Goal: Transaction & Acquisition: Purchase product/service

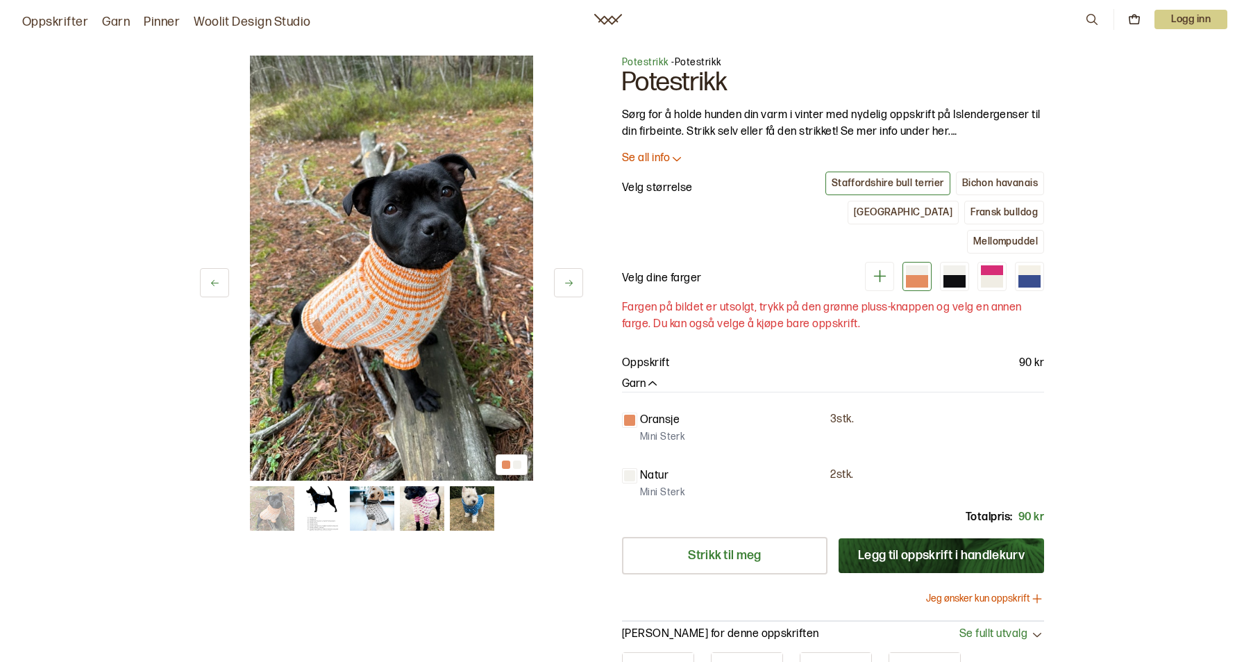
click at [574, 289] on button at bounding box center [568, 282] width 29 height 29
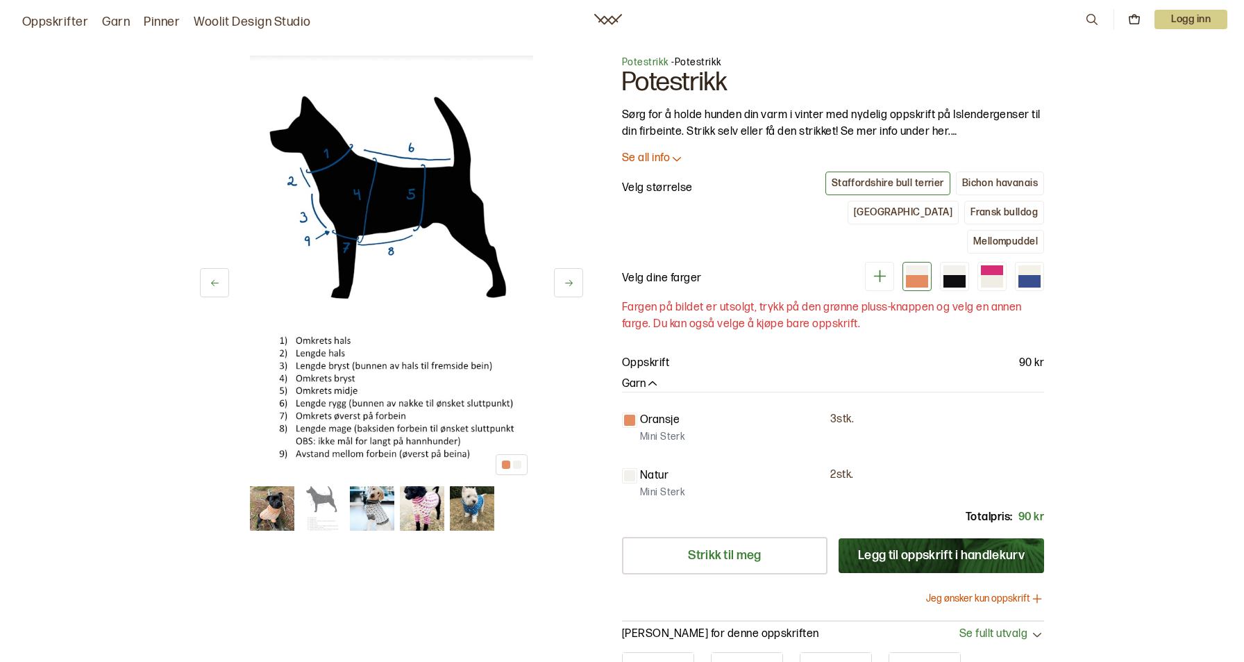
click at [574, 289] on button at bounding box center [568, 282] width 29 height 29
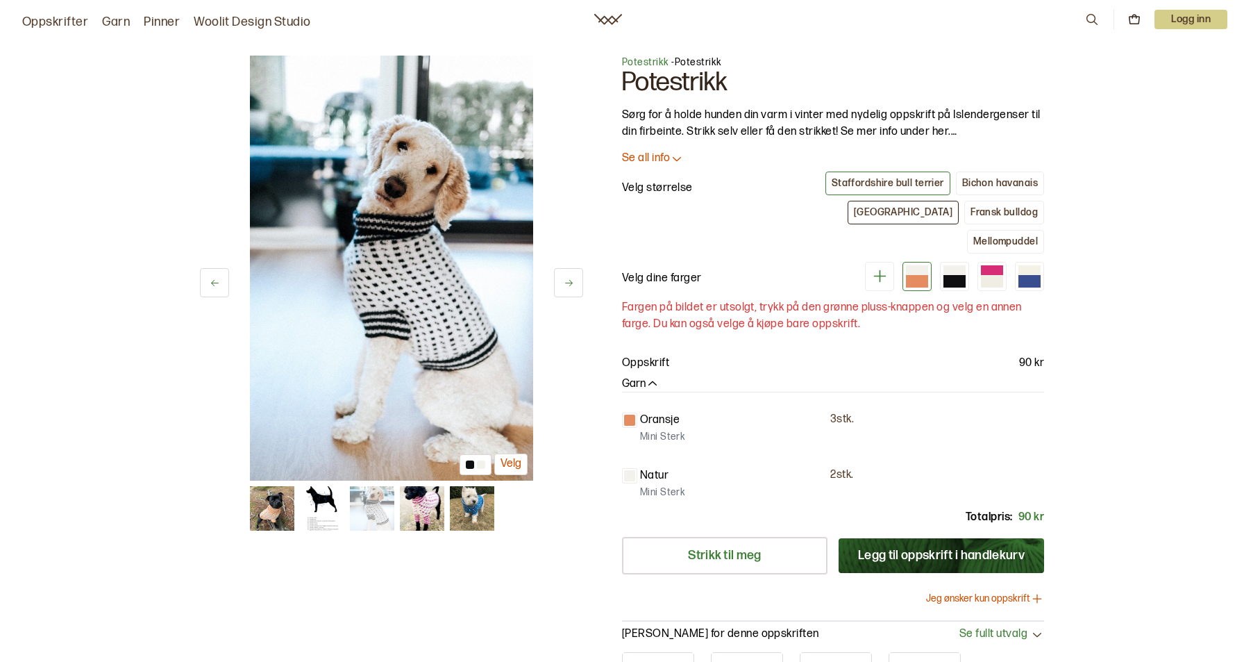
click at [861, 208] on div "[GEOGRAPHIC_DATA]" at bounding box center [903, 212] width 99 height 12
click at [862, 187] on div "Staffordshire bull terrier" at bounding box center [888, 183] width 112 height 12
click at [854, 206] on div "[GEOGRAPHIC_DATA]" at bounding box center [903, 212] width 99 height 12
click at [964, 187] on div "Bichon havanais" at bounding box center [1000, 183] width 76 height 12
click at [988, 235] on div "Mellompuddel" at bounding box center [1005, 241] width 65 height 12
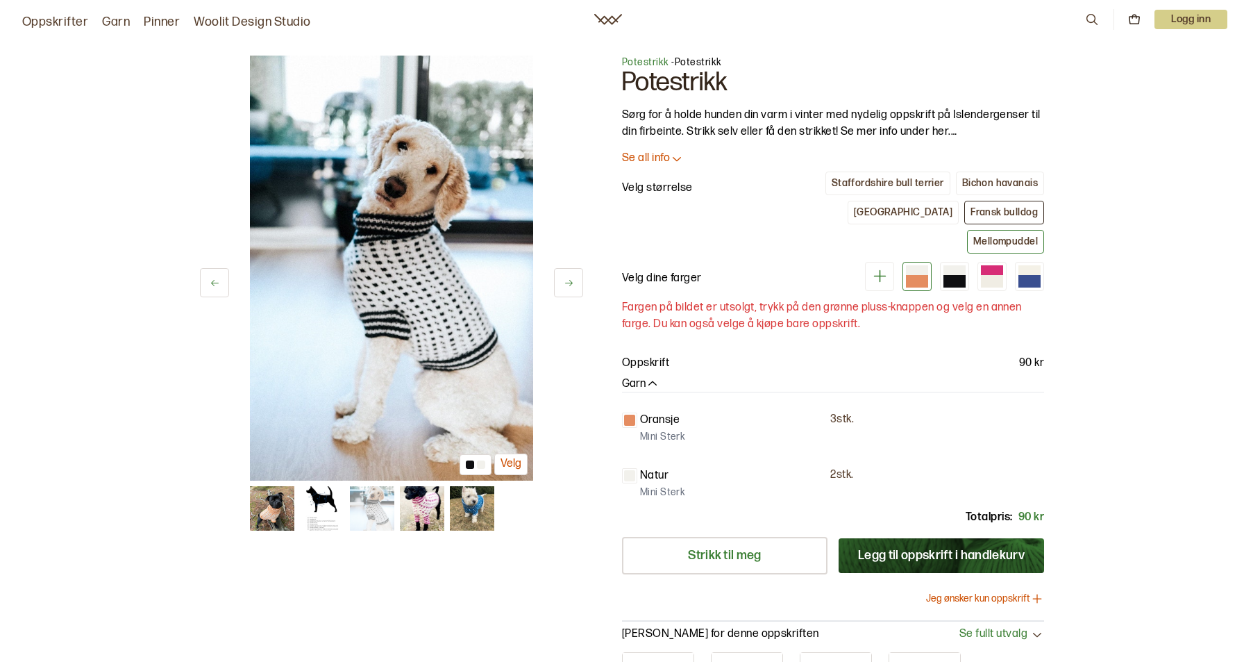
click at [970, 211] on div "Fransk bulldog" at bounding box center [1003, 212] width 67 height 12
click at [854, 209] on div "[GEOGRAPHIC_DATA]" at bounding box center [903, 212] width 99 height 12
click at [571, 288] on button at bounding box center [568, 282] width 29 height 29
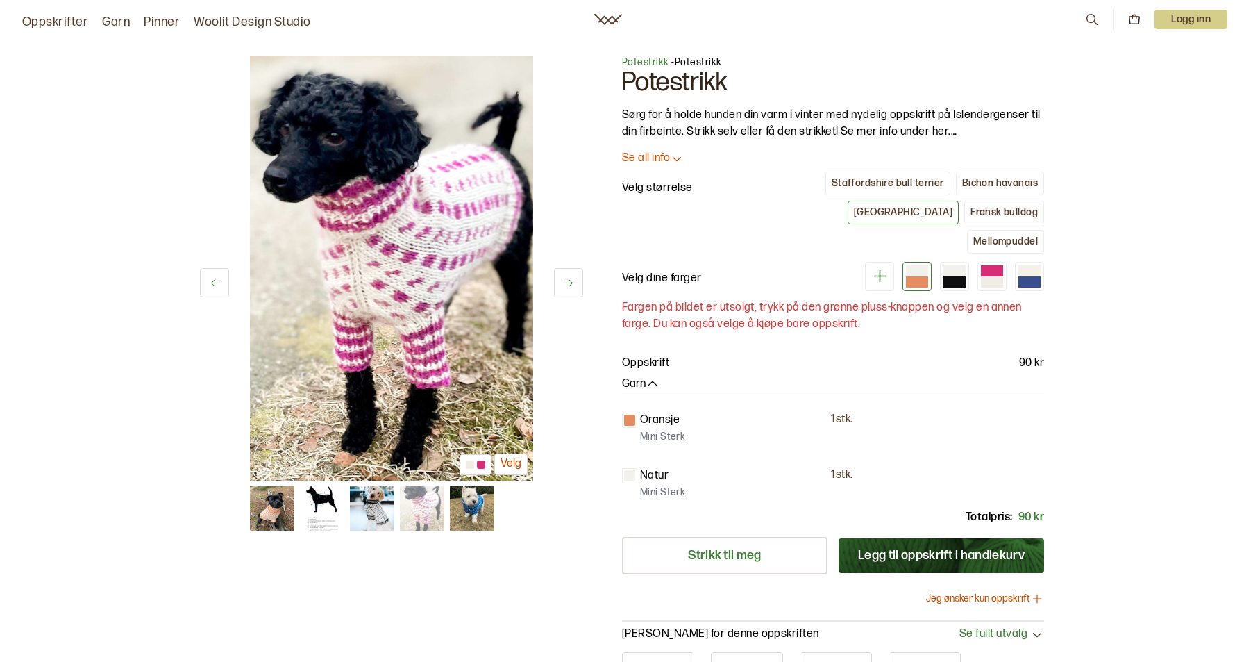
click at [570, 288] on button at bounding box center [568, 282] width 29 height 29
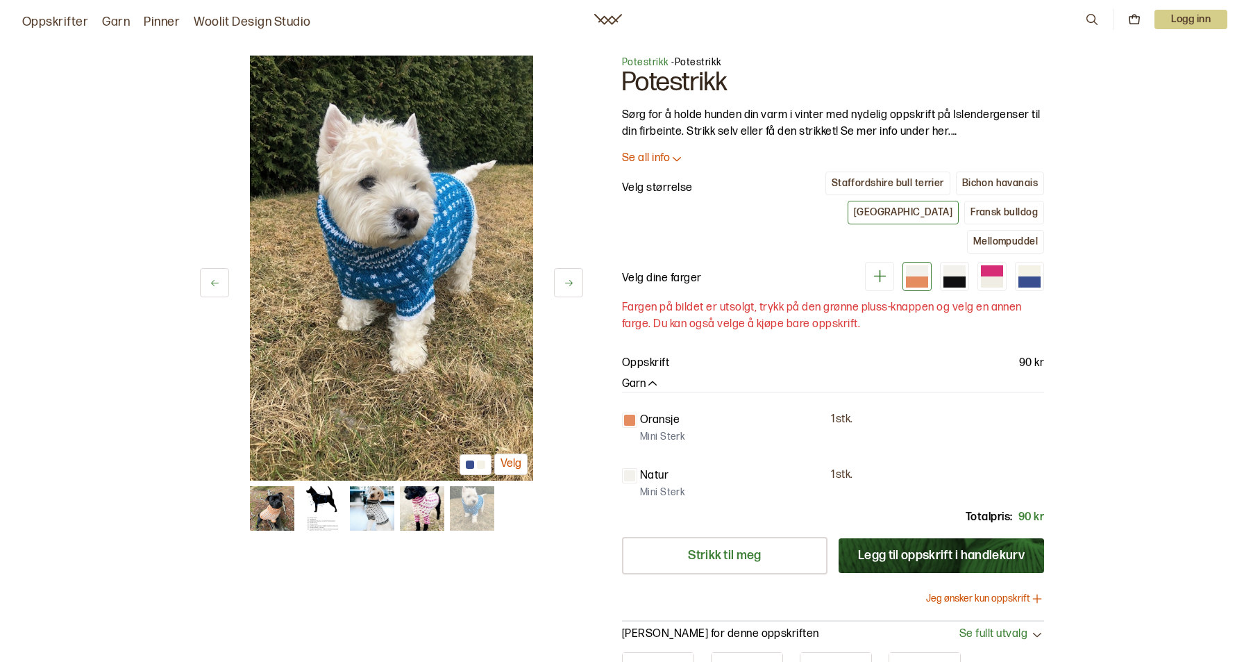
click at [905, 538] on button "Legg til oppskrift i handlekurv" at bounding box center [941, 555] width 205 height 35
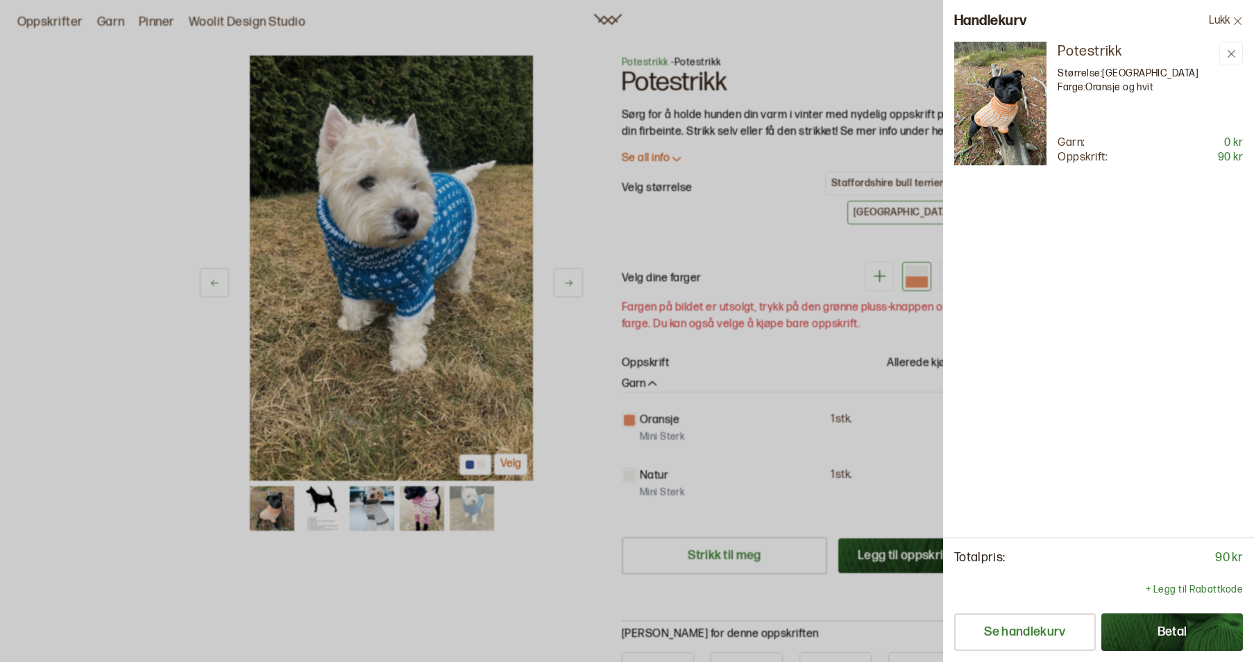
click at [747, 248] on div at bounding box center [627, 331] width 1254 height 662
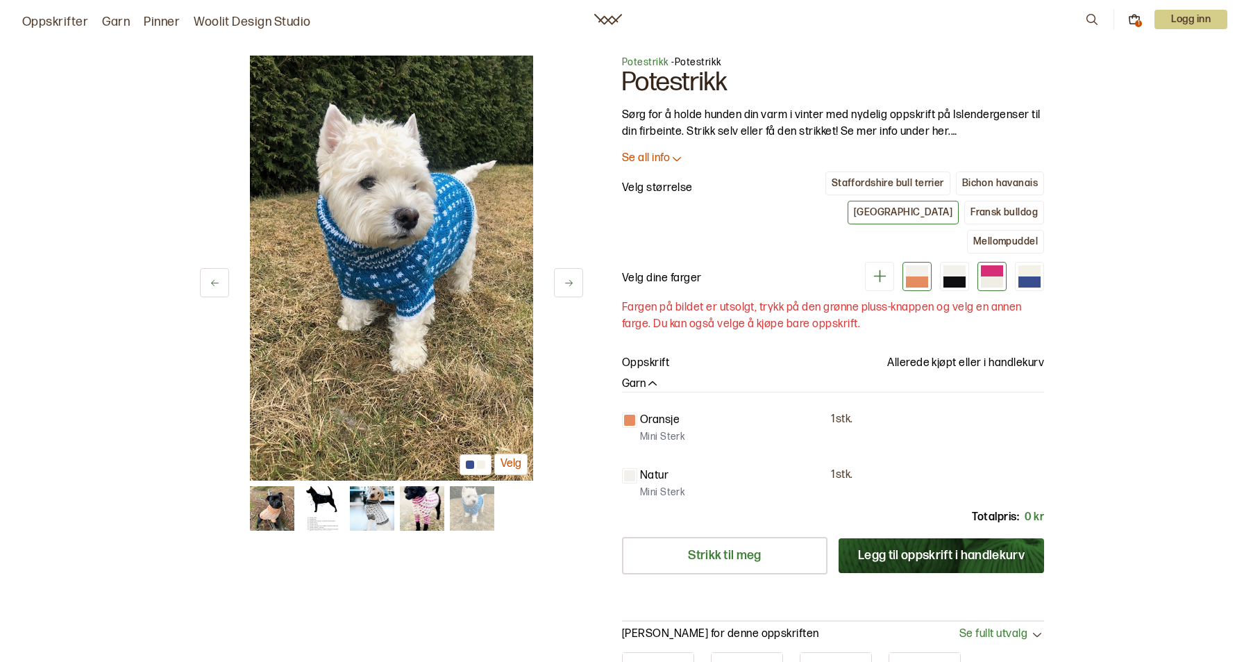
click at [983, 276] on div at bounding box center [992, 281] width 22 height 11
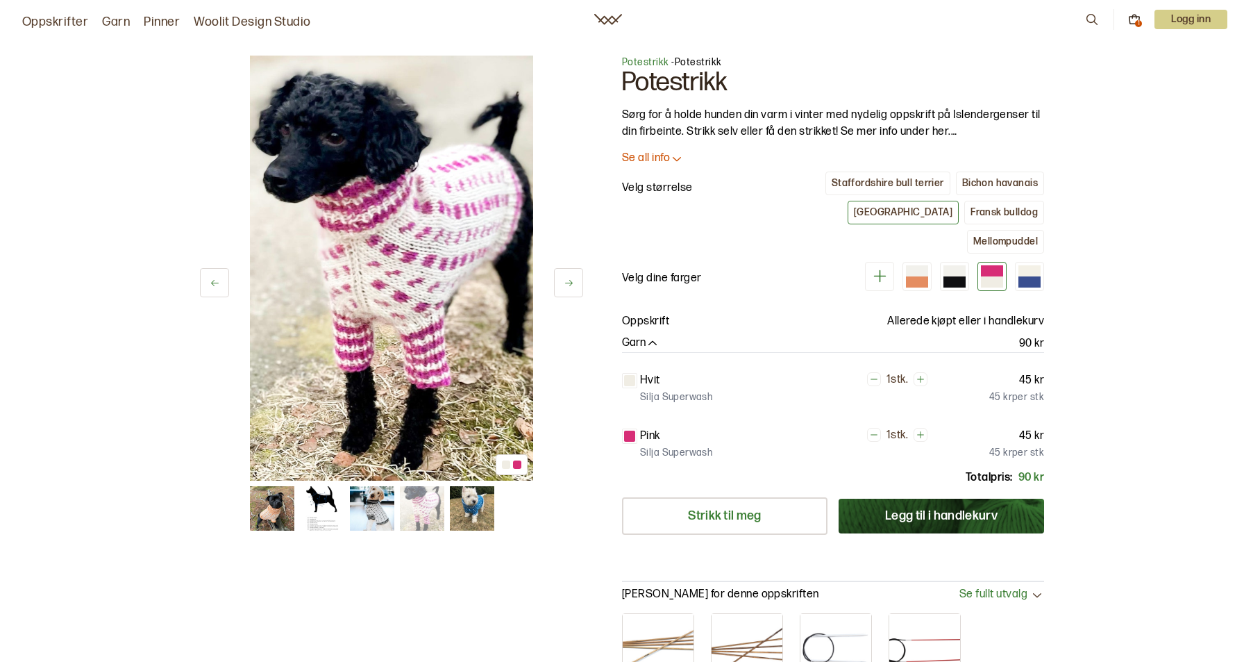
click at [872, 267] on icon at bounding box center [879, 275] width 17 height 17
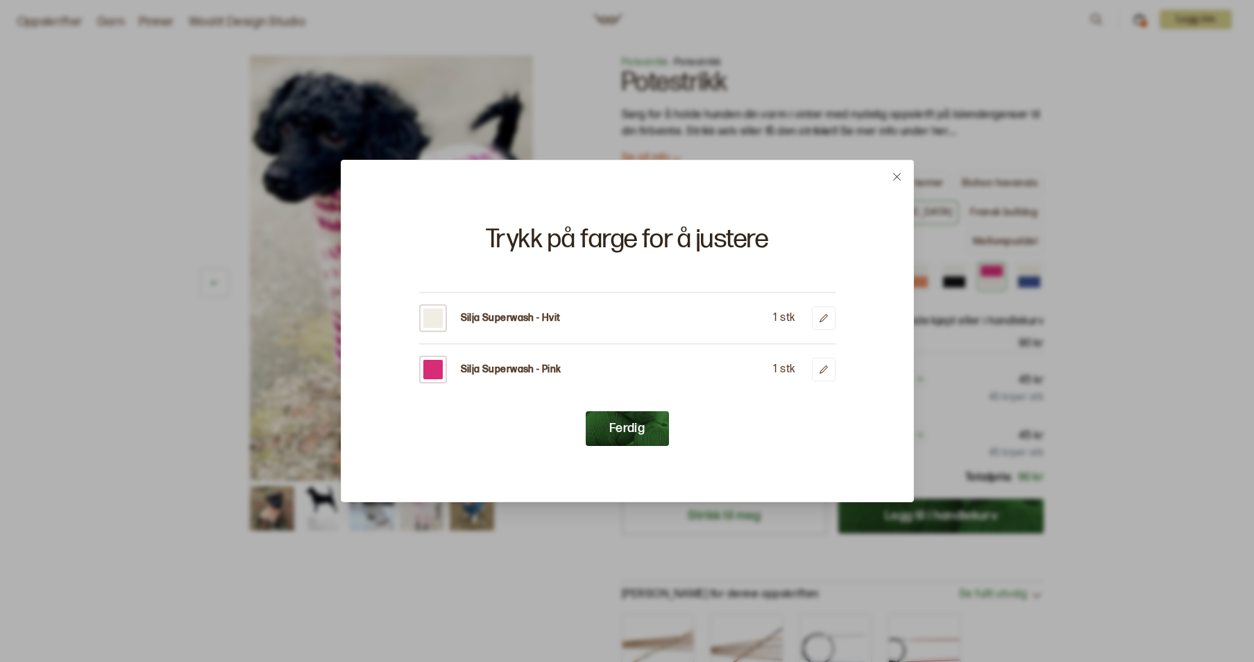
click at [897, 181] on icon at bounding box center [897, 176] width 10 height 10
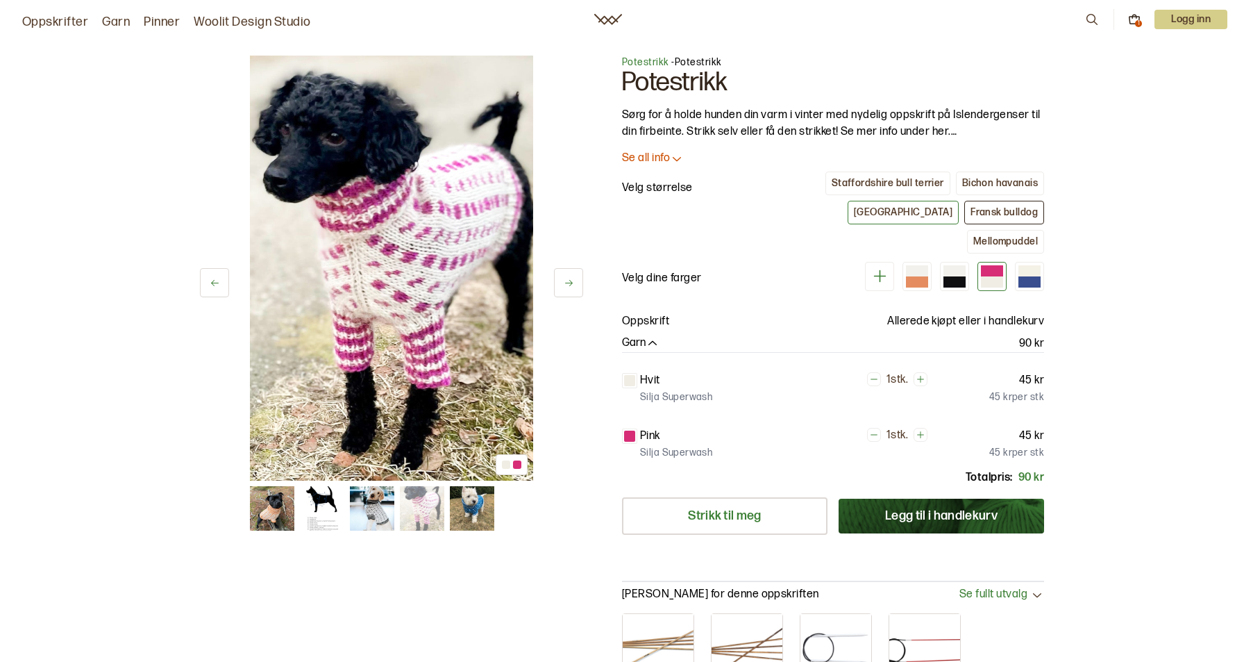
click at [970, 215] on div "Fransk bulldog" at bounding box center [1003, 212] width 67 height 12
click at [854, 211] on div "[GEOGRAPHIC_DATA]" at bounding box center [903, 212] width 99 height 12
click at [970, 215] on div "Fransk bulldog" at bounding box center [1003, 212] width 67 height 12
click at [854, 215] on div "[GEOGRAPHIC_DATA]" at bounding box center [903, 212] width 99 height 12
click at [673, 157] on icon at bounding box center [677, 158] width 14 height 14
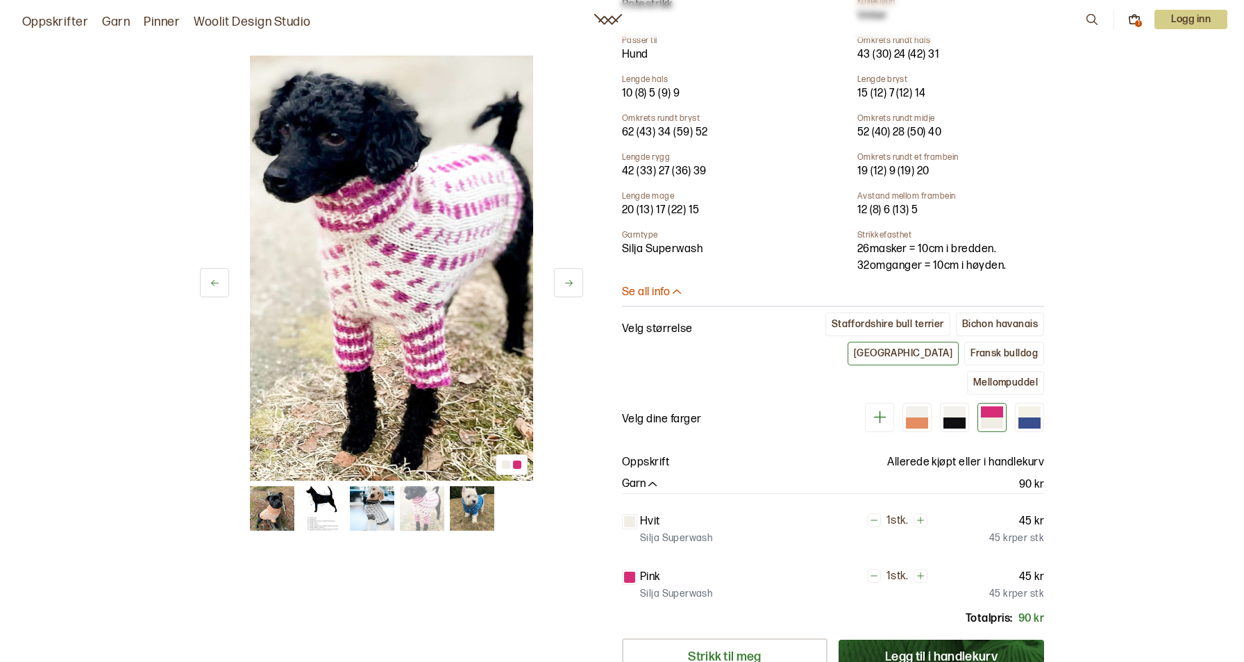
scroll to position [417, 0]
click at [970, 356] on div "Fransk bulldog" at bounding box center [1003, 352] width 67 height 12
click at [998, 376] on div "Mellompuddel" at bounding box center [1005, 382] width 65 height 12
click at [997, 330] on button "Bichon havanais" at bounding box center [1000, 324] width 88 height 24
click at [903, 326] on div "Staffordshire bull terrier" at bounding box center [888, 323] width 112 height 12
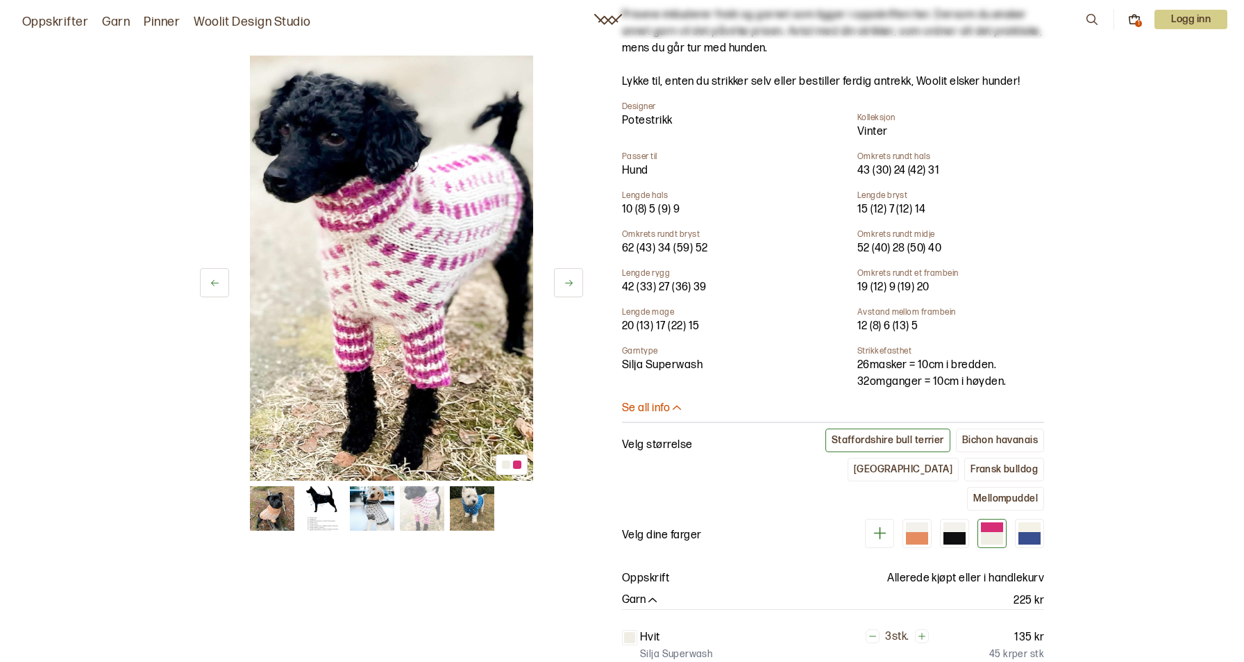
scroll to position [278, 0]
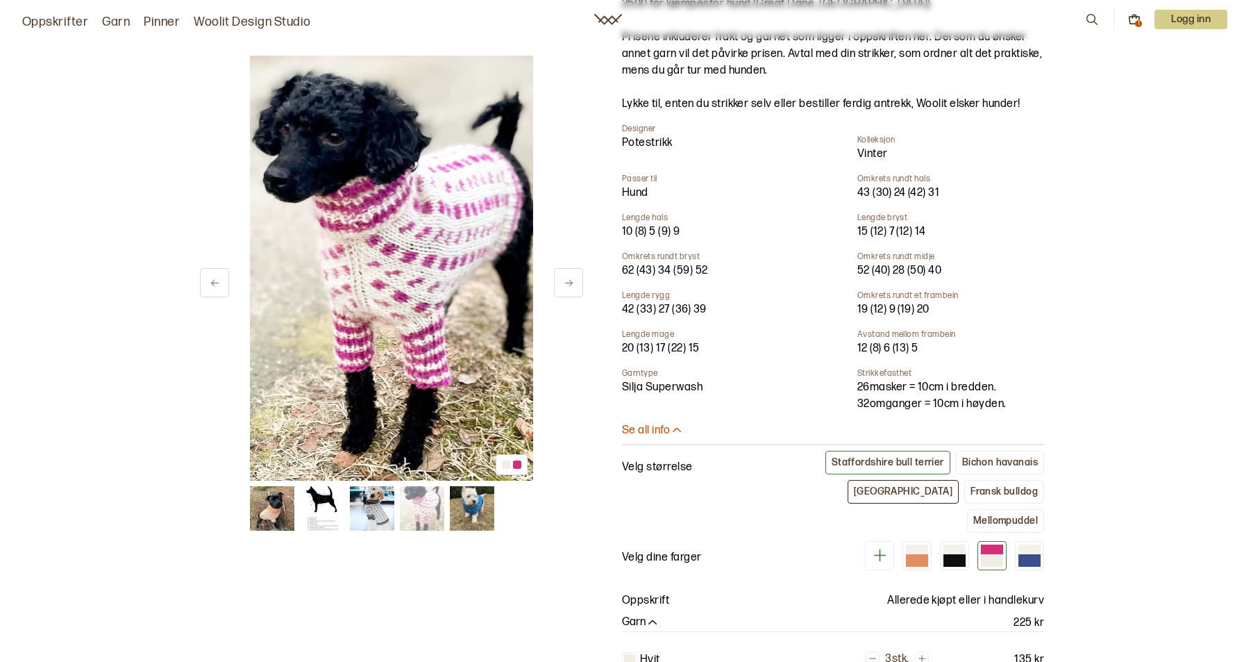
click at [854, 485] on div "[GEOGRAPHIC_DATA]" at bounding box center [903, 491] width 99 height 12
click at [1019, 464] on div "Bichon havanais" at bounding box center [1000, 462] width 76 height 12
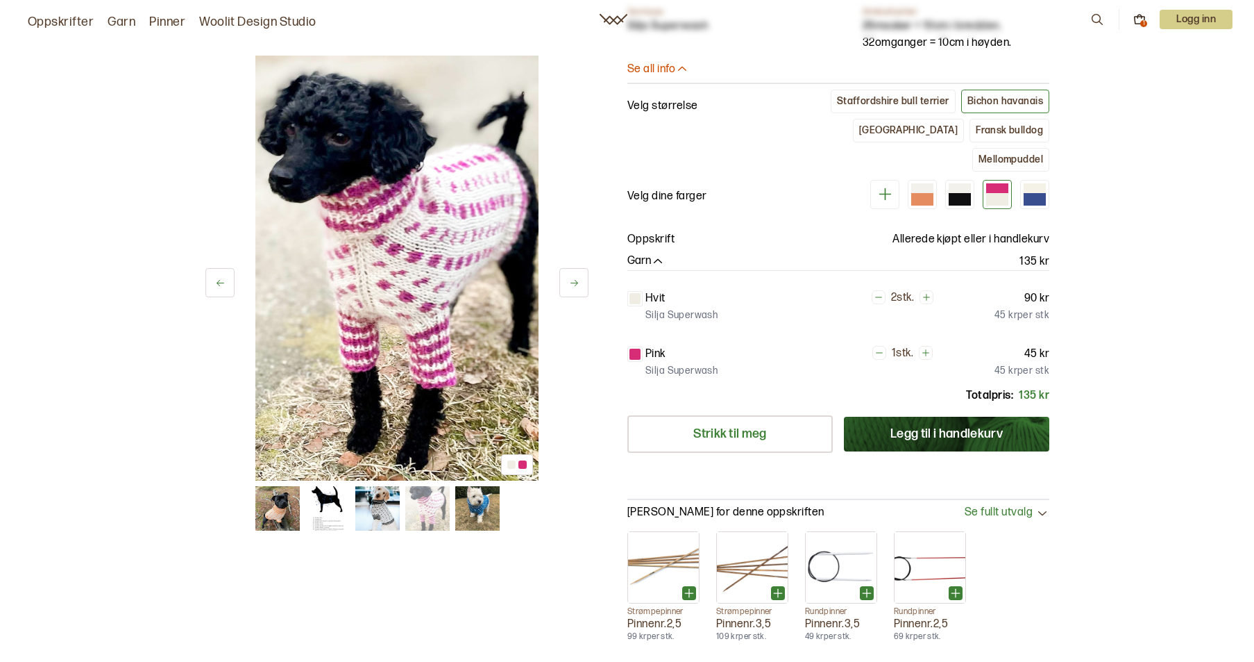
scroll to position [417, 0]
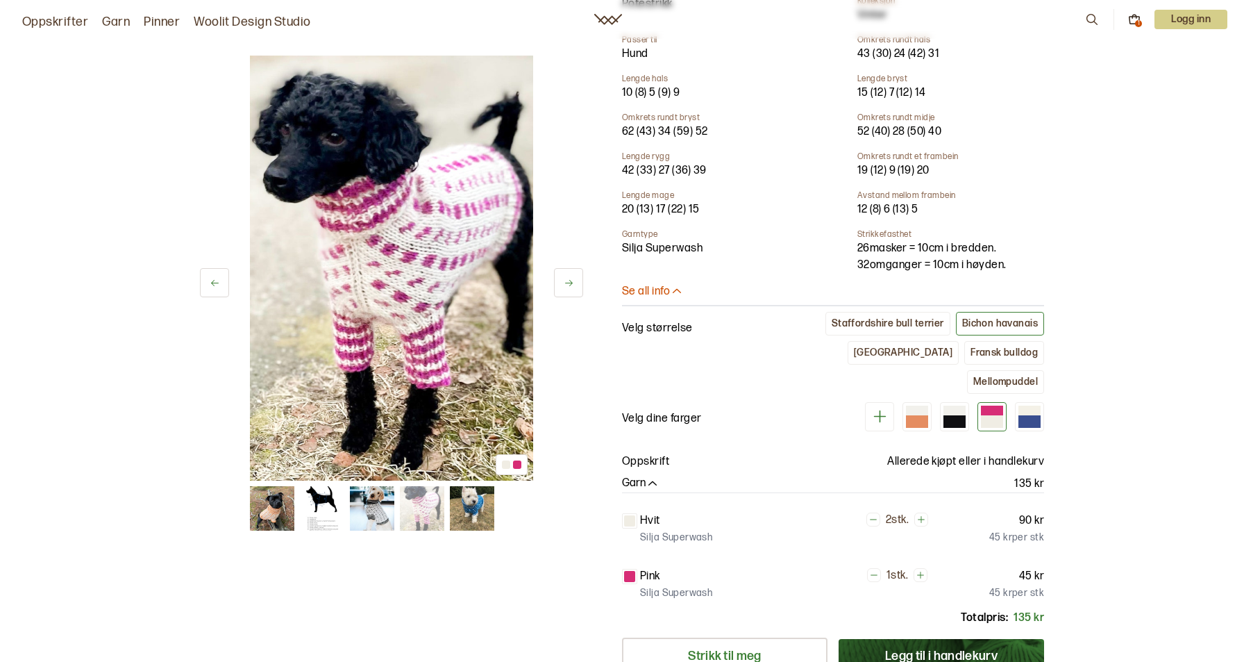
click at [1195, 25] on p "Logg inn" at bounding box center [1190, 19] width 73 height 19
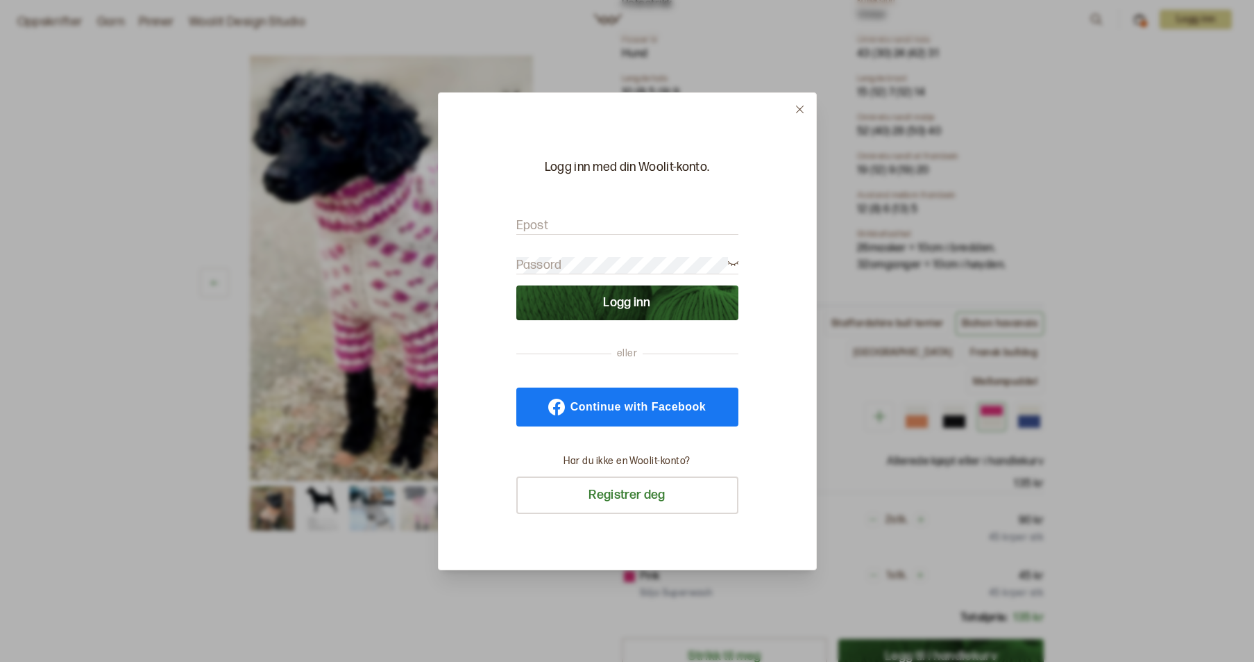
click at [807, 107] on button at bounding box center [800, 109] width 33 height 33
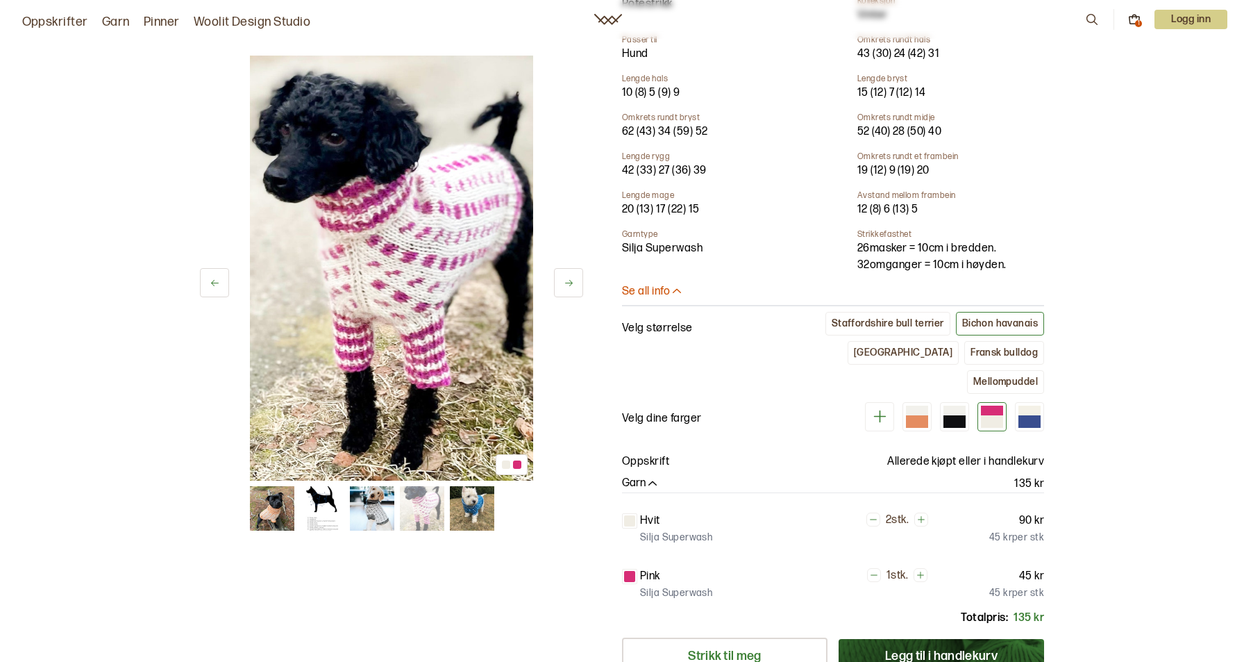
click at [1129, 17] on icon at bounding box center [1134, 20] width 10 height 7
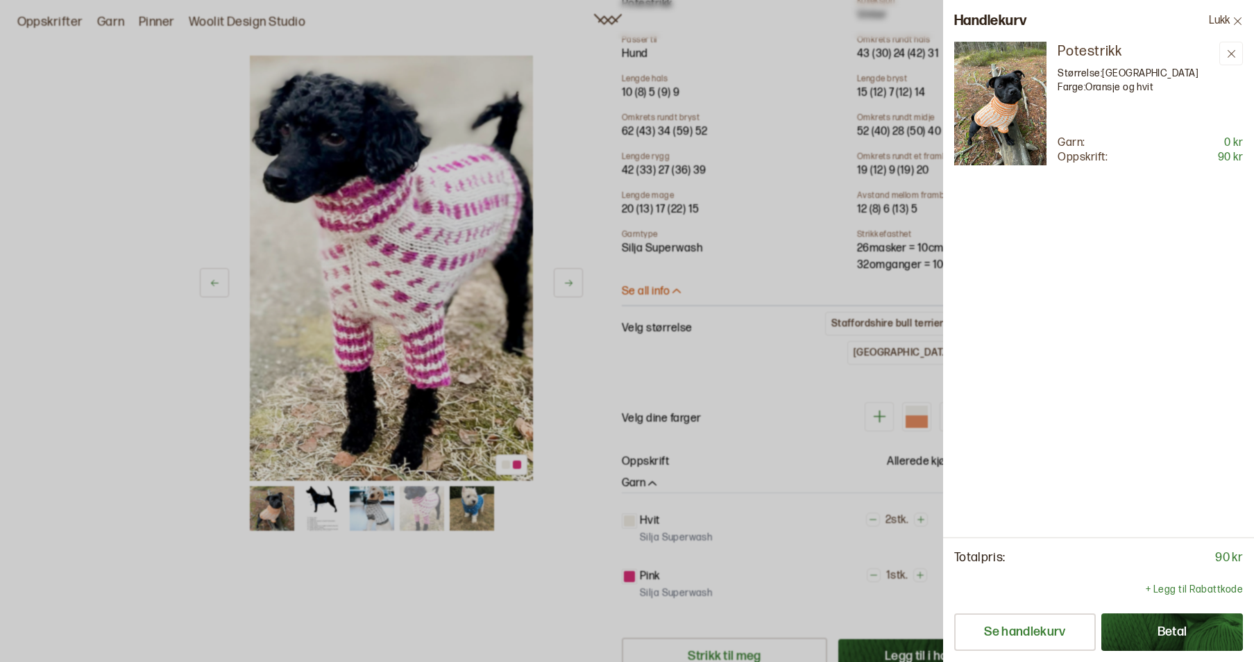
click at [1095, 52] on p "Potestrikk" at bounding box center [1136, 51] width 156 height 19
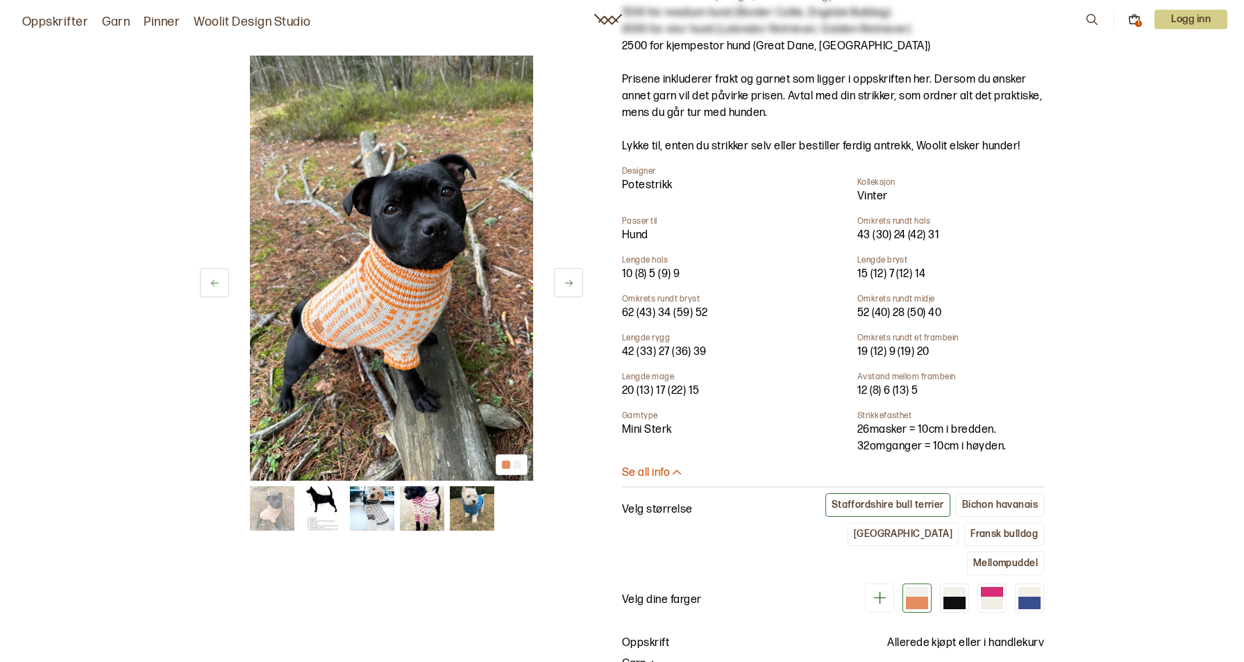
scroll to position [278, 0]
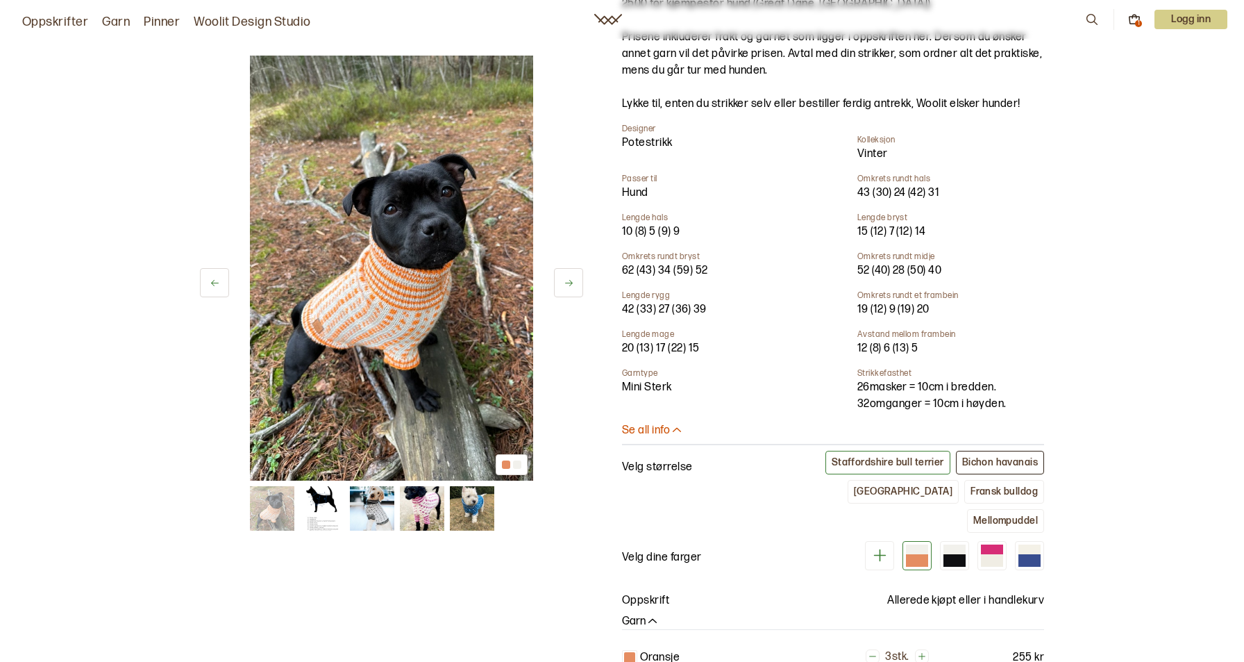
click at [998, 460] on div "Bichon havanais" at bounding box center [1000, 462] width 76 height 12
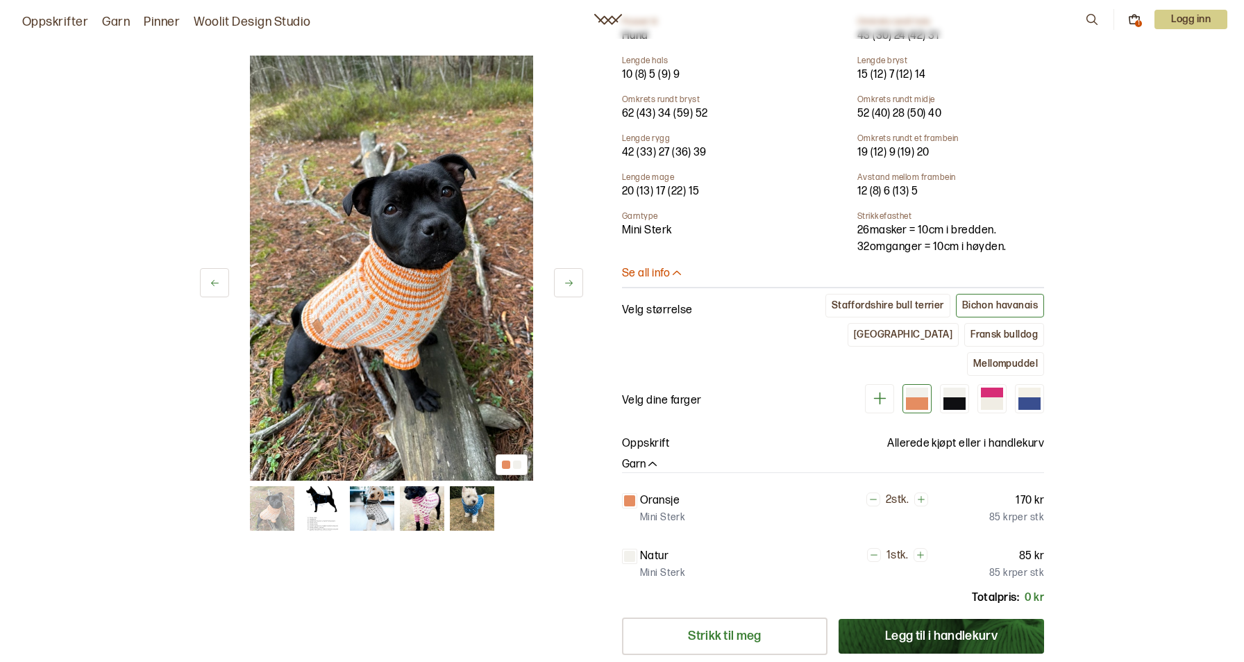
scroll to position [486, 0]
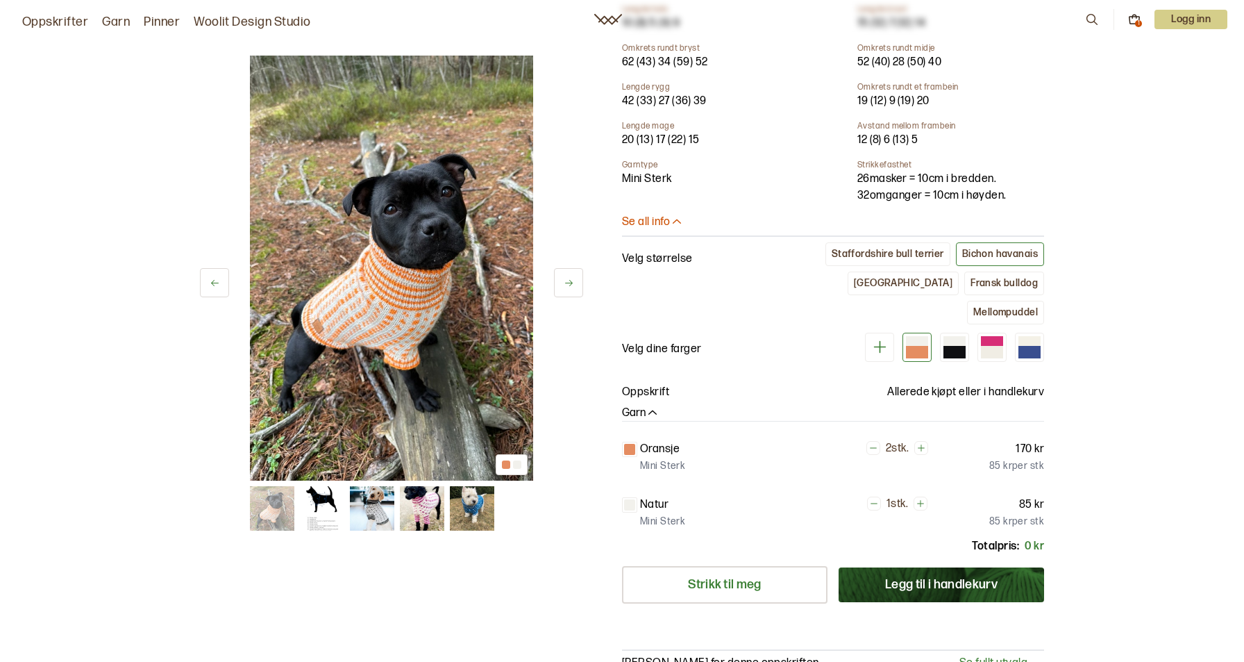
click at [911, 567] on button "Legg til i handlekurv" at bounding box center [941, 584] width 205 height 35
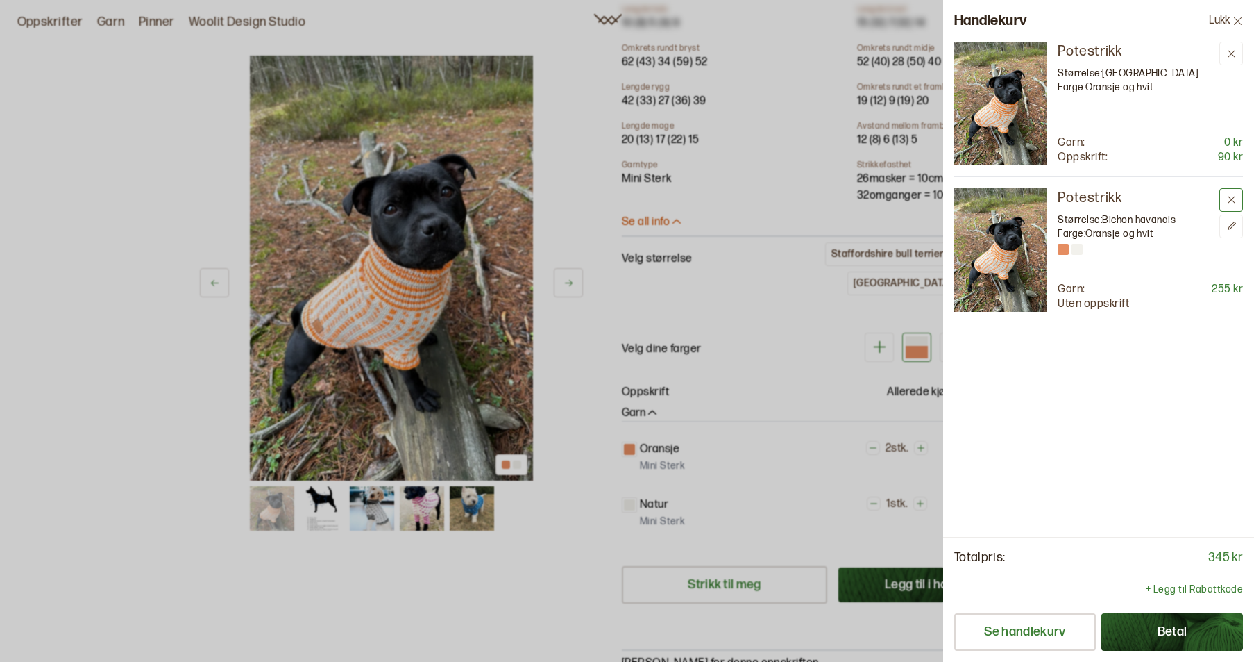
click at [1231, 200] on icon at bounding box center [1232, 200] width 8 height 8
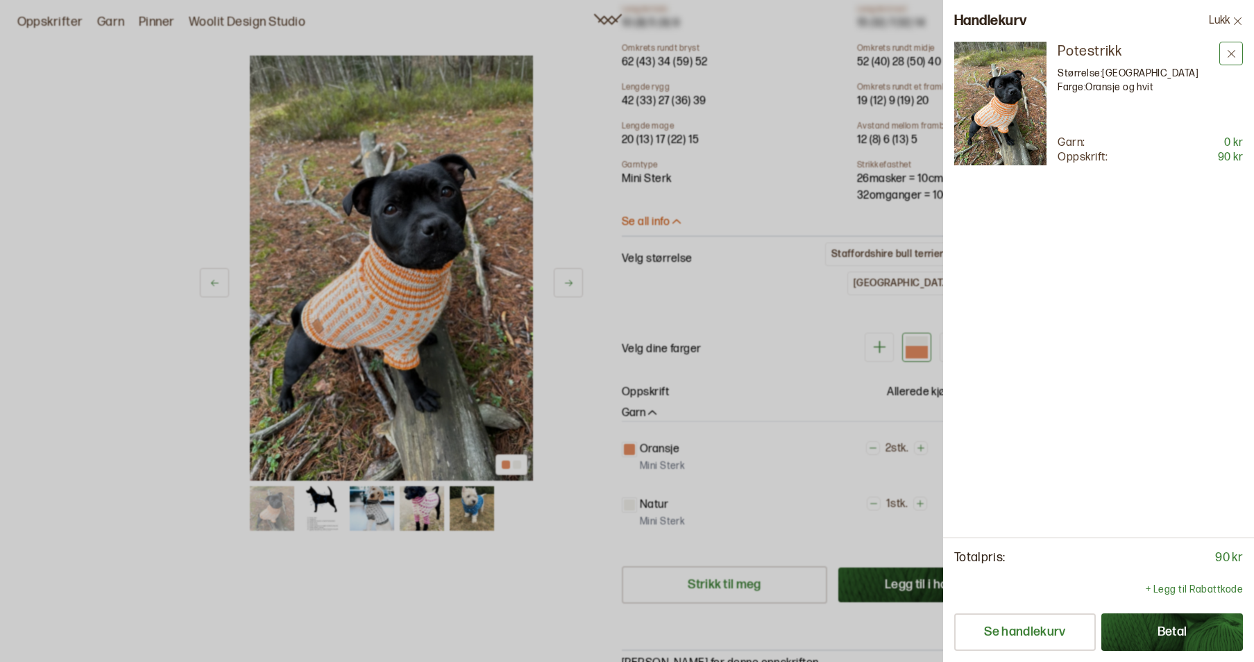
click at [1230, 44] on button at bounding box center [1232, 54] width 24 height 24
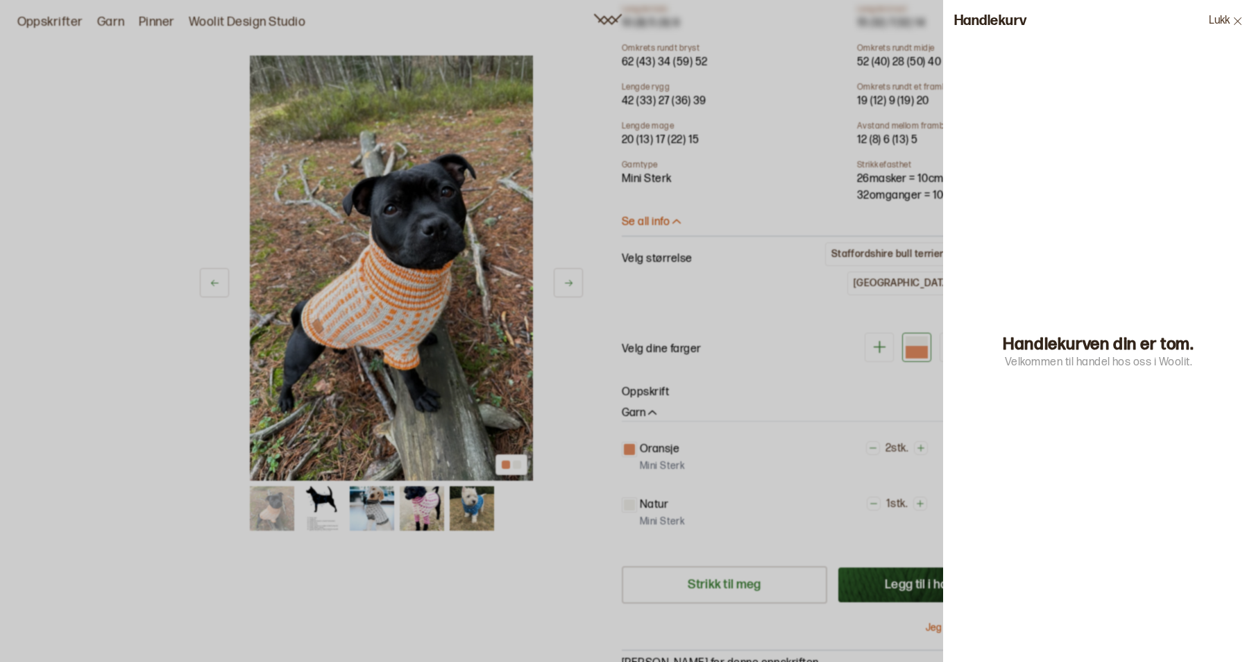
click at [893, 300] on div at bounding box center [627, 331] width 1254 height 662
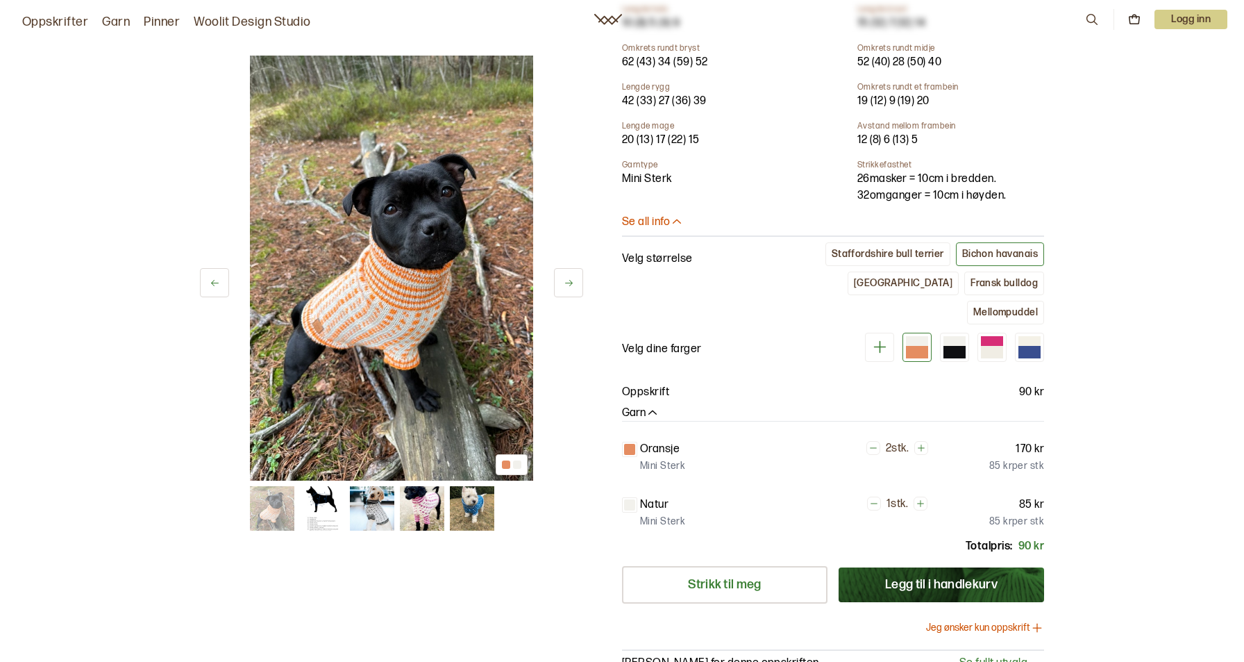
click at [992, 621] on button "Jeg ønsker kun oppskrift" at bounding box center [985, 628] width 118 height 14
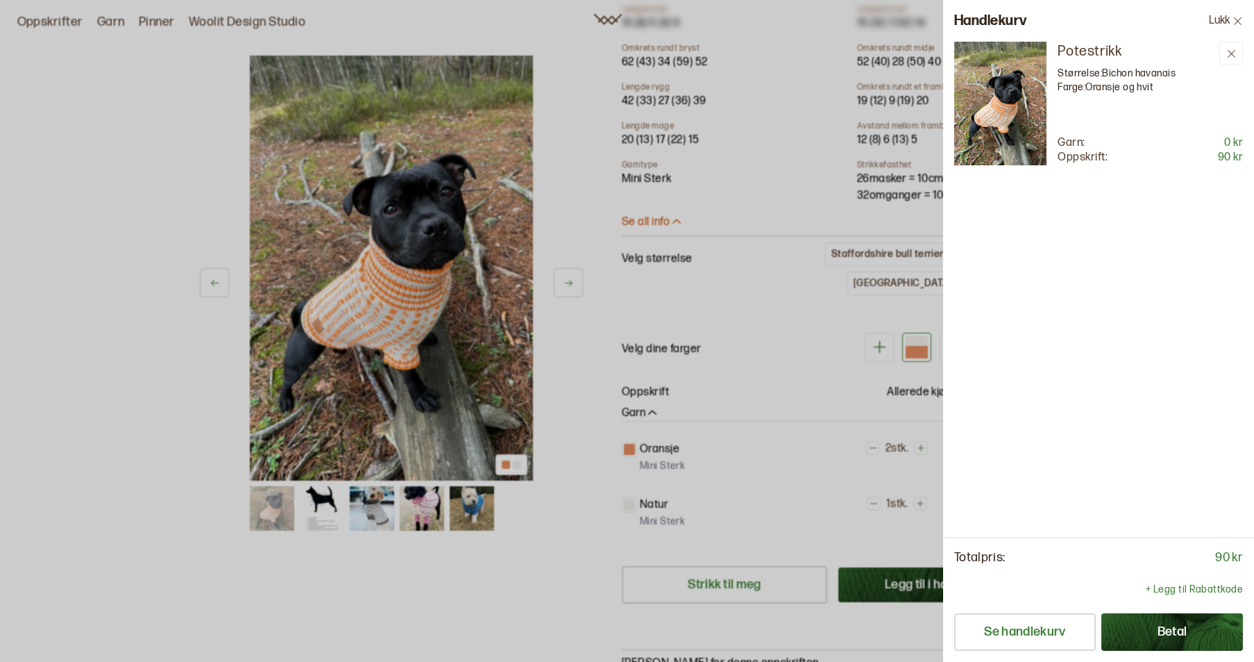
click at [833, 361] on div at bounding box center [627, 331] width 1254 height 662
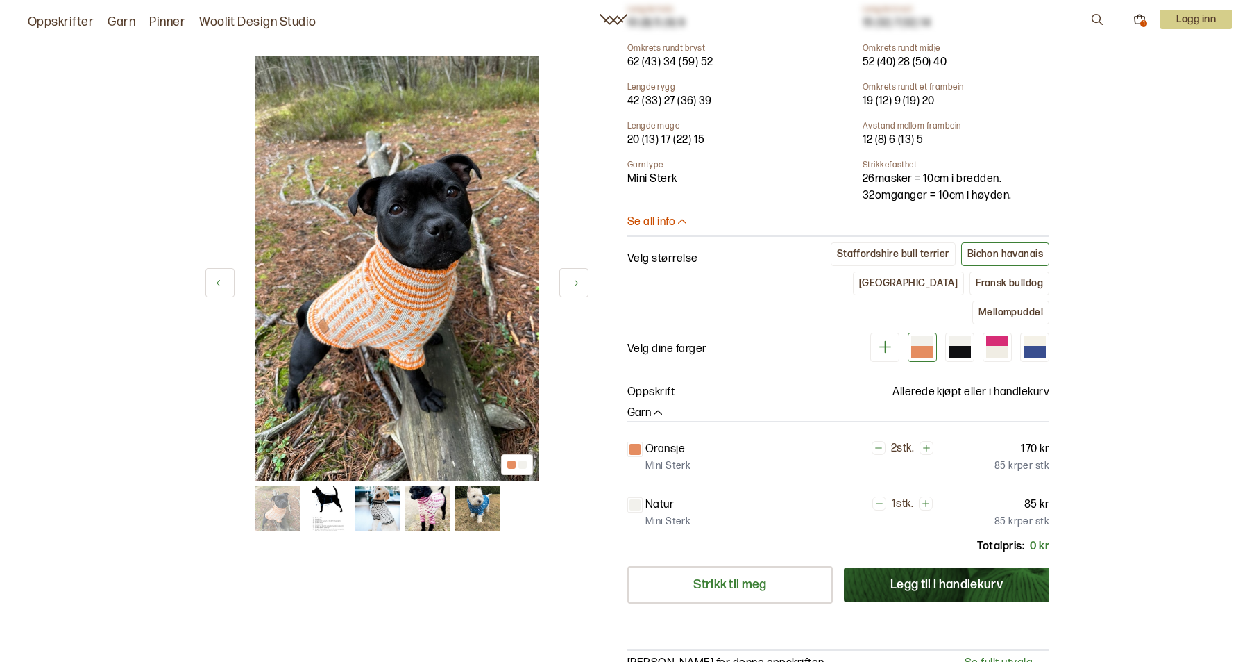
scroll to position [555, 0]
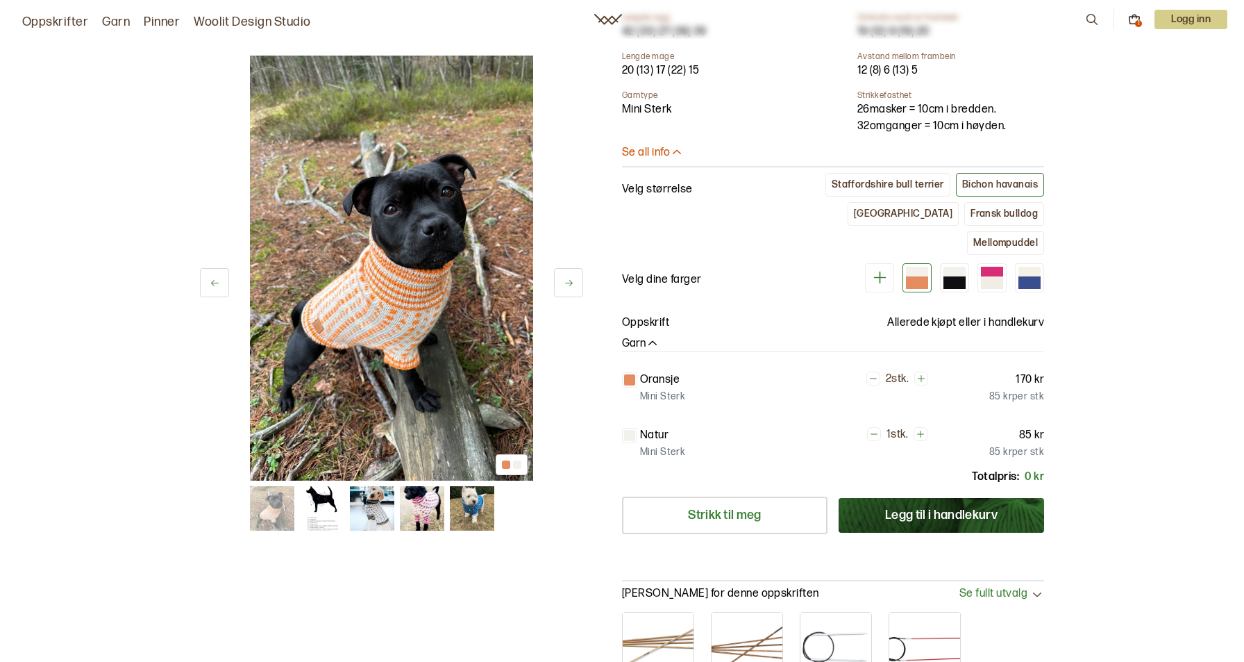
click at [1183, 12] on p "Logg inn" at bounding box center [1190, 19] width 73 height 19
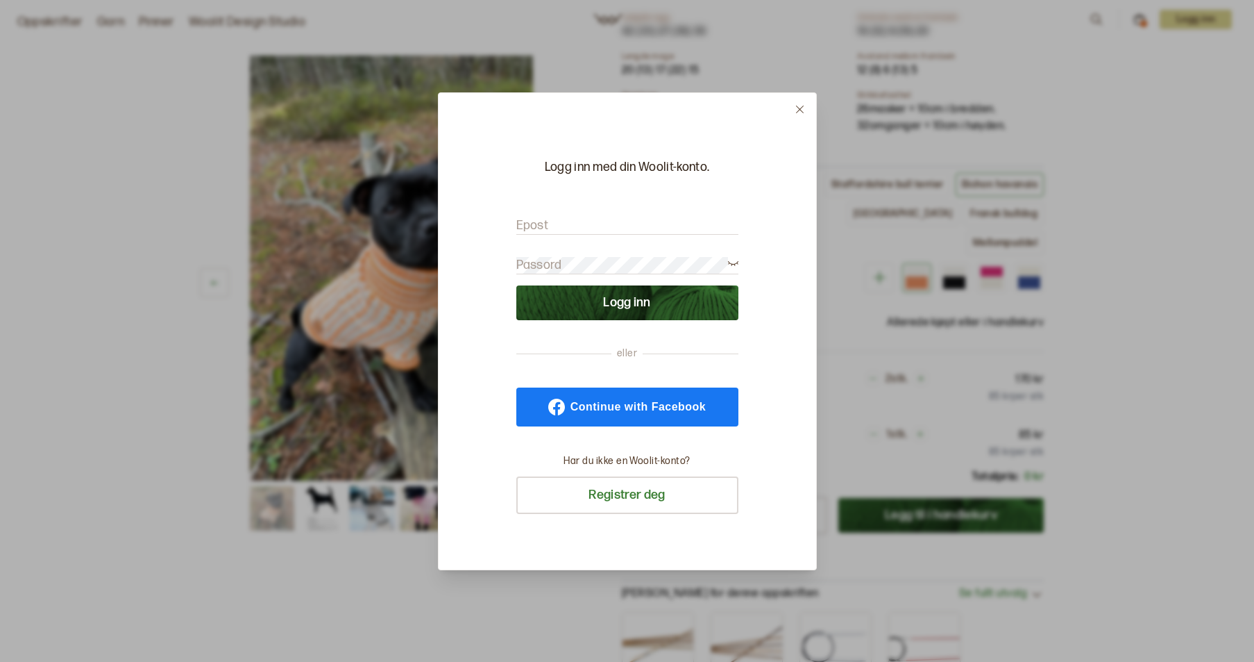
click at [809, 105] on button at bounding box center [800, 109] width 33 height 33
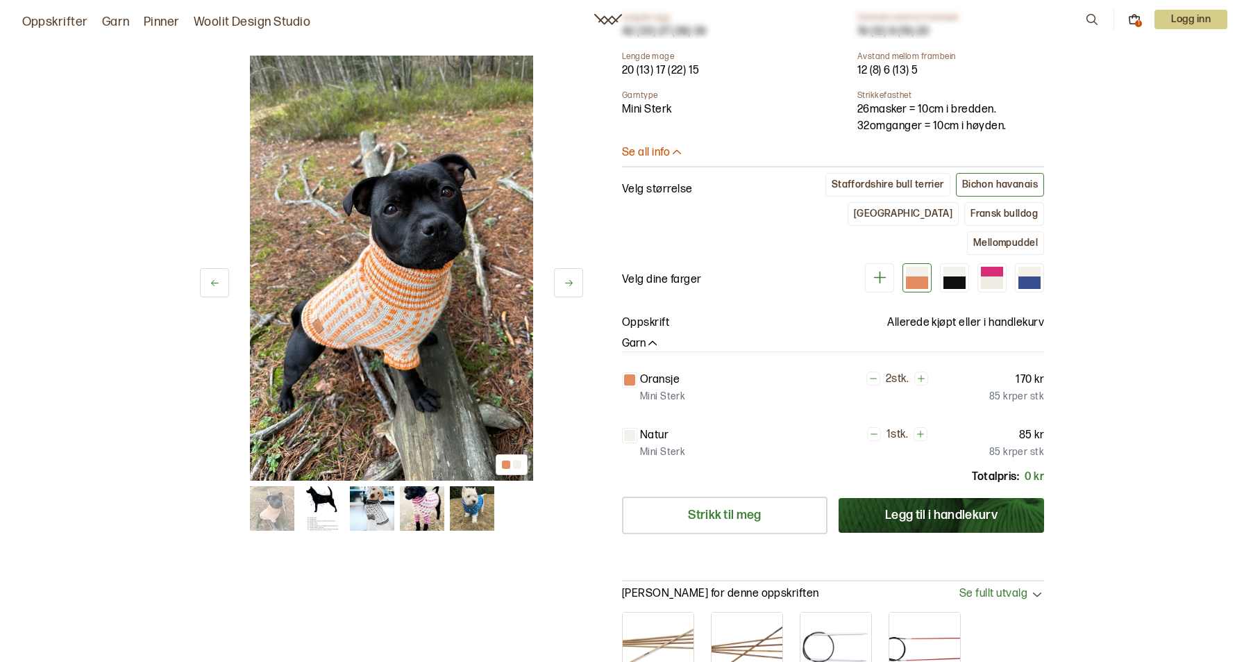
click at [1135, 22] on div "1" at bounding box center [1138, 23] width 7 height 7
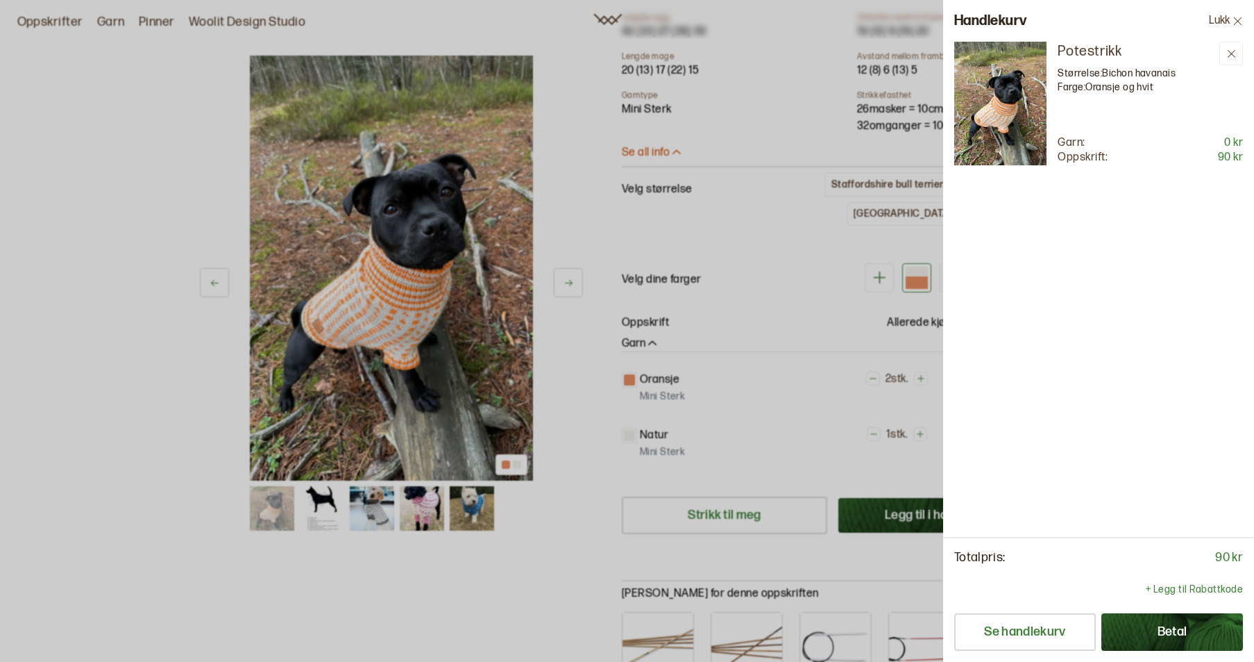
click at [1195, 628] on button "Betal" at bounding box center [1173, 631] width 142 height 37
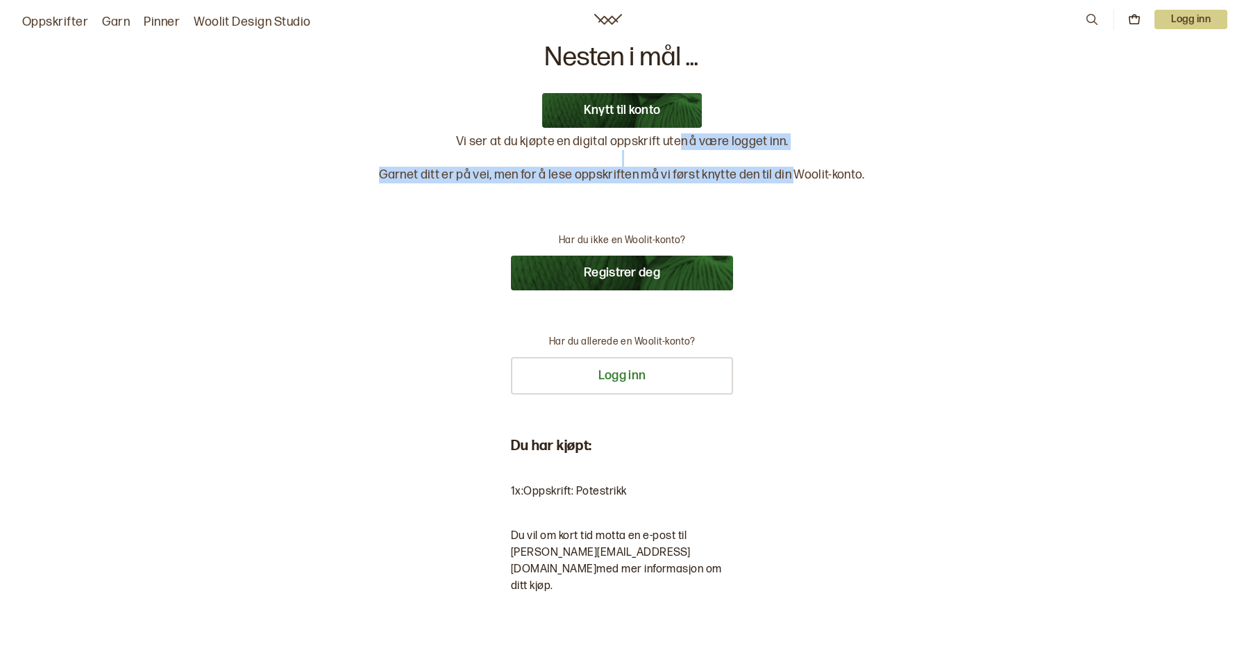
drag, startPoint x: 688, startPoint y: 140, endPoint x: 794, endPoint y: 177, distance: 112.4
click at [794, 177] on p "Vi ser at du kjøpte en digital oppskrift uten å være logget inn. Garnet ditt er…" at bounding box center [621, 158] width 485 height 50
click at [796, 190] on div "Nesten i mål ... Knytt til konto Vi ser at du kjøpte en digital oppskrift uten …" at bounding box center [621, 346] width 485 height 605
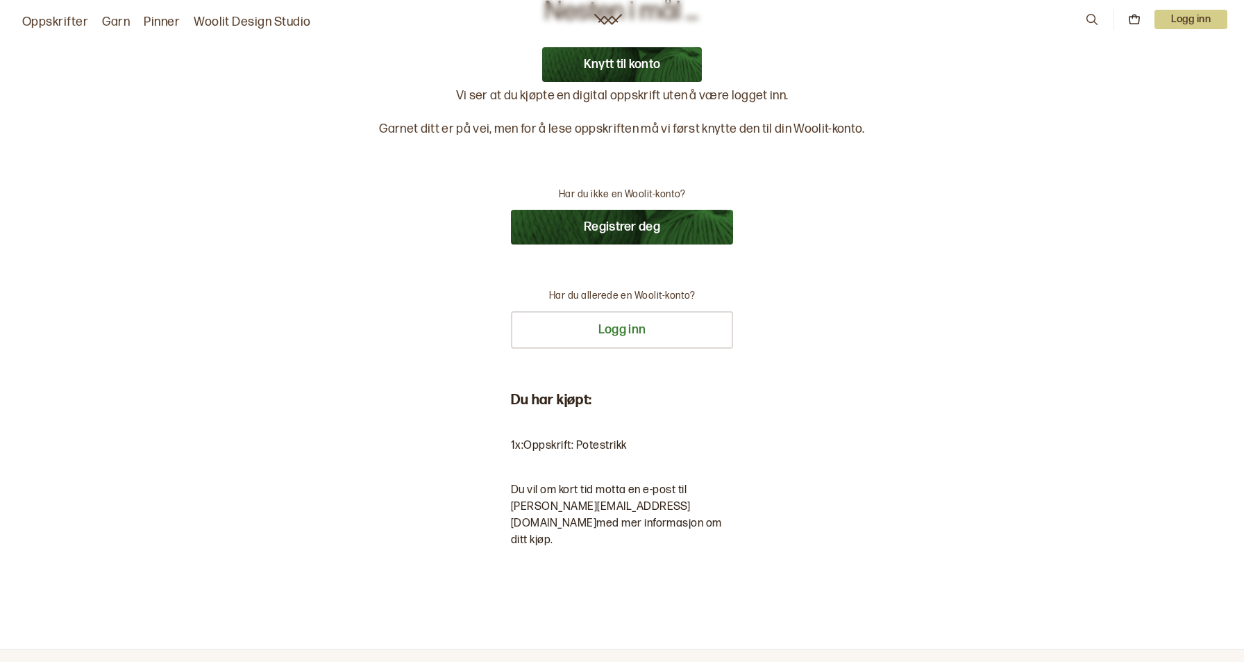
scroll to position [69, 0]
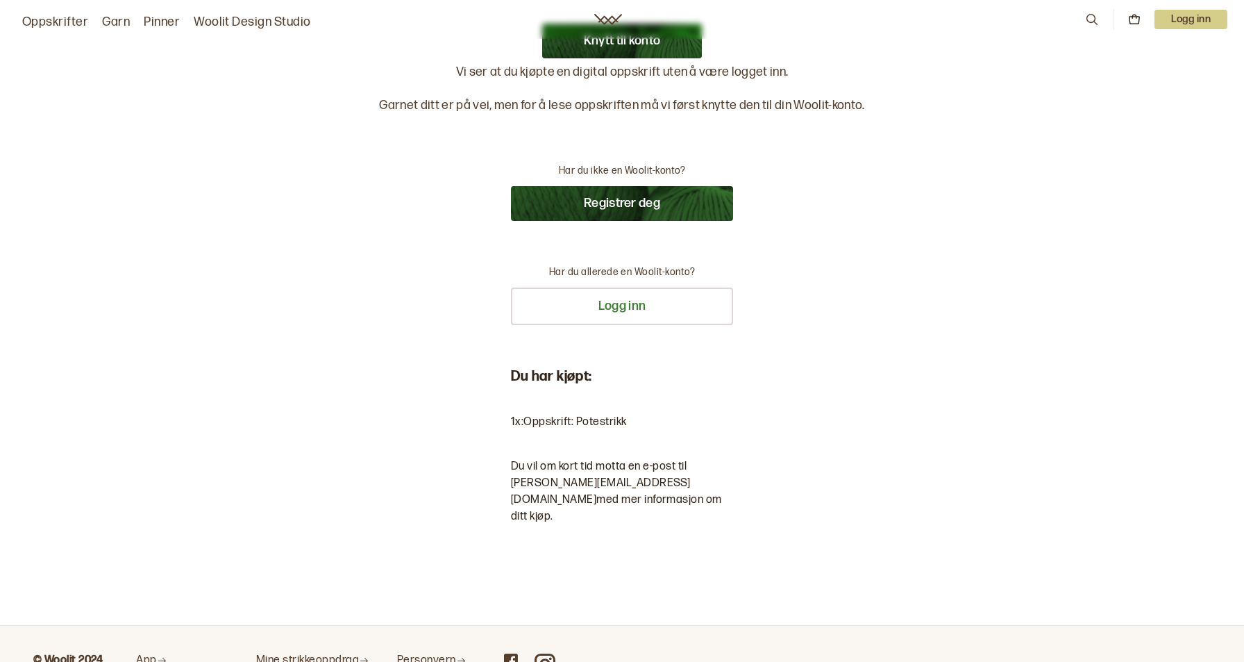
click at [616, 197] on button "Registrer deg" at bounding box center [622, 203] width 222 height 35
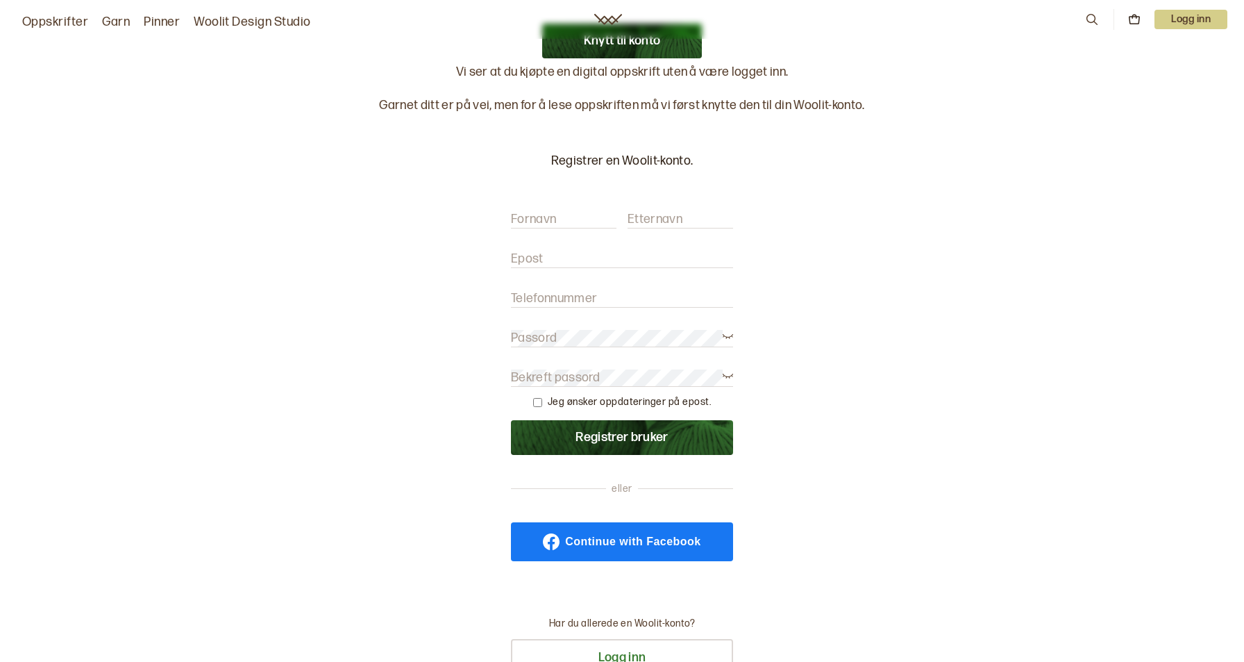
click at [544, 223] on label "Fornavn" at bounding box center [533, 219] width 45 height 17
click at [544, 223] on input "Fornavn" at bounding box center [564, 219] width 106 height 17
click at [545, 221] on label "Fornavn" at bounding box center [533, 219] width 45 height 17
click at [545, 221] on input "Fornavn" at bounding box center [564, 219] width 106 height 17
click at [550, 220] on label "Fornavn" at bounding box center [533, 219] width 45 height 17
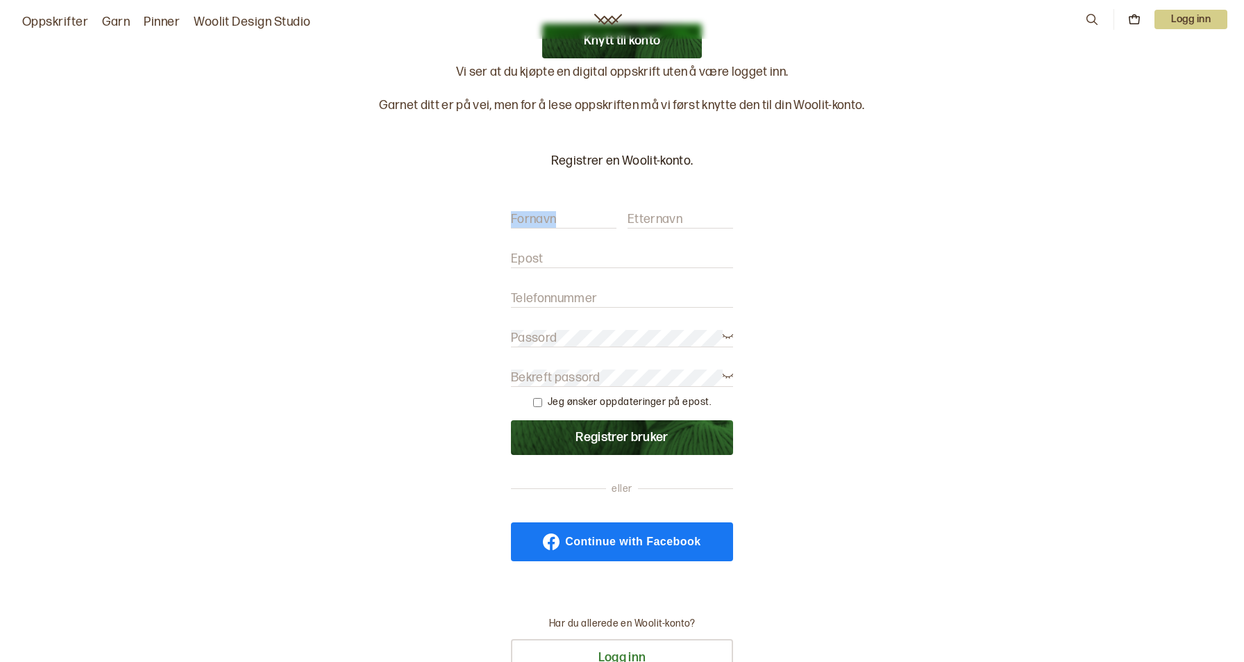
click at [550, 220] on input "Fornavn" at bounding box center [564, 219] width 106 height 17
type input "Julie Birgitte"
type input "Sjursen"
type input "julie.birgitte@hotmail.com"
type input "97017010"
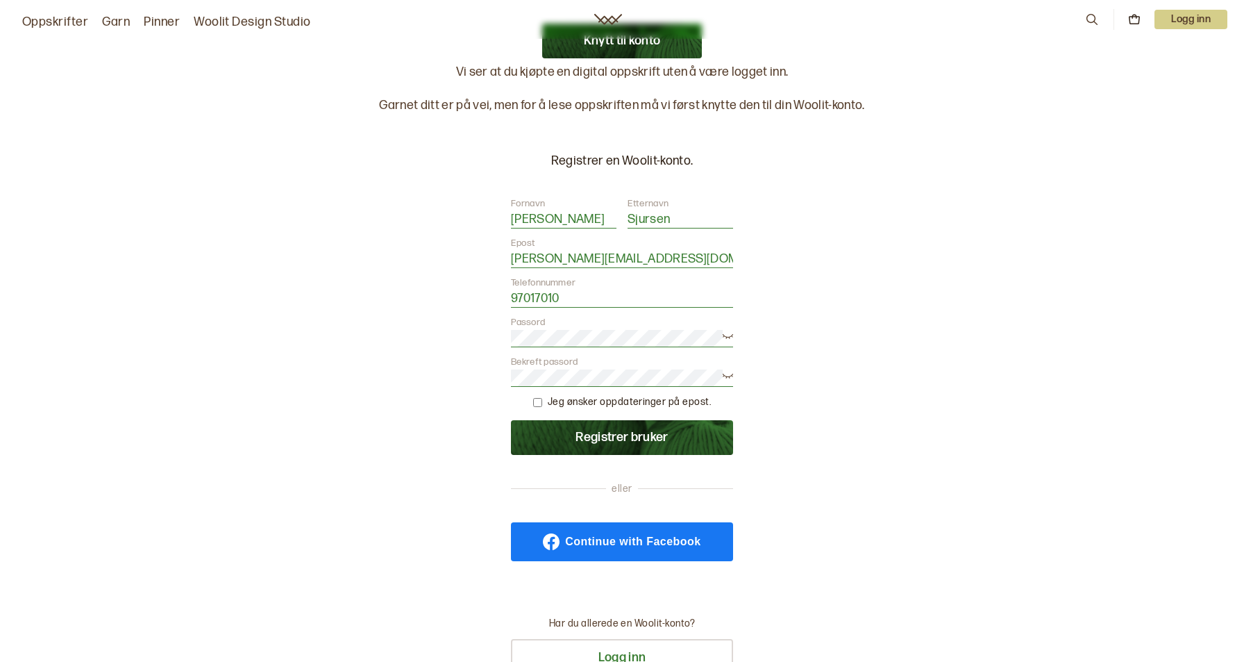
click at [511, 420] on button "Registrer bruker" at bounding box center [622, 437] width 222 height 35
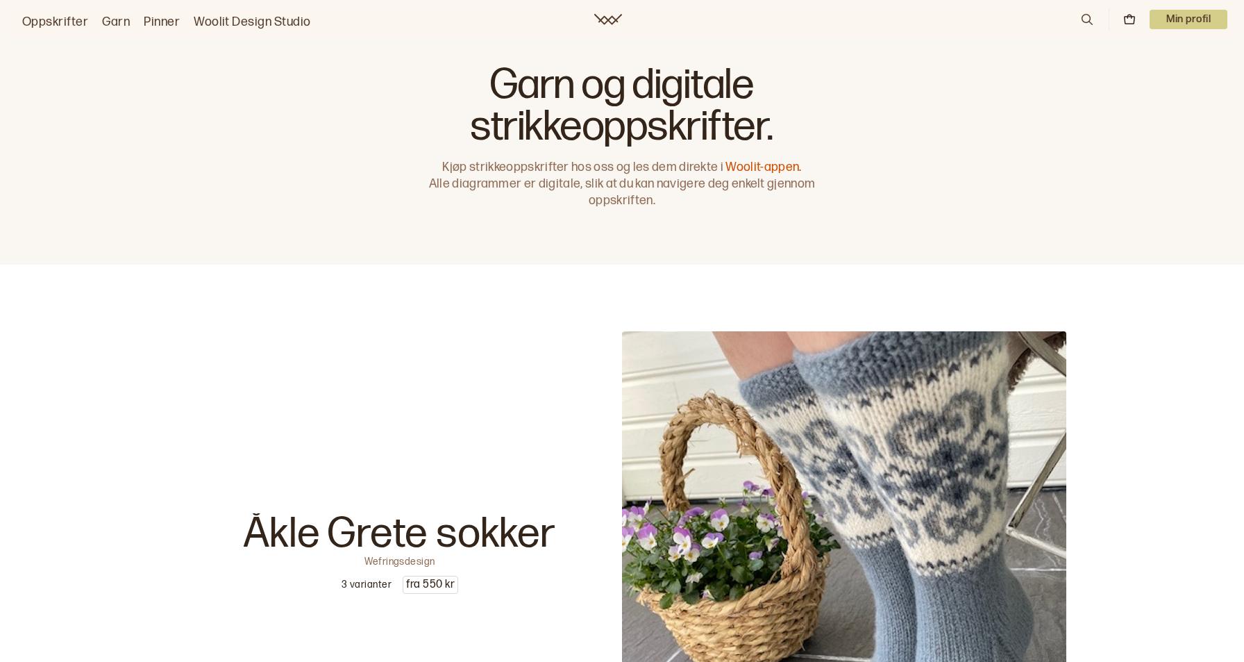
click at [1157, 17] on p "Min profil" at bounding box center [1189, 19] width 78 height 19
click at [1152, 52] on span "Profil" at bounding box center [1141, 55] width 26 height 13
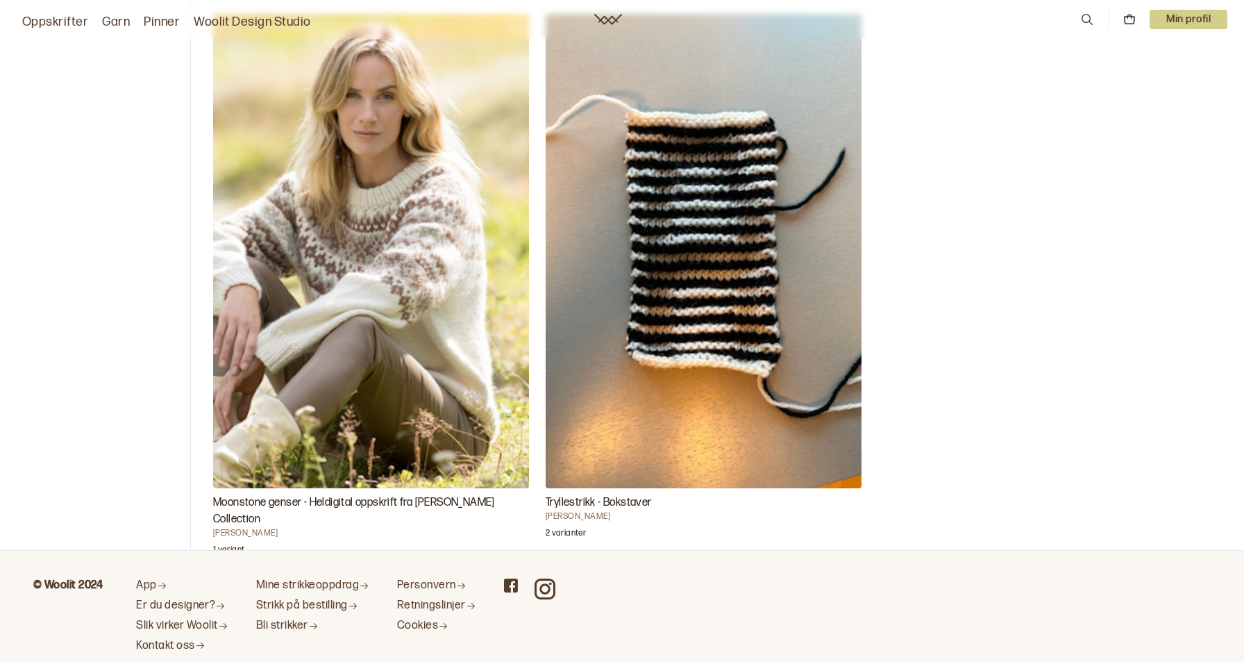
scroll to position [347, 0]
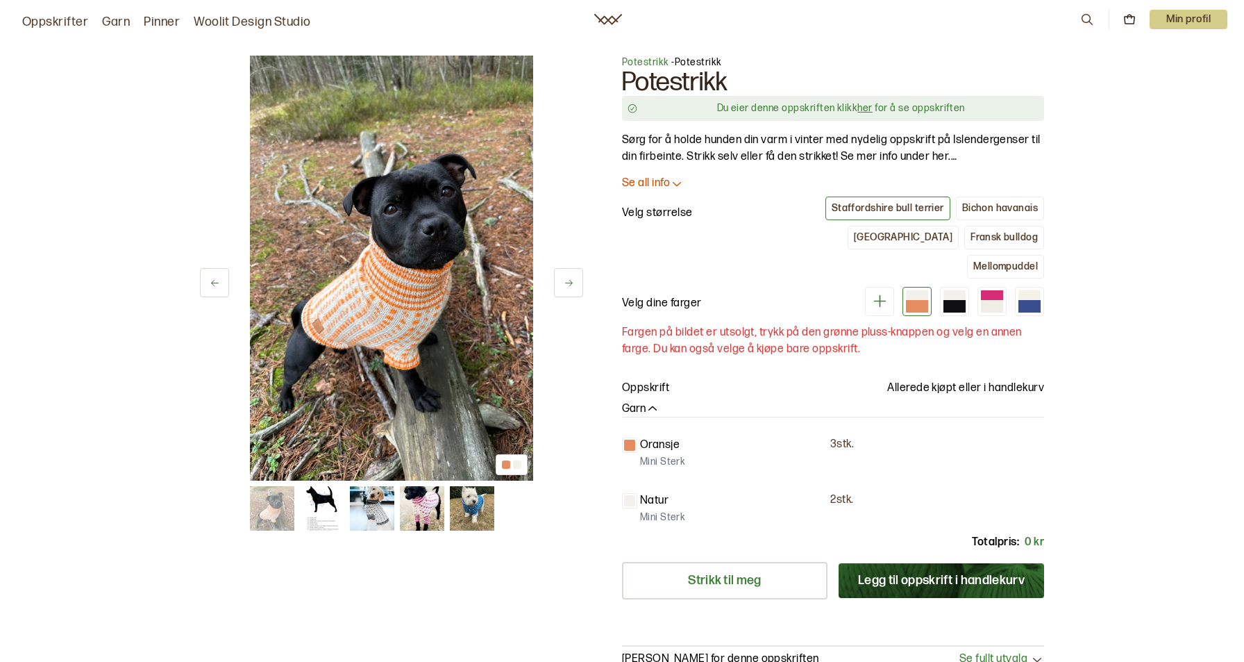
click at [872, 107] on link "her" at bounding box center [864, 108] width 15 height 12
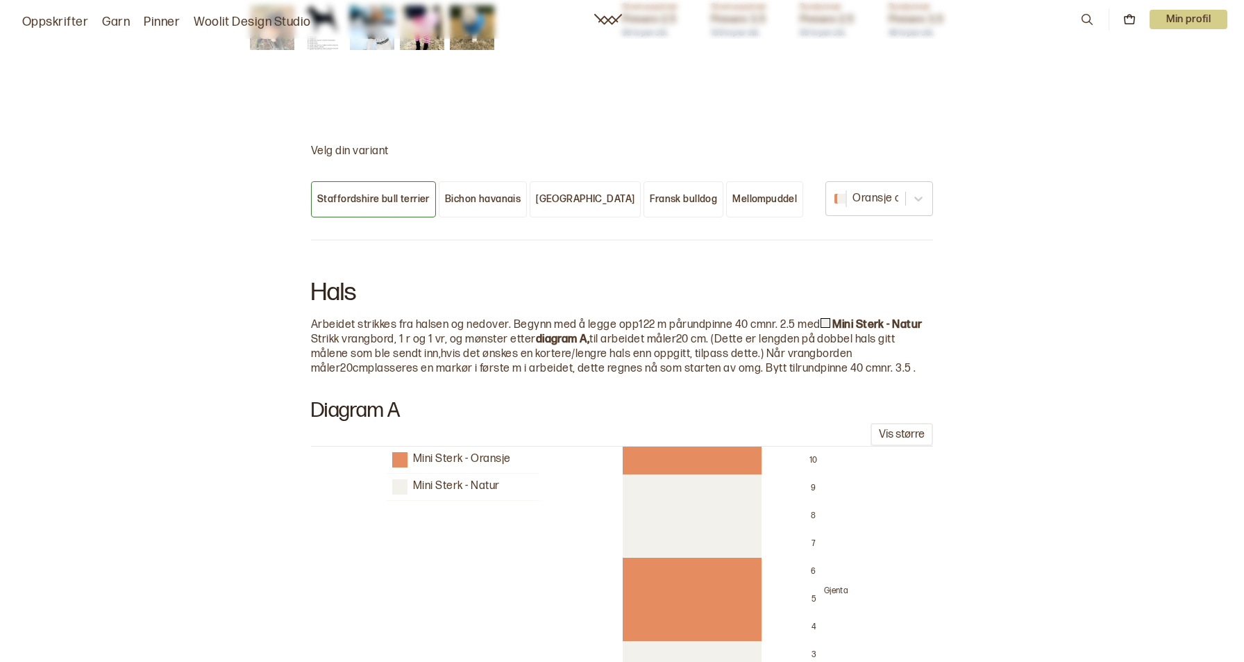
scroll to position [798, 0]
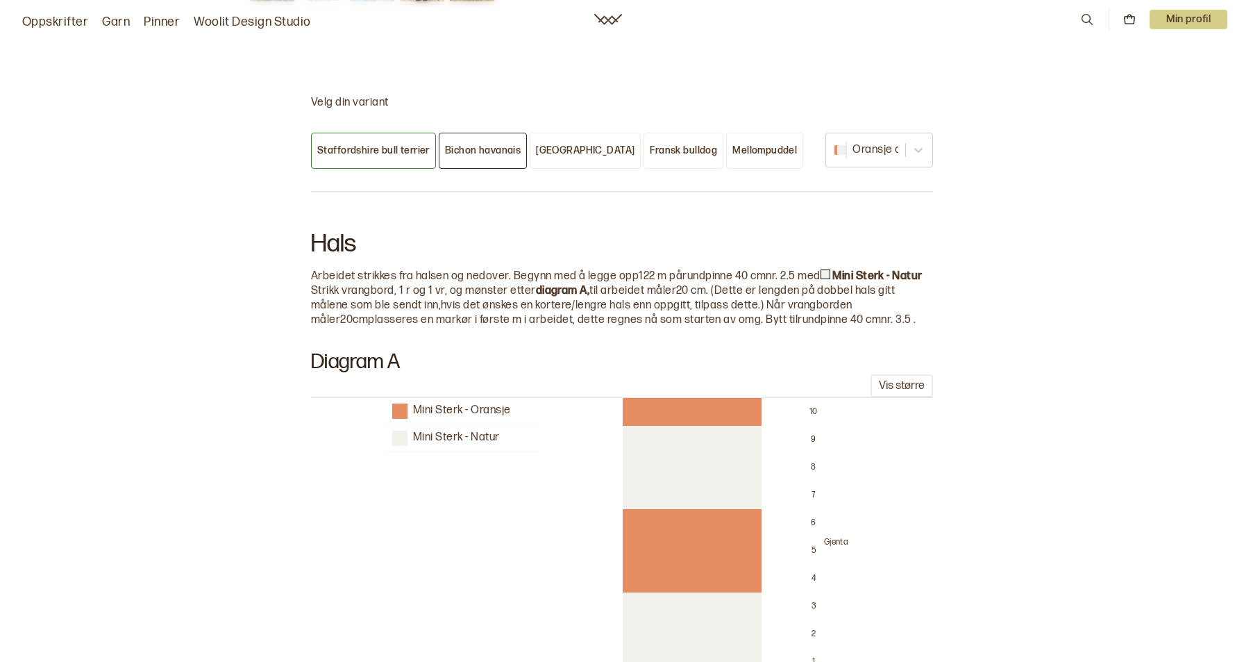
click at [482, 144] on div "Bichon havanais" at bounding box center [483, 150] width 76 height 12
click at [557, 144] on div "[GEOGRAPHIC_DATA]" at bounding box center [585, 150] width 99 height 12
click at [650, 144] on div "Fransk bulldog" at bounding box center [683, 150] width 67 height 12
click at [732, 144] on div "Mellompuddel" at bounding box center [764, 150] width 65 height 12
click at [929, 116] on div "Staffordshire bull terrier Bichon havanais Chihuahua Fransk bulldog Mellompudde…" at bounding box center [622, 142] width 622 height 53
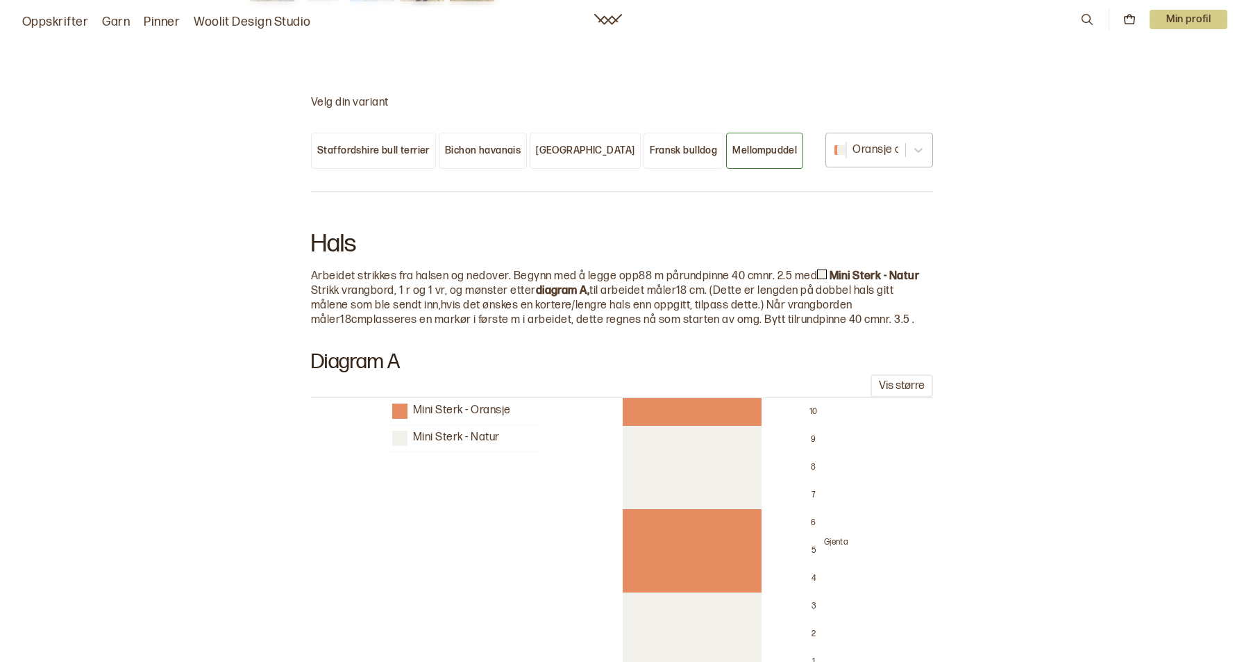
click at [895, 139] on div "Oransje og hvit" at bounding box center [866, 150] width 78 height 23
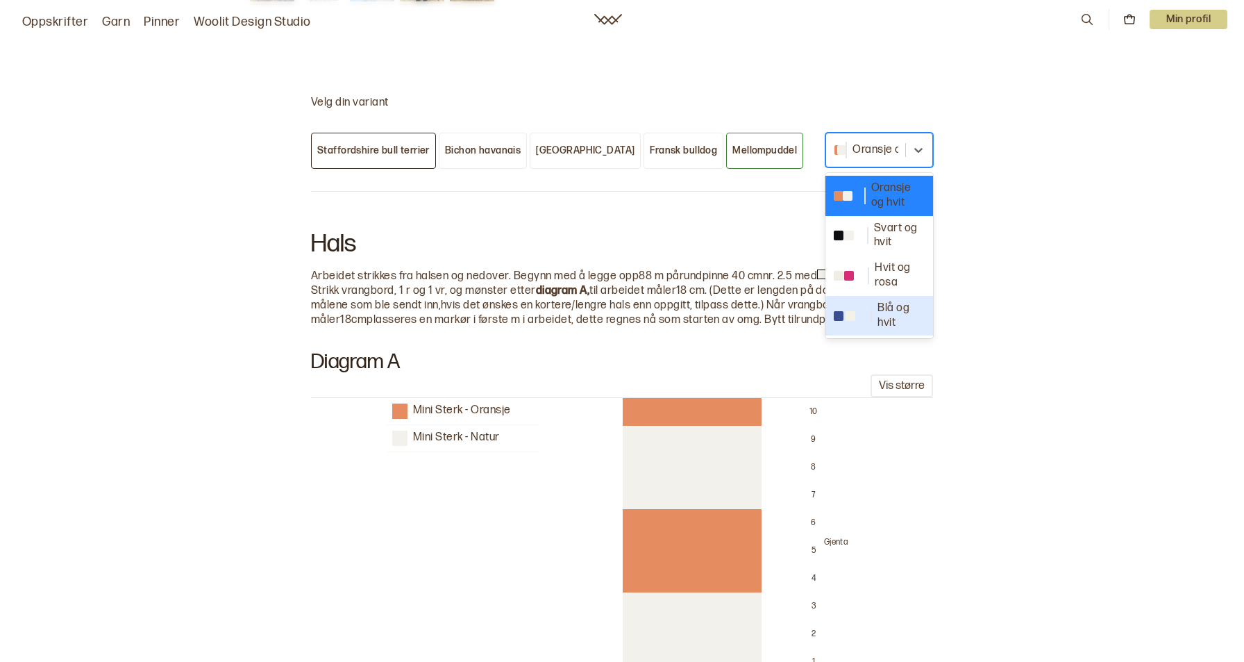
click at [371, 133] on button "Staffordshire bull terrier" at bounding box center [373, 151] width 125 height 36
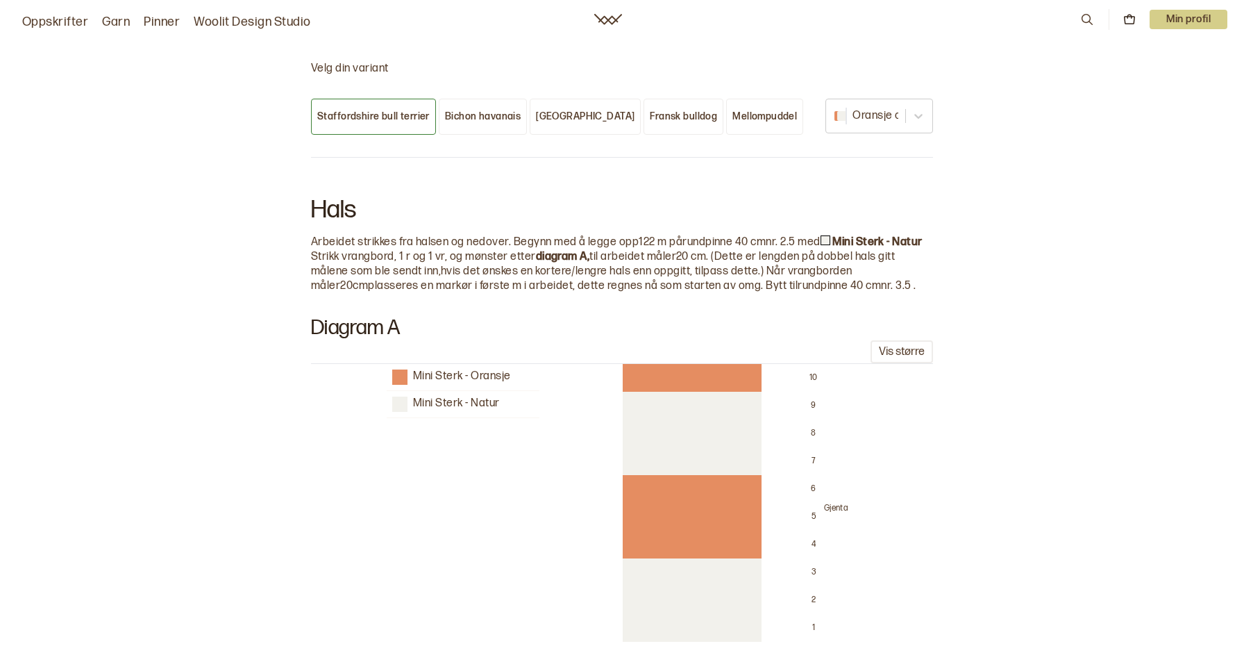
scroll to position [798, 0]
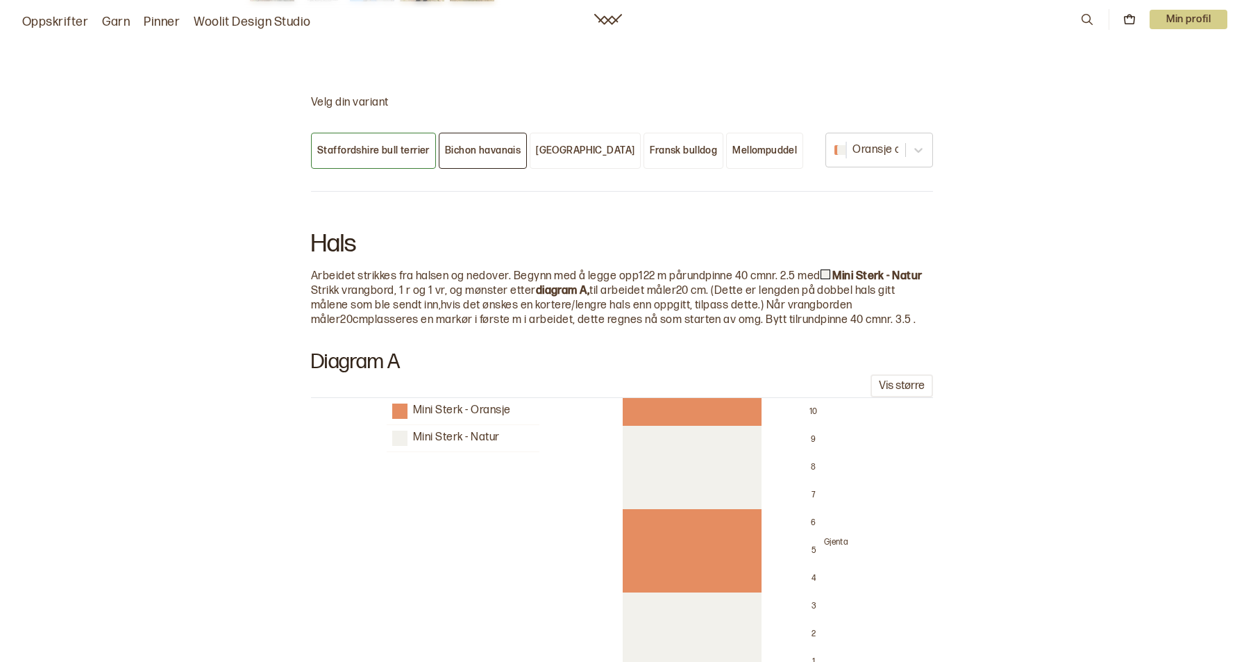
click at [471, 144] on div "Bichon havanais" at bounding box center [483, 150] width 76 height 12
click at [387, 144] on div "Staffordshire bull terrier" at bounding box center [373, 150] width 112 height 12
click at [459, 144] on div "Bichon havanais" at bounding box center [483, 150] width 76 height 12
click at [570, 133] on button "[GEOGRAPHIC_DATA]" at bounding box center [585, 151] width 111 height 36
click at [478, 133] on button "Bichon havanais" at bounding box center [483, 151] width 88 height 36
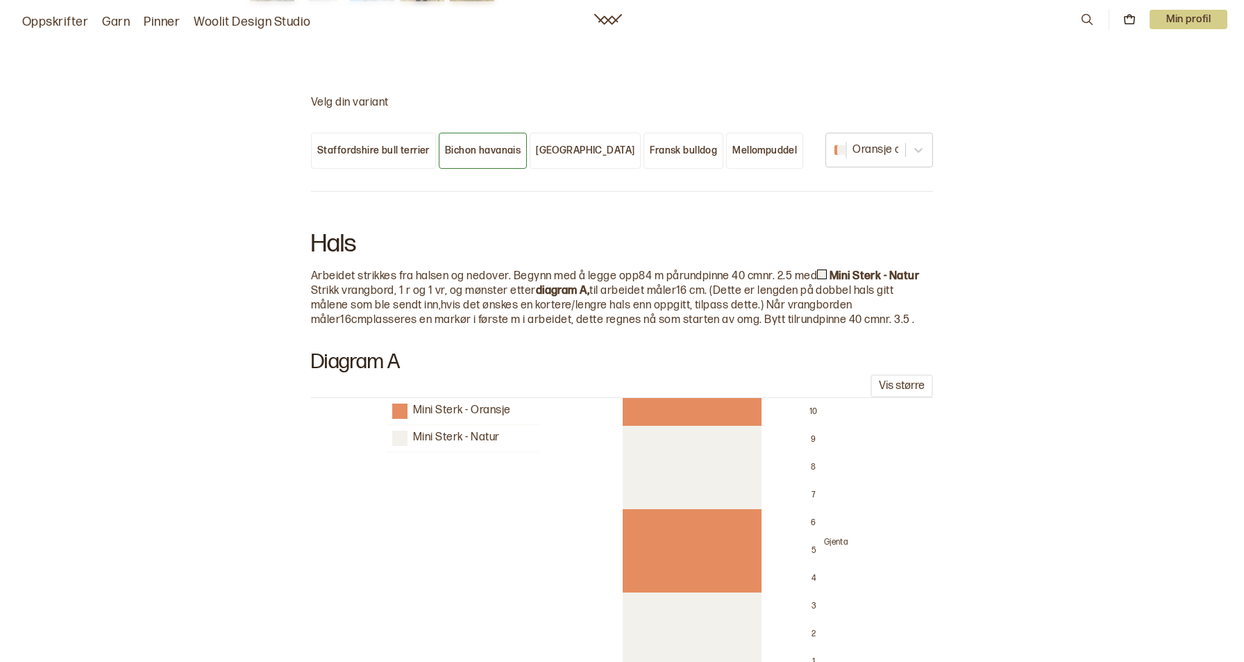
click at [882, 269] on strong "Mini Sterk - Natur" at bounding box center [875, 275] width 90 height 13
click at [832, 269] on strong "Mini Sterk - Natur" at bounding box center [875, 275] width 90 height 13
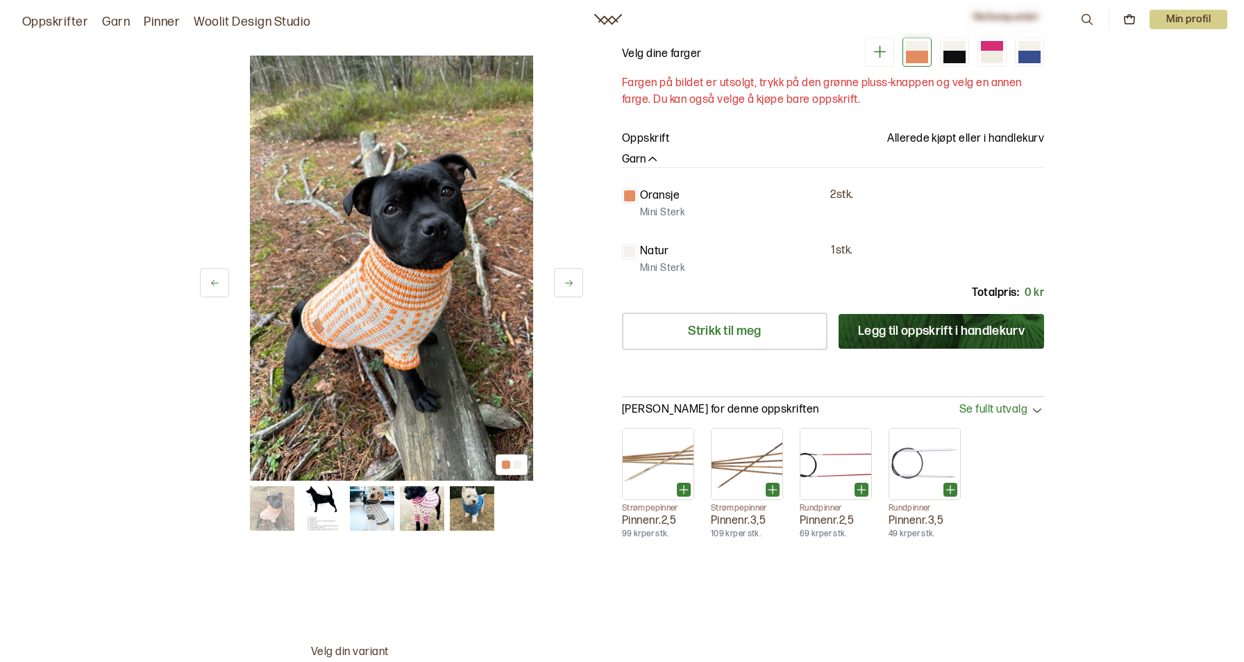
scroll to position [35, 0]
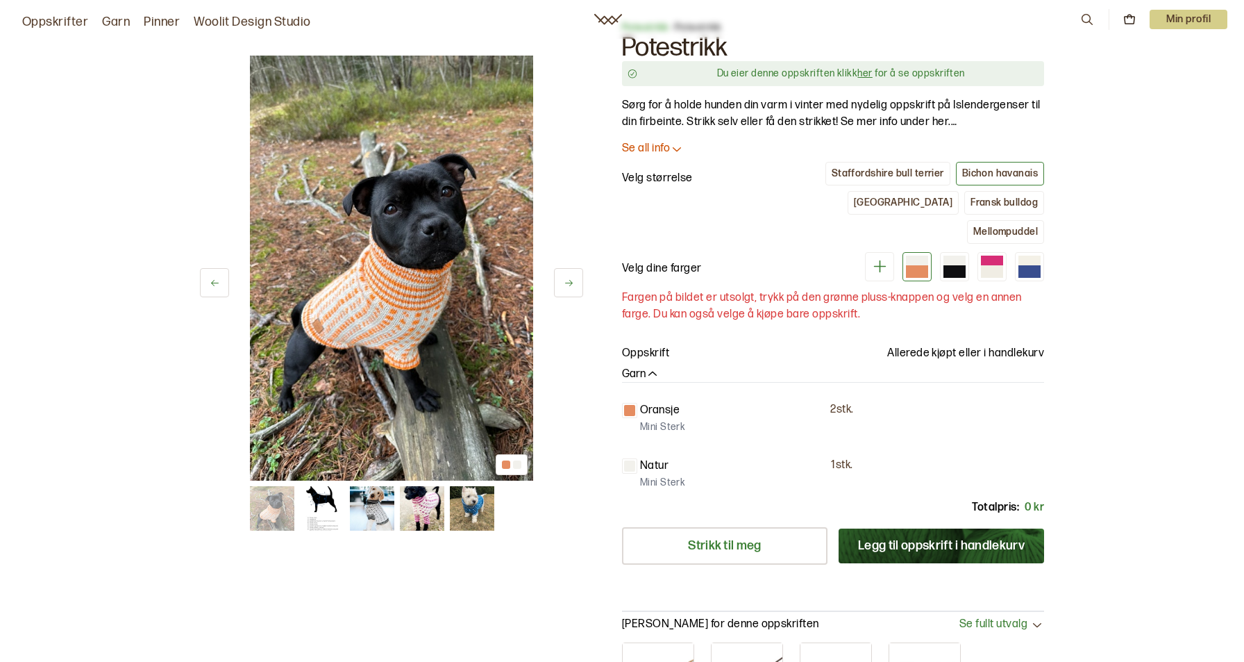
click at [650, 144] on p "Se all info" at bounding box center [646, 149] width 48 height 15
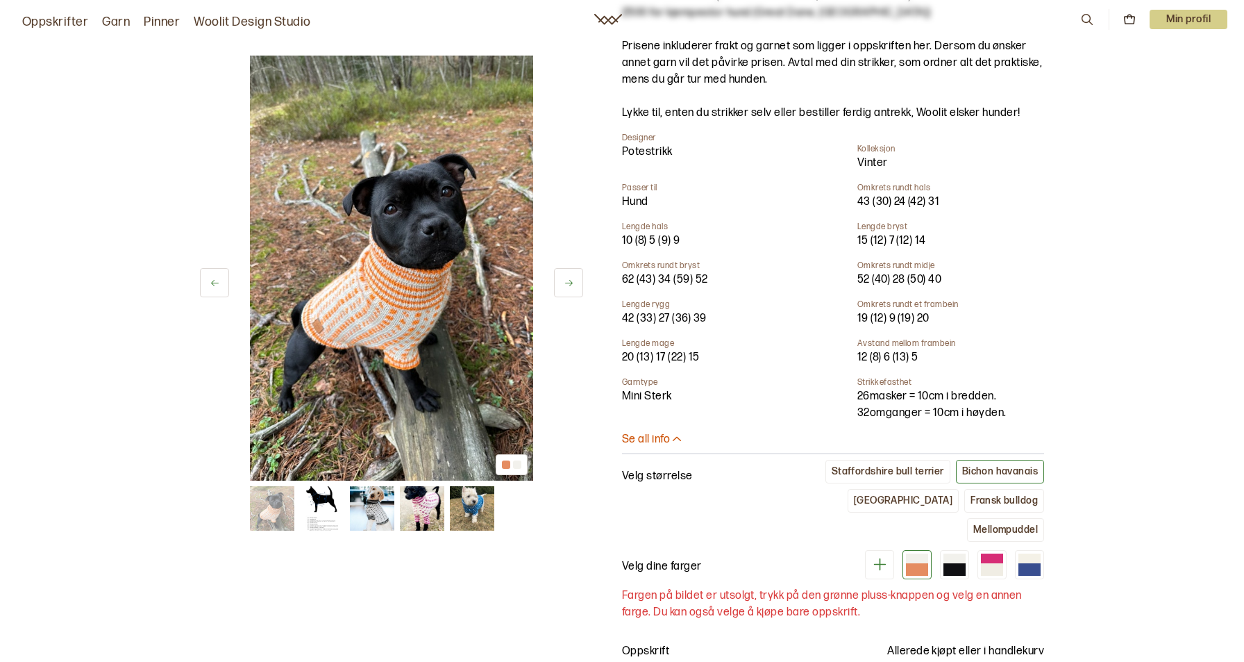
scroll to position [312, 0]
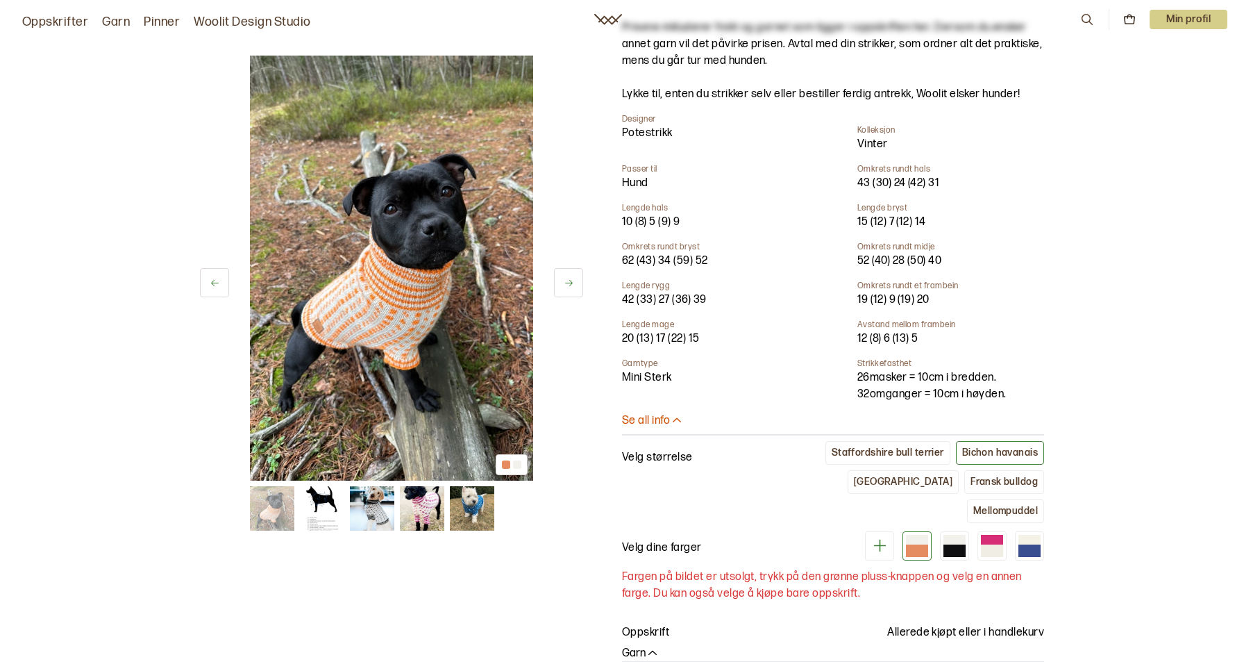
click at [653, 422] on p "Se all info" at bounding box center [646, 421] width 48 height 15
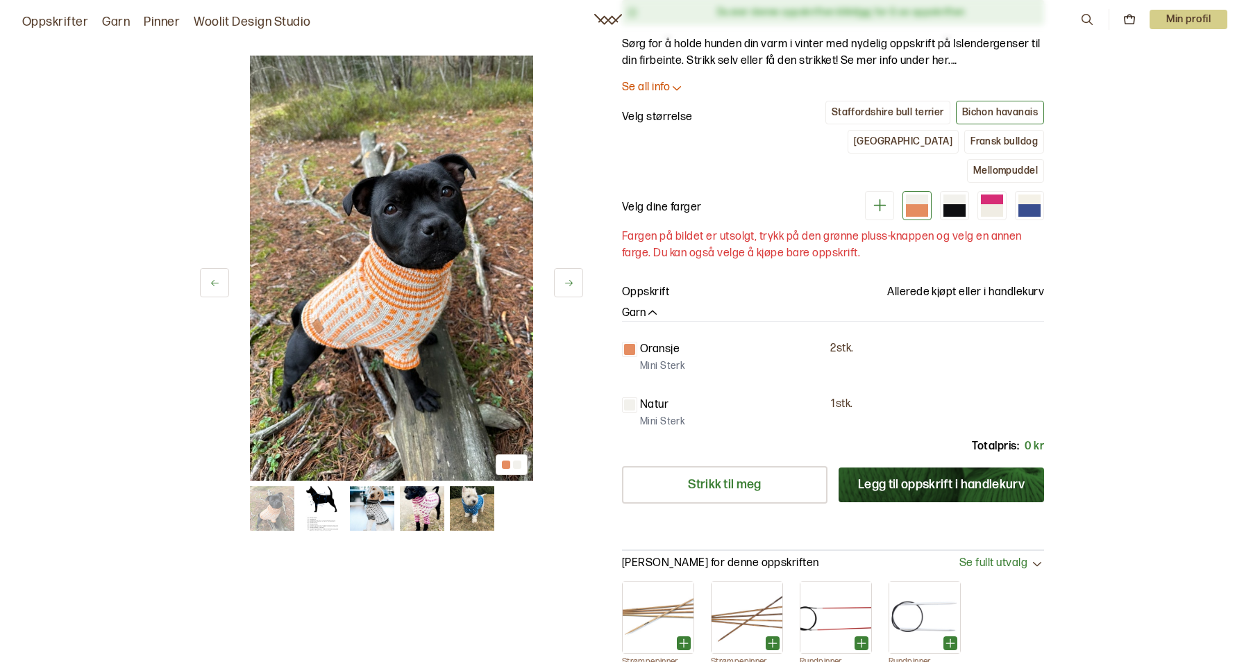
scroll to position [35, 0]
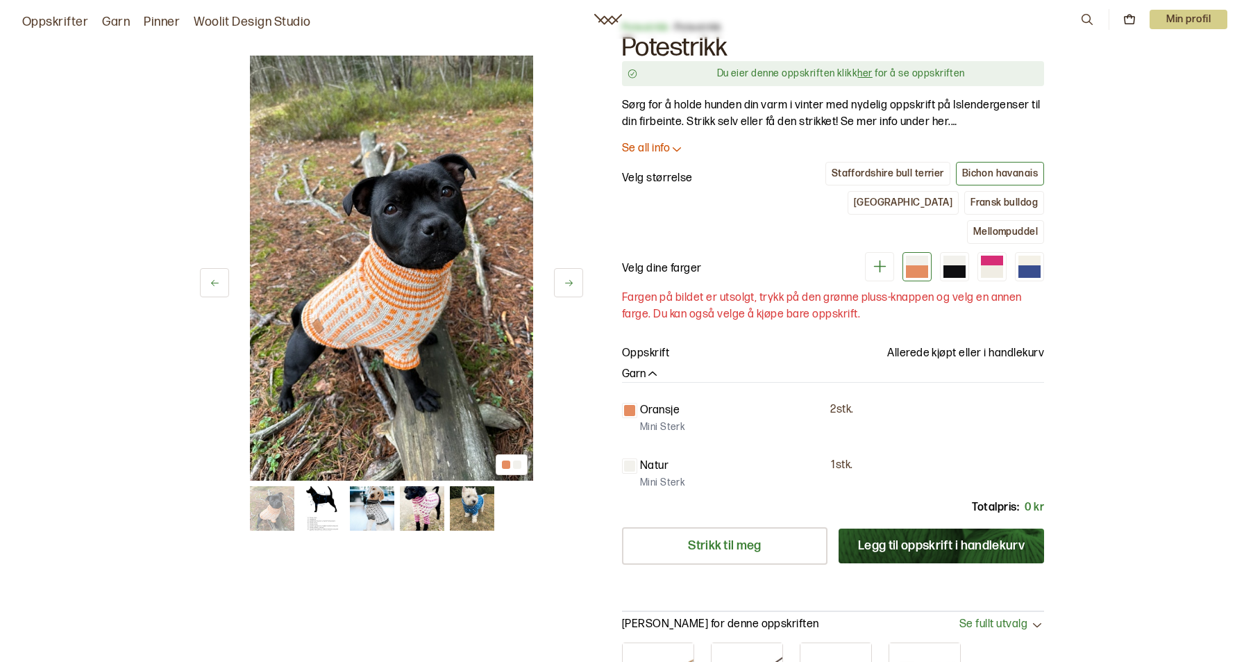
click at [648, 148] on p "Se all info" at bounding box center [646, 149] width 48 height 15
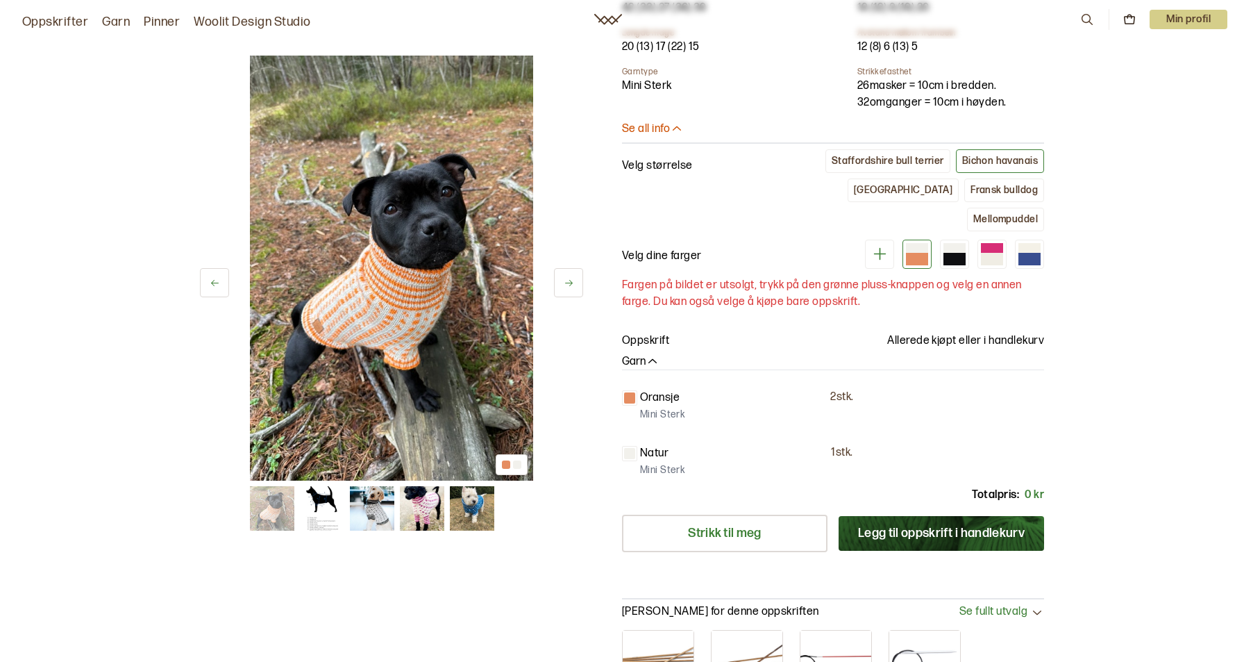
scroll to position [382, 0]
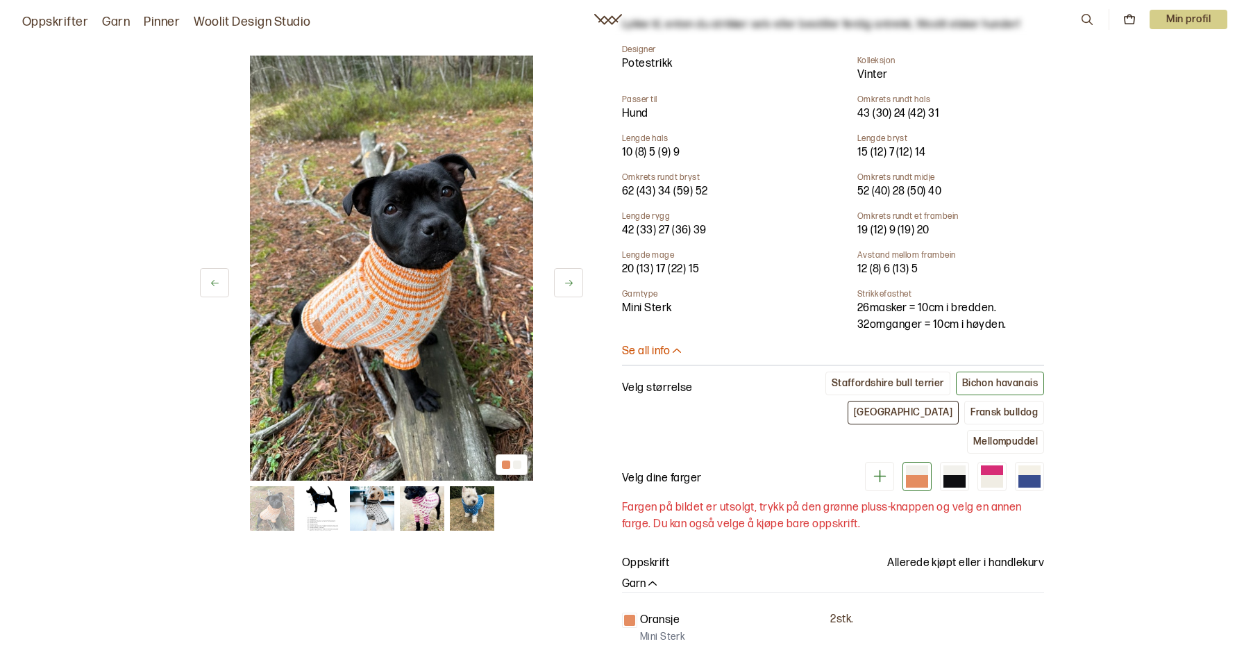
click at [854, 409] on div "[GEOGRAPHIC_DATA]" at bounding box center [903, 412] width 99 height 12
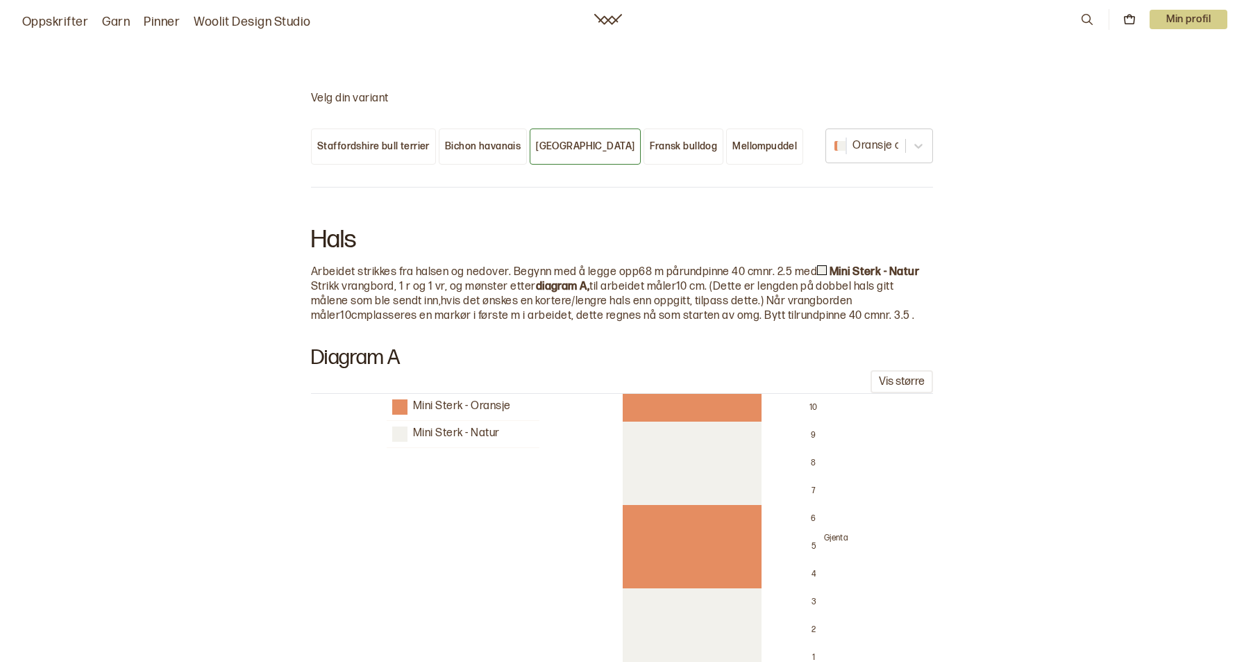
scroll to position [1493, 0]
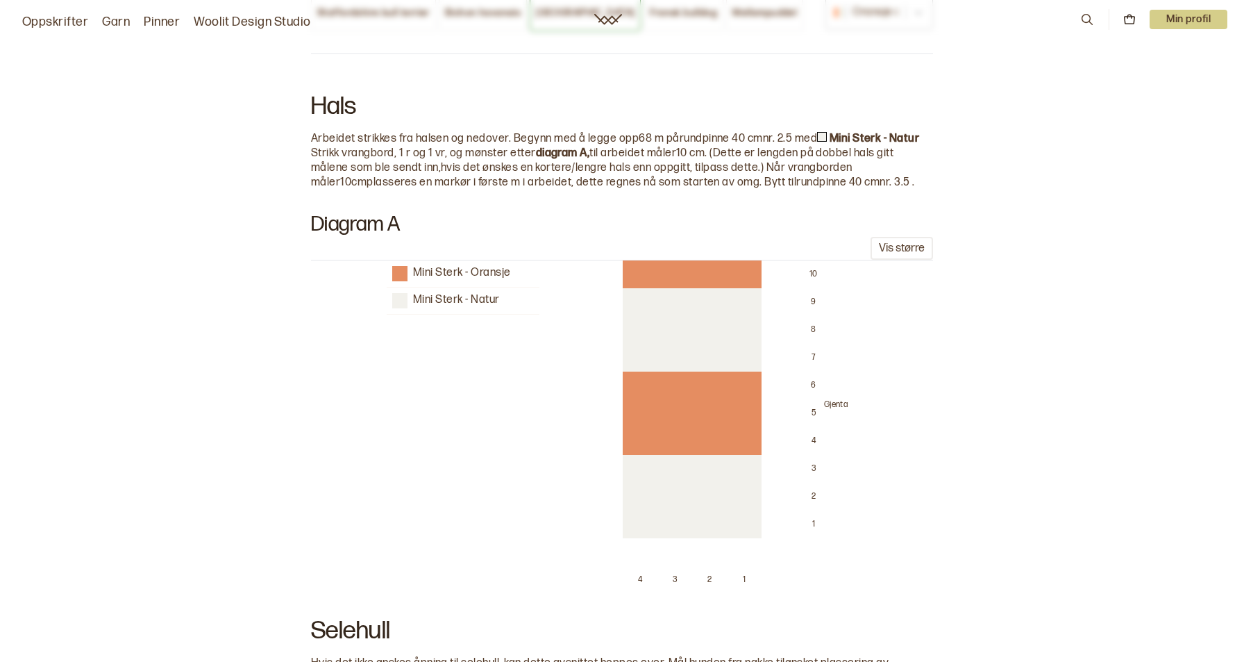
click at [235, 437] on div "Mini Sterk - Oransje Mini Sterk - Natur 10 9 8 7 6 5 4 3 2 1 Gjenta 4 3 2 1" at bounding box center [616, 430] width 1211 height 340
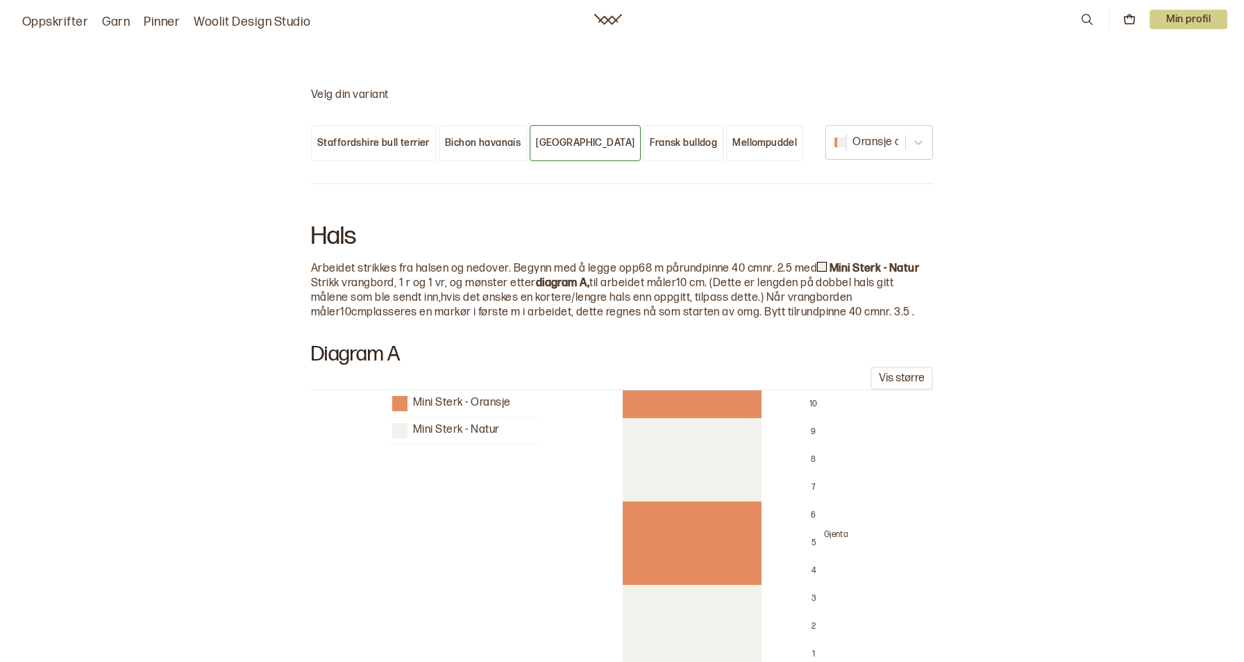
scroll to position [1215, 0]
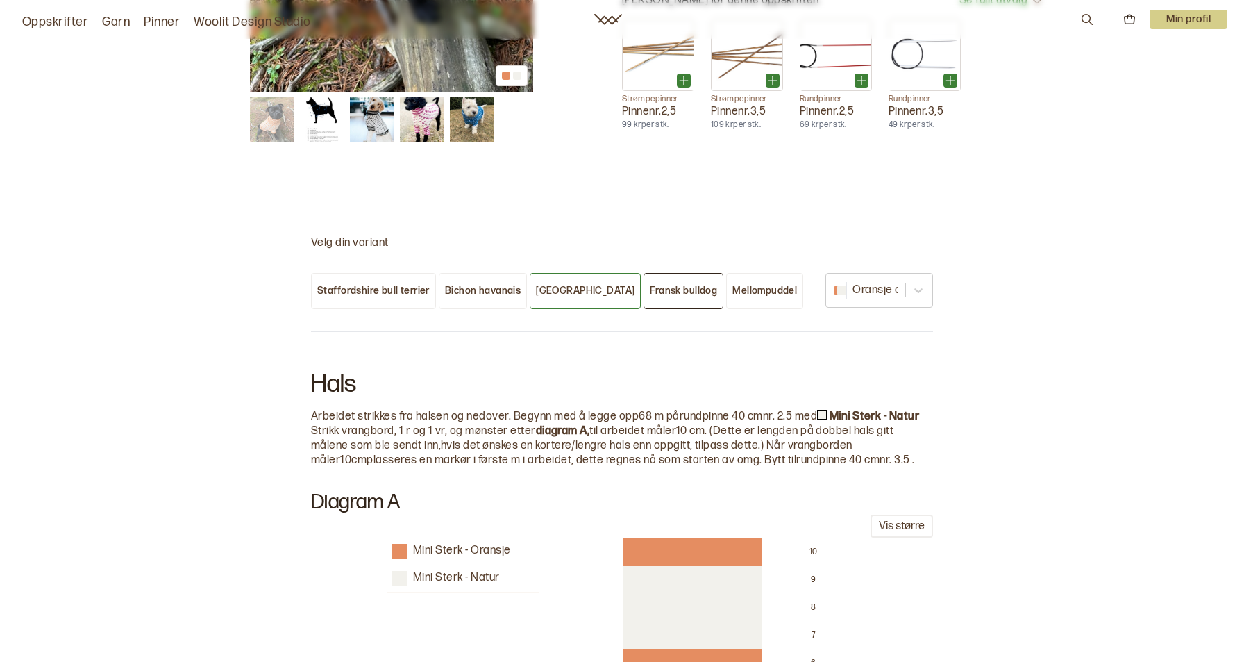
click at [650, 285] on div "Fransk bulldog" at bounding box center [683, 291] width 67 height 12
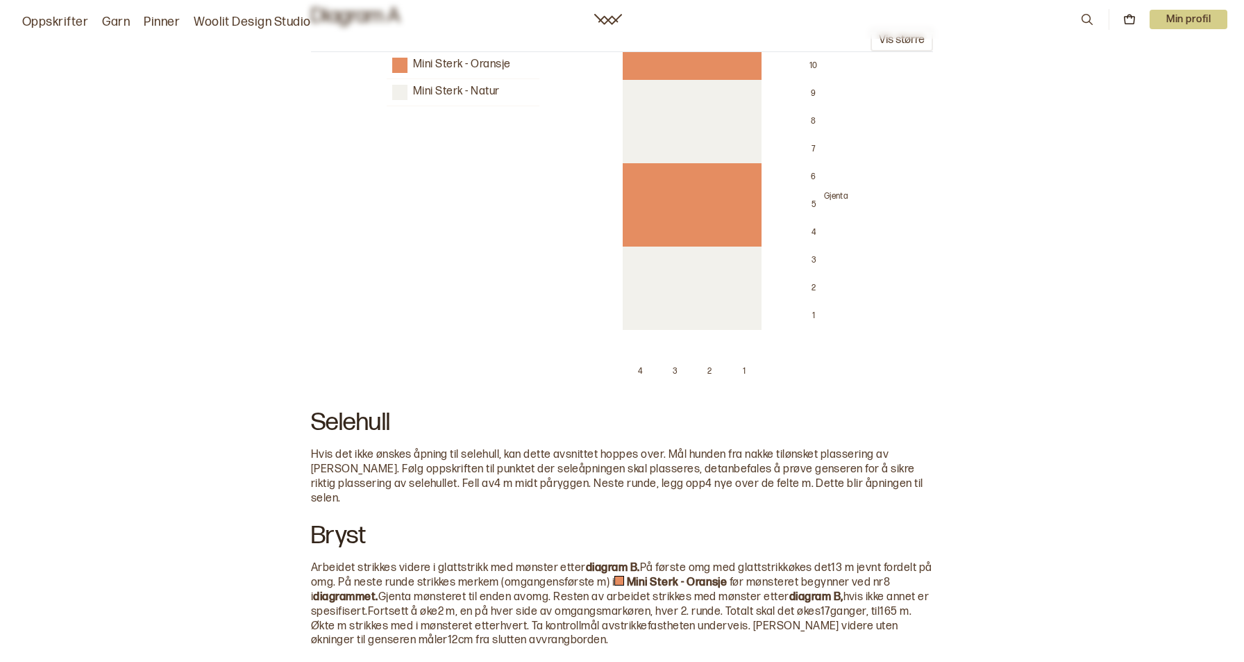
scroll to position [1215, 0]
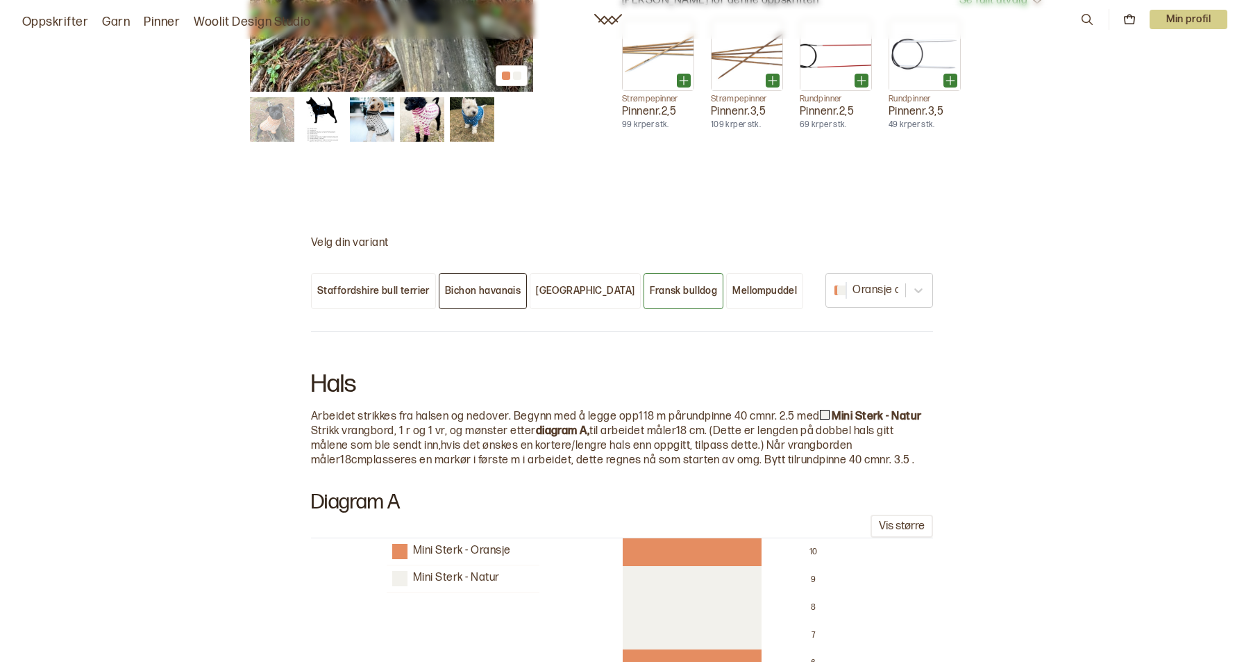
click at [516, 285] on div "Bichon havanais" at bounding box center [483, 291] width 76 height 12
click at [537, 285] on div "[GEOGRAPHIC_DATA]" at bounding box center [585, 291] width 99 height 12
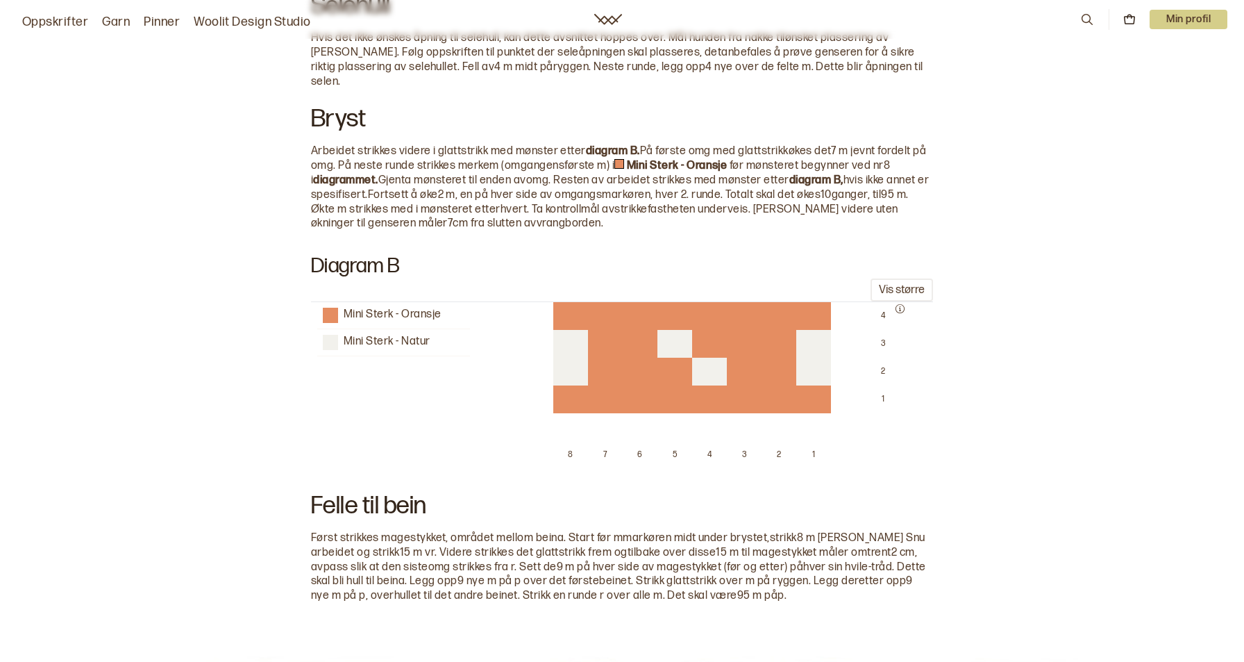
scroll to position [2187, 0]
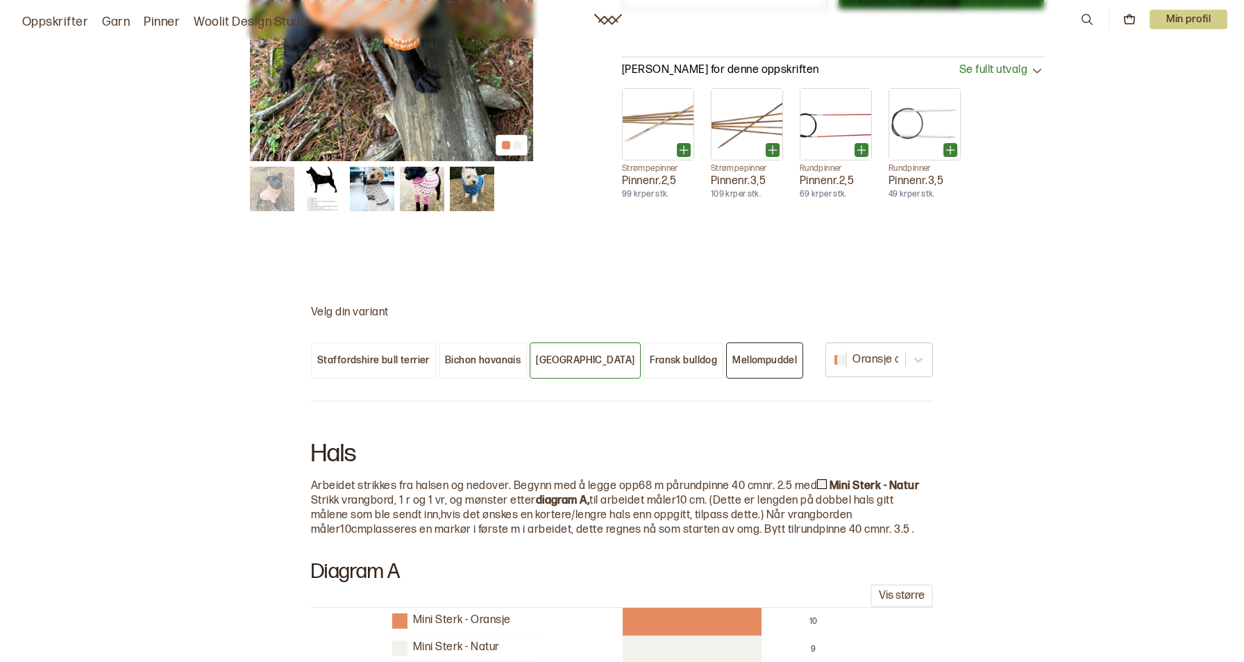
click at [726, 342] on button "Mellompuddel" at bounding box center [764, 360] width 77 height 36
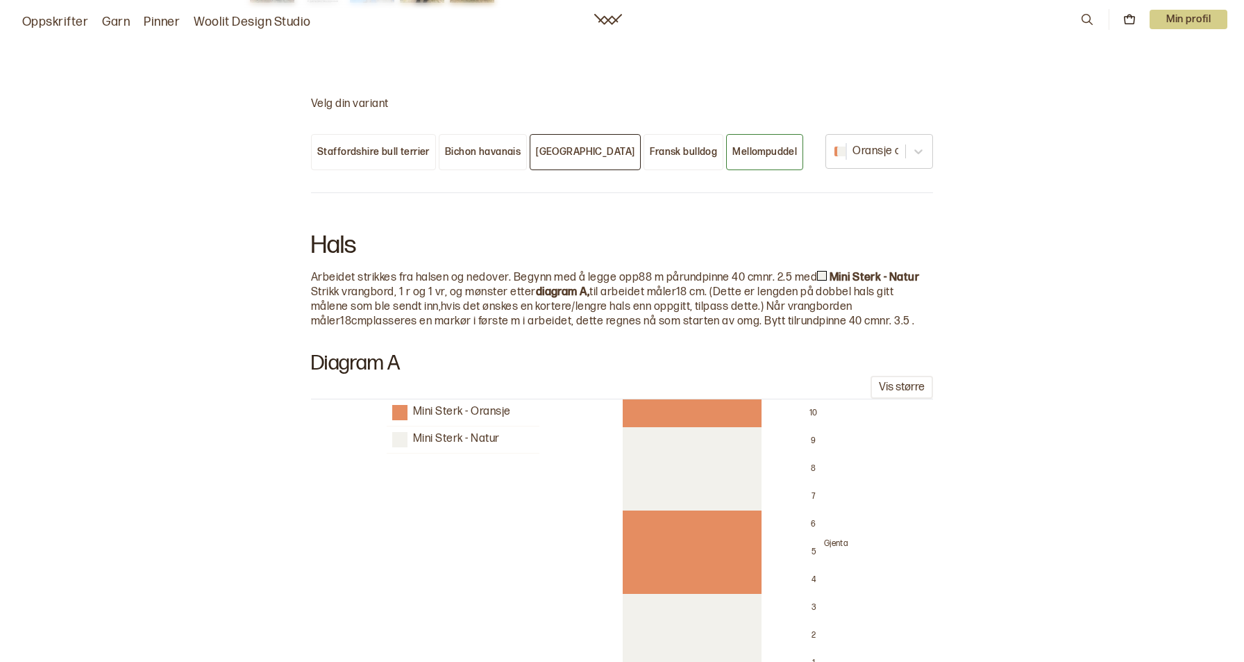
click at [545, 146] on div "[GEOGRAPHIC_DATA]" at bounding box center [585, 152] width 99 height 12
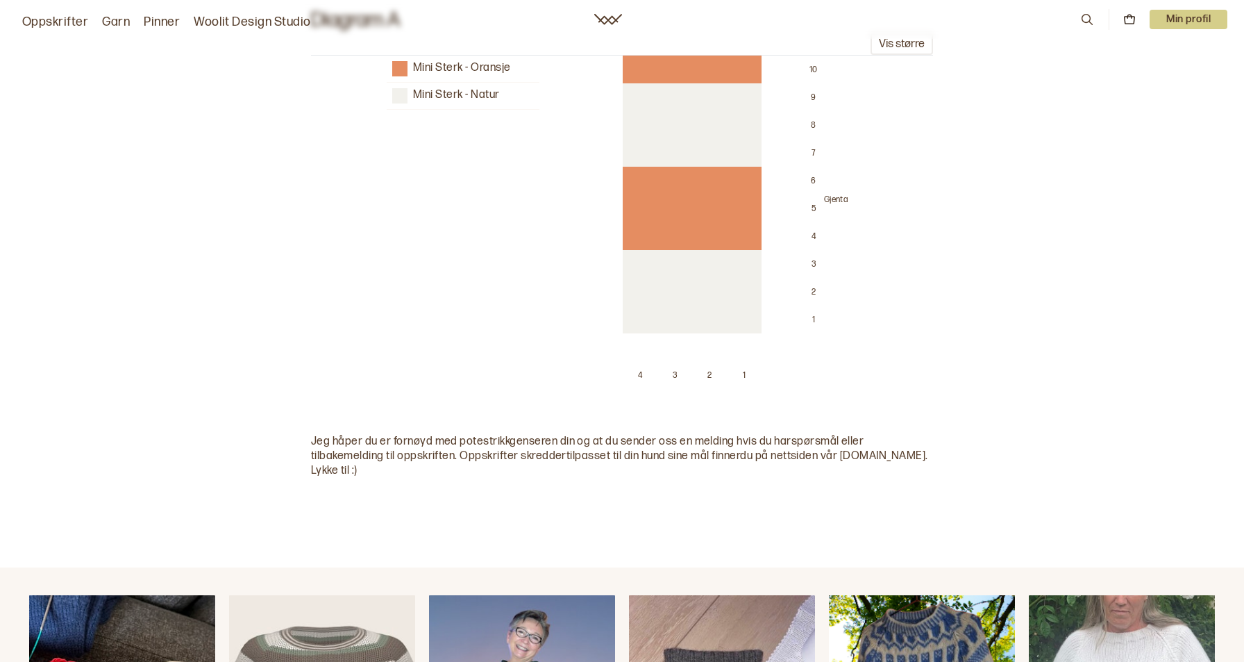
scroll to position [4547, 0]
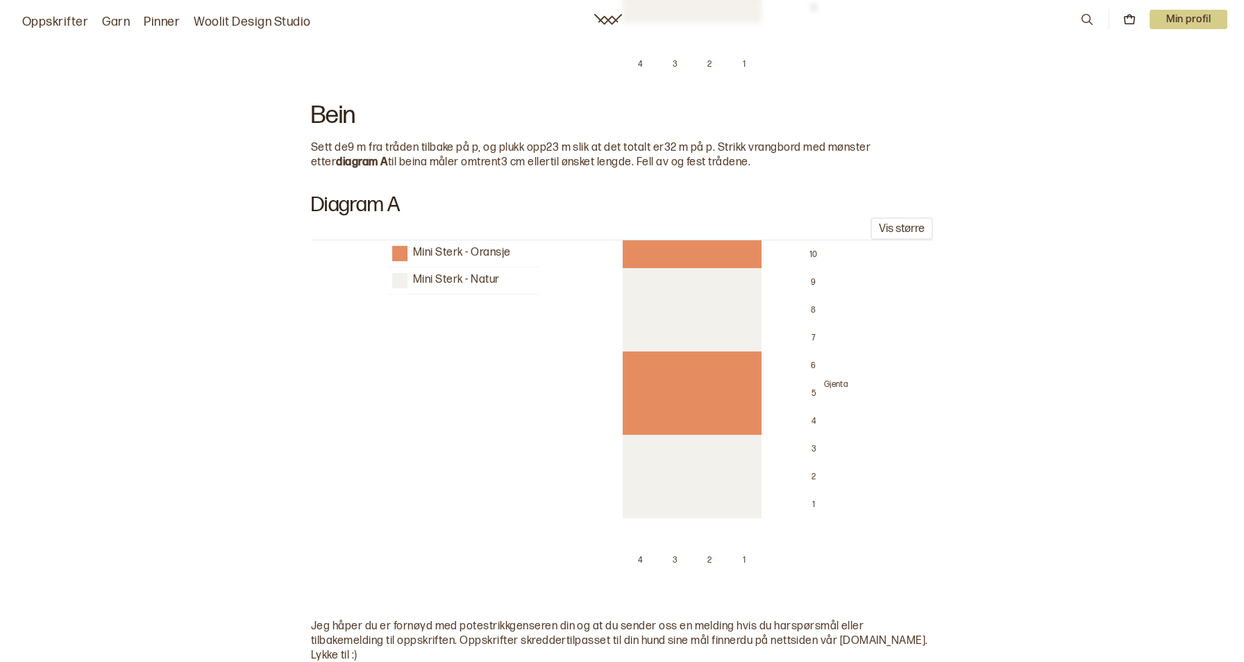
click at [998, 438] on div "Mini Sterk - Oransje Mini Sterk - Natur 10 9 8 7 6 5 4 3 2 1 Gjenta 4 3 2 1" at bounding box center [616, 410] width 1211 height 340
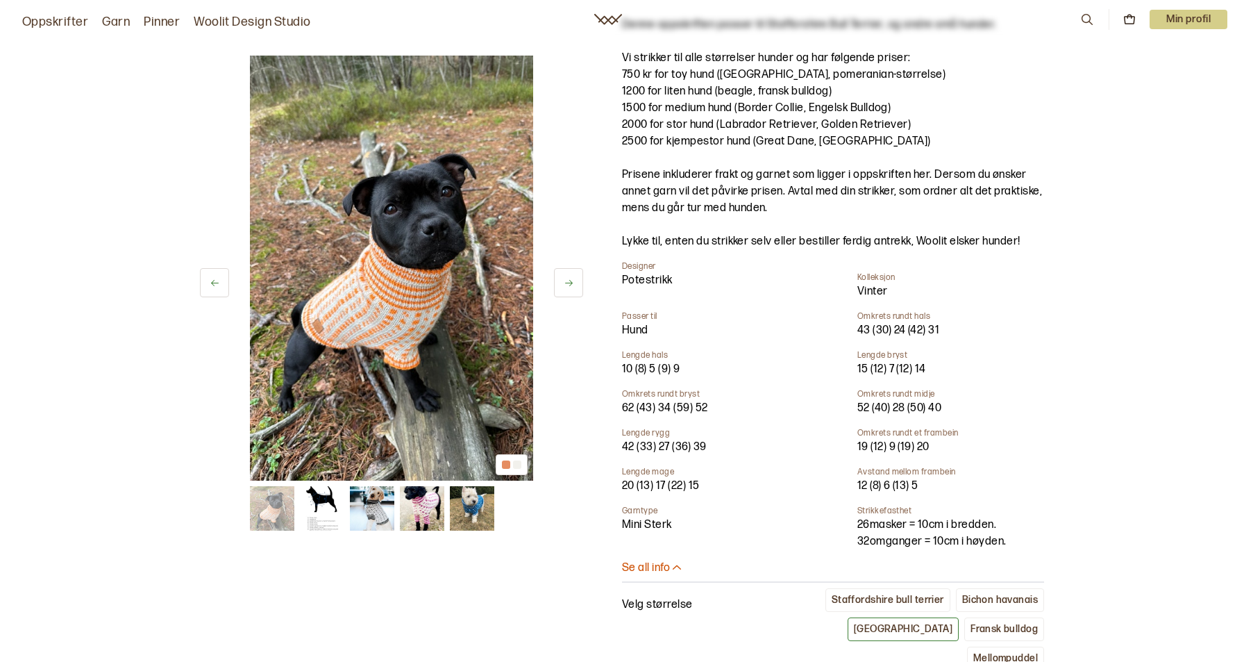
scroll to position [0, 0]
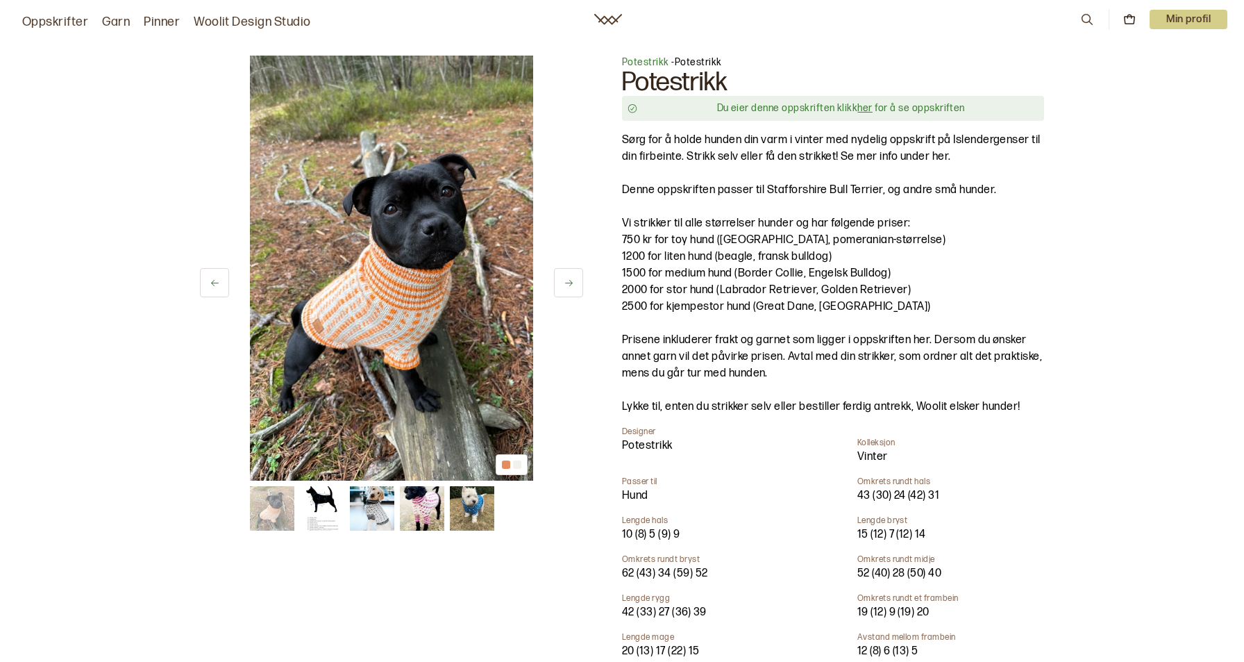
drag, startPoint x: 998, startPoint y: 438, endPoint x: 995, endPoint y: 258, distance: 179.8
click at [866, 99] on div "Du eier denne oppskriften klikk her for å se oppskriften" at bounding box center [833, 108] width 422 height 25
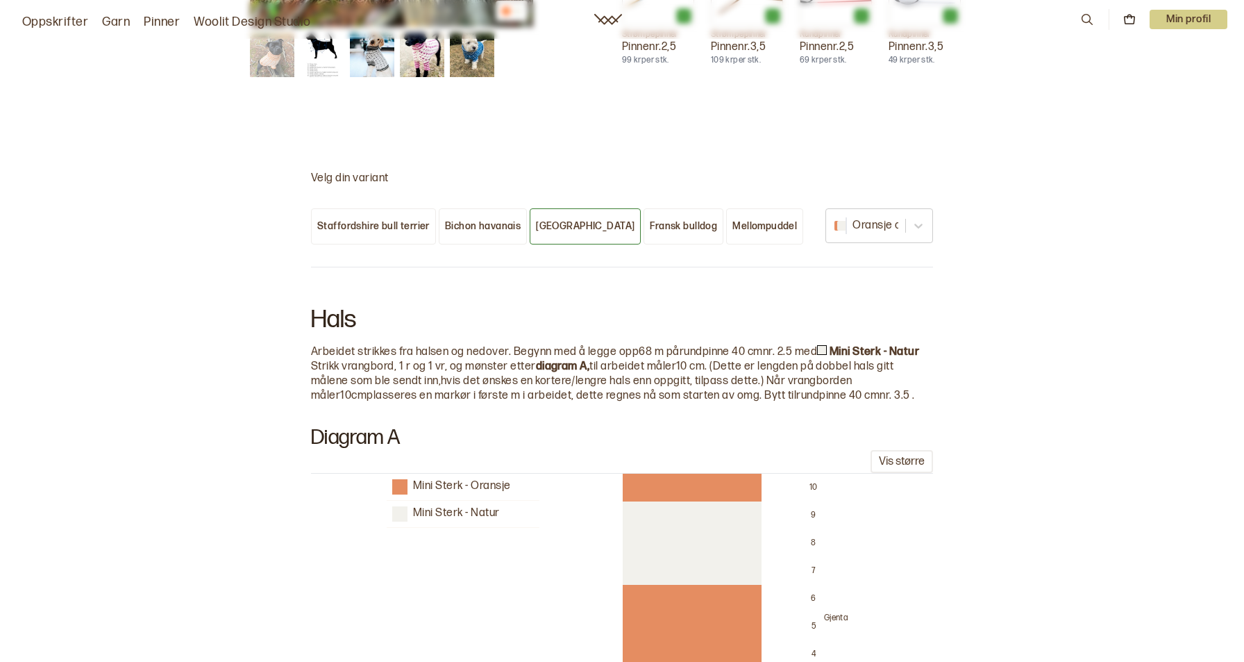
scroll to position [1355, 0]
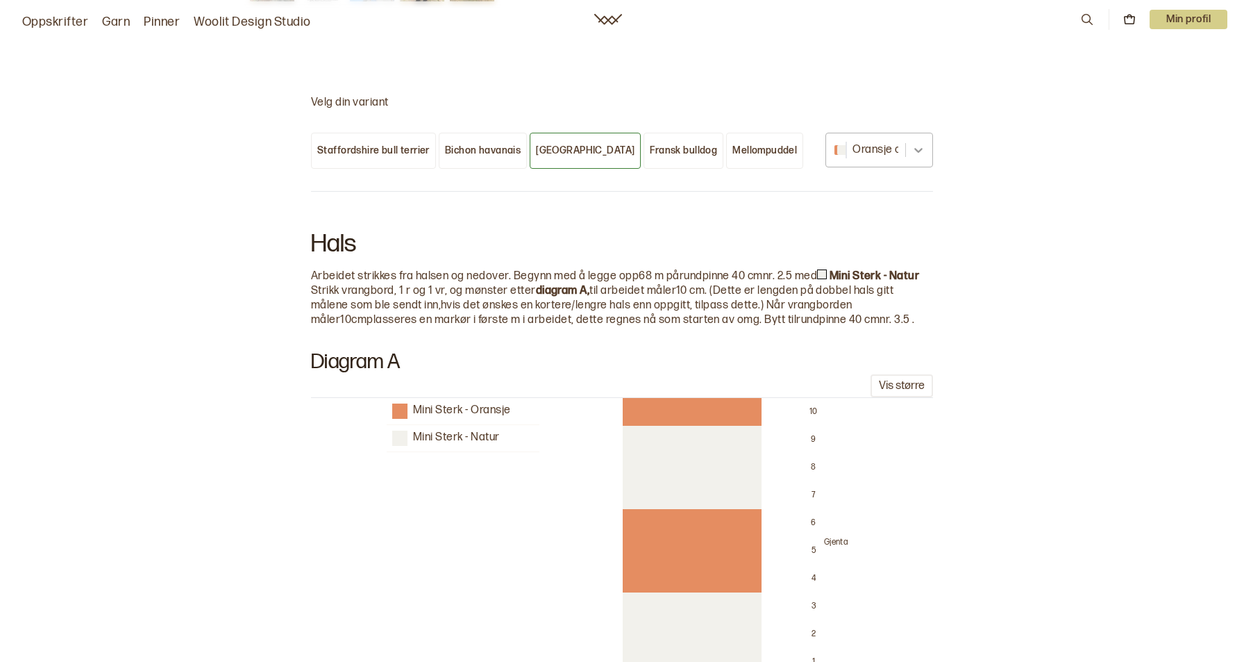
click at [920, 143] on icon at bounding box center [918, 150] width 14 height 14
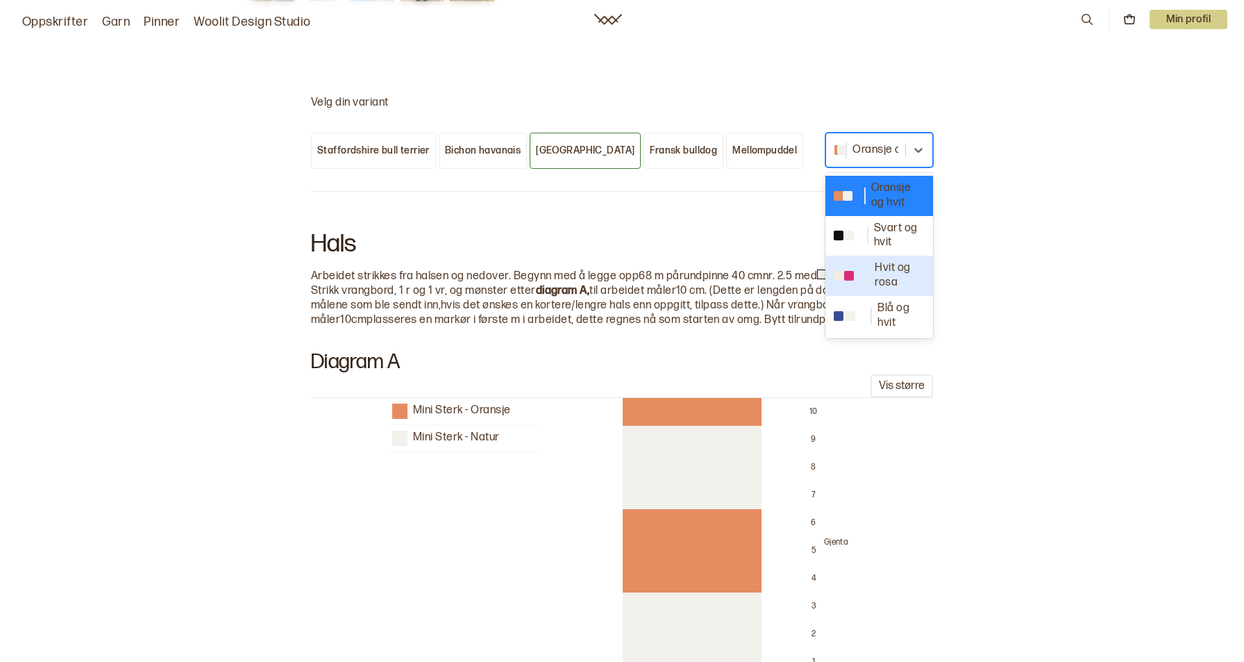
click at [854, 261] on div "Hvit og rosa" at bounding box center [879, 275] width 91 height 29
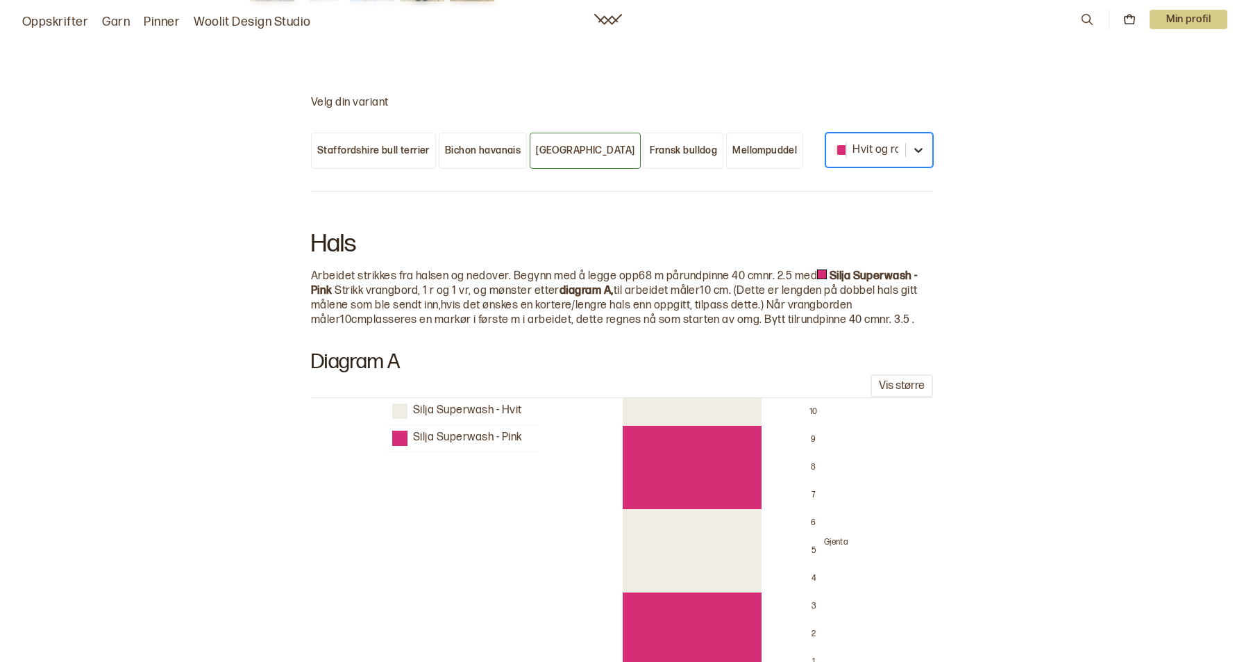
click at [926, 137] on div at bounding box center [918, 149] width 25 height 25
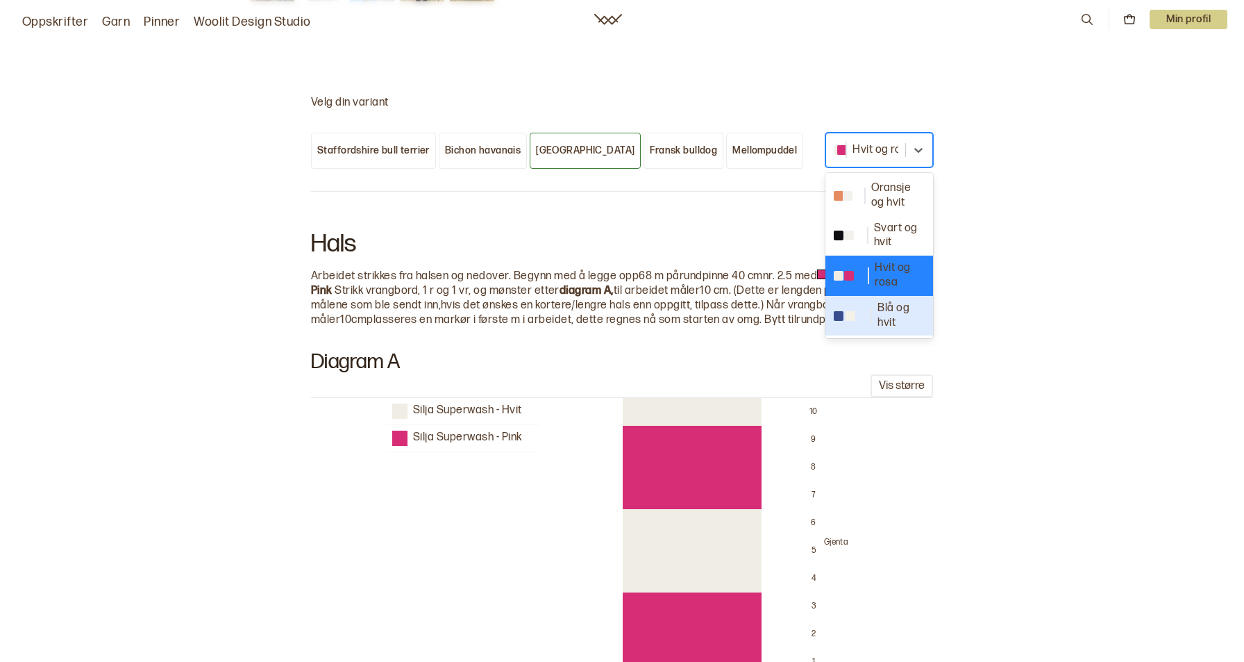
click at [853, 301] on div "Blå og hvit" at bounding box center [879, 315] width 91 height 29
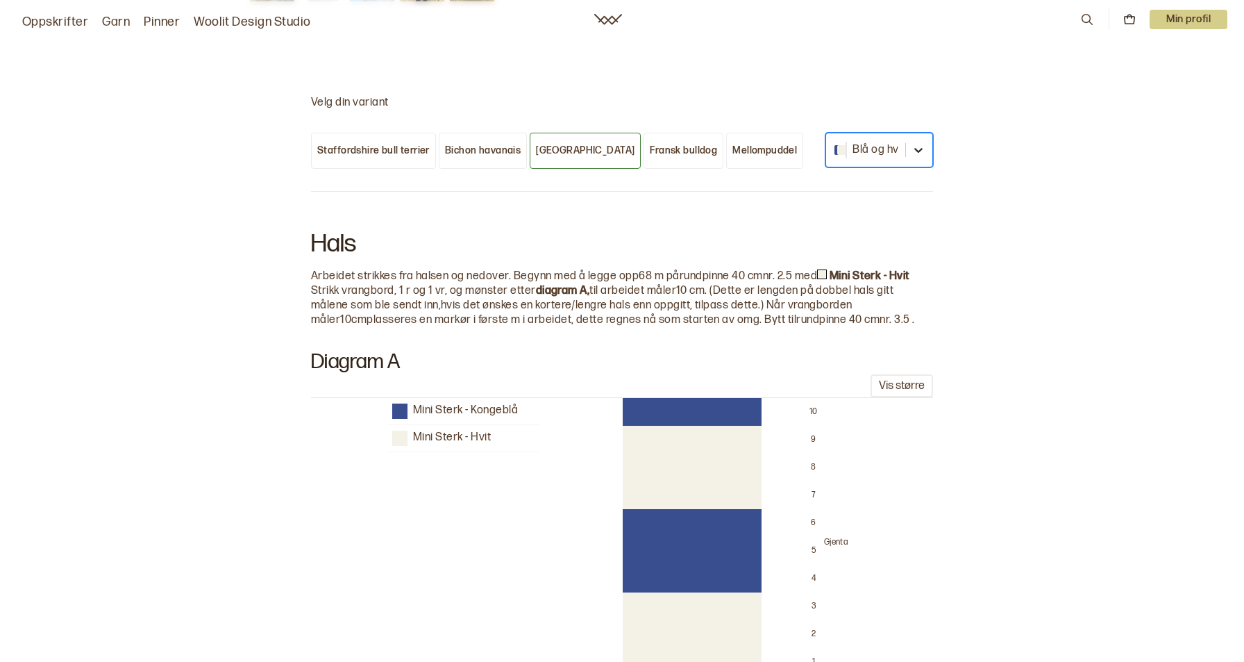
click at [915, 143] on icon at bounding box center [918, 150] width 14 height 14
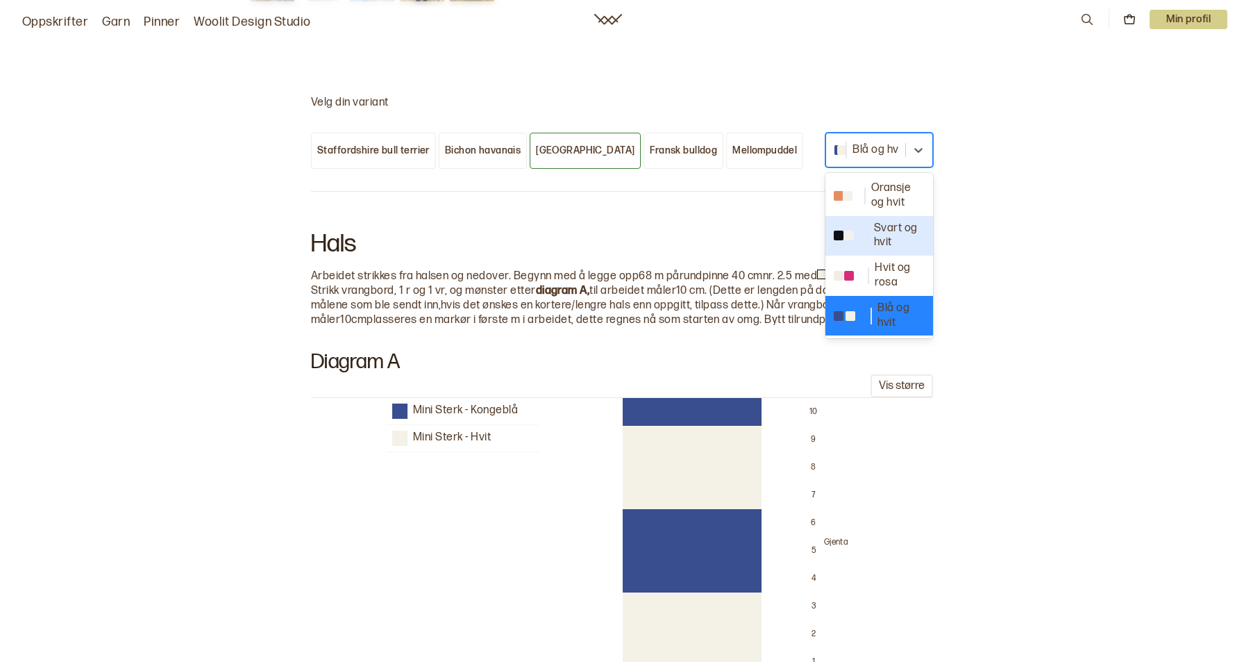
click at [859, 176] on div "Oransje og hvit" at bounding box center [879, 196] width 108 height 40
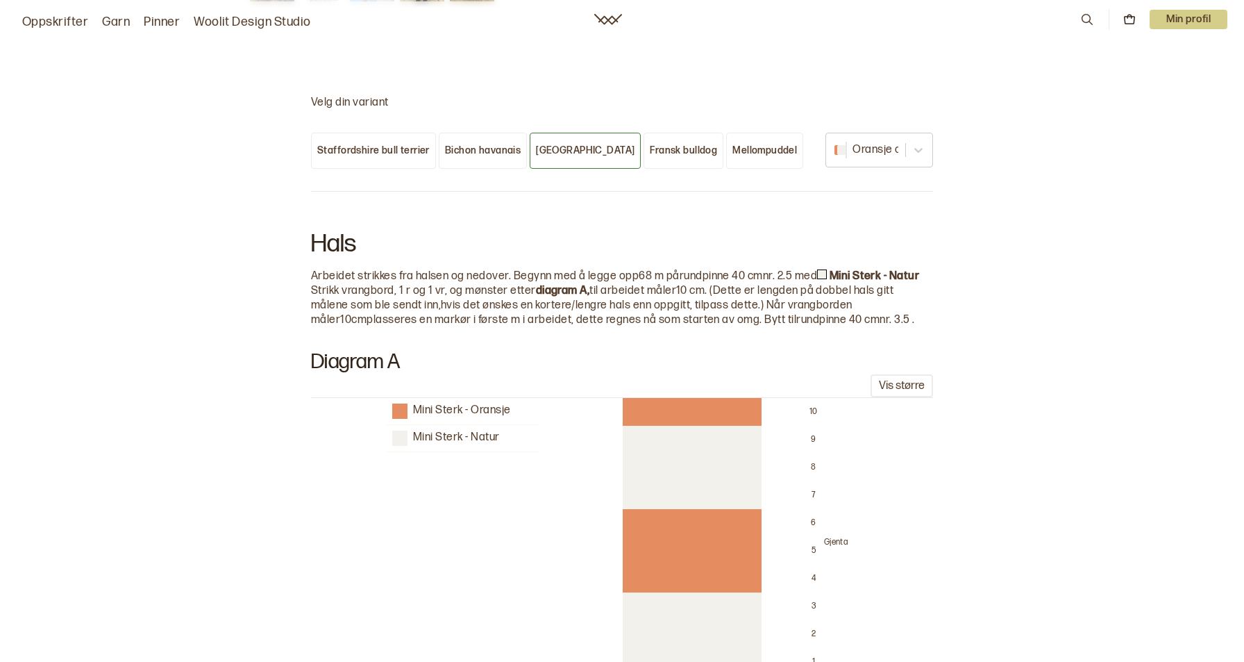
click at [891, 374] on button "Vis større" at bounding box center [902, 385] width 62 height 23
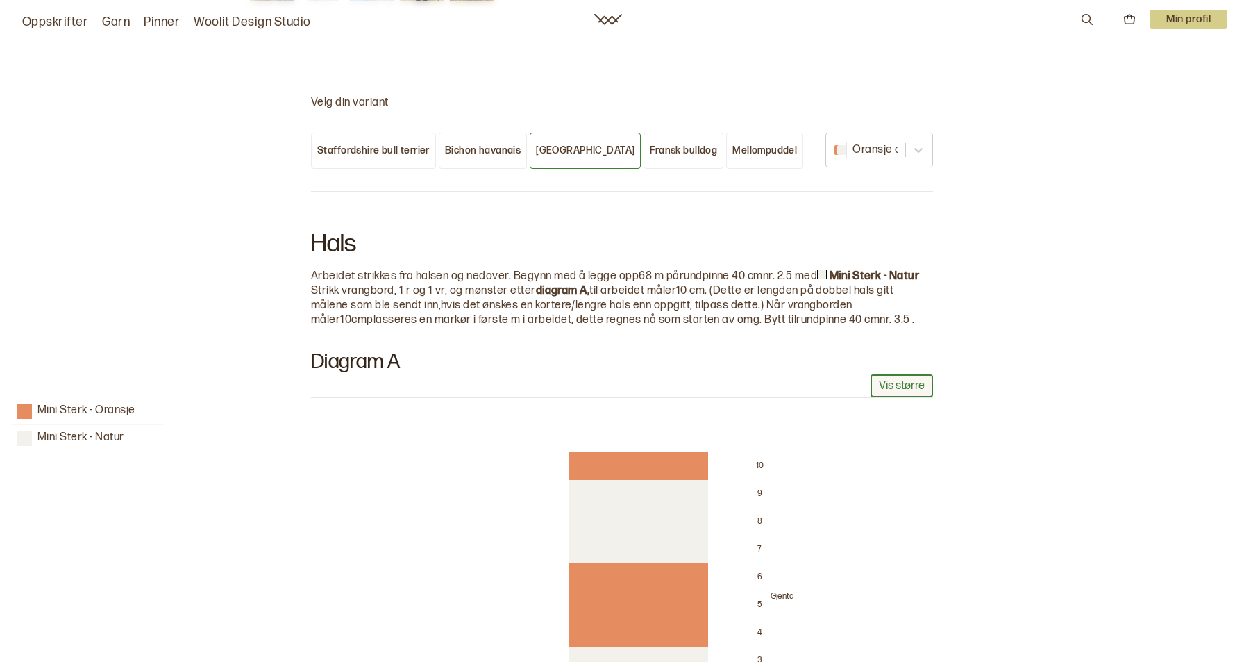
click at [891, 374] on button "Vis større" at bounding box center [902, 385] width 62 height 23
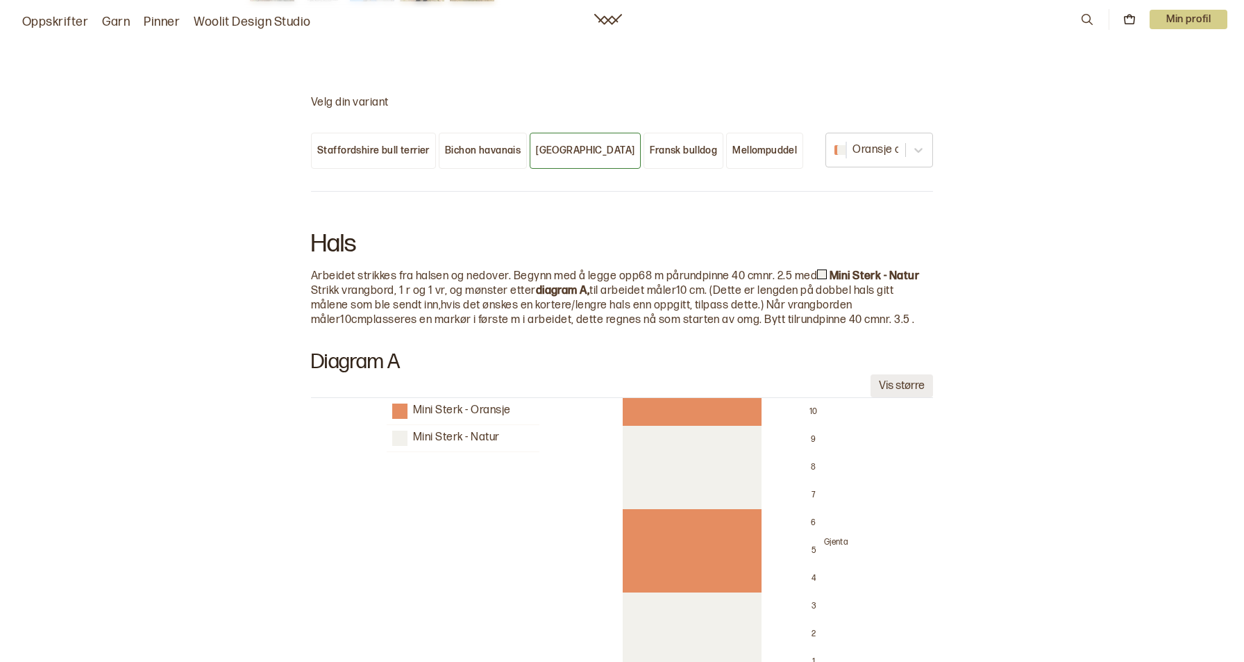
click at [891, 374] on button "Vis større" at bounding box center [902, 385] width 62 height 23
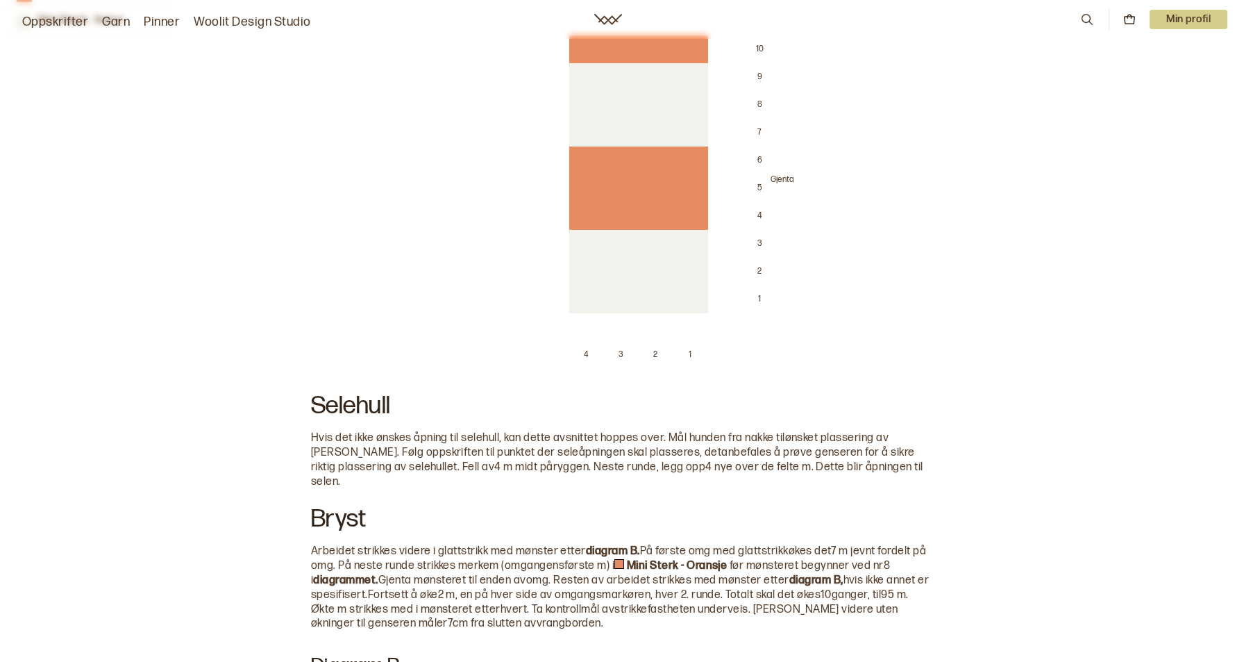
scroll to position [1563, 0]
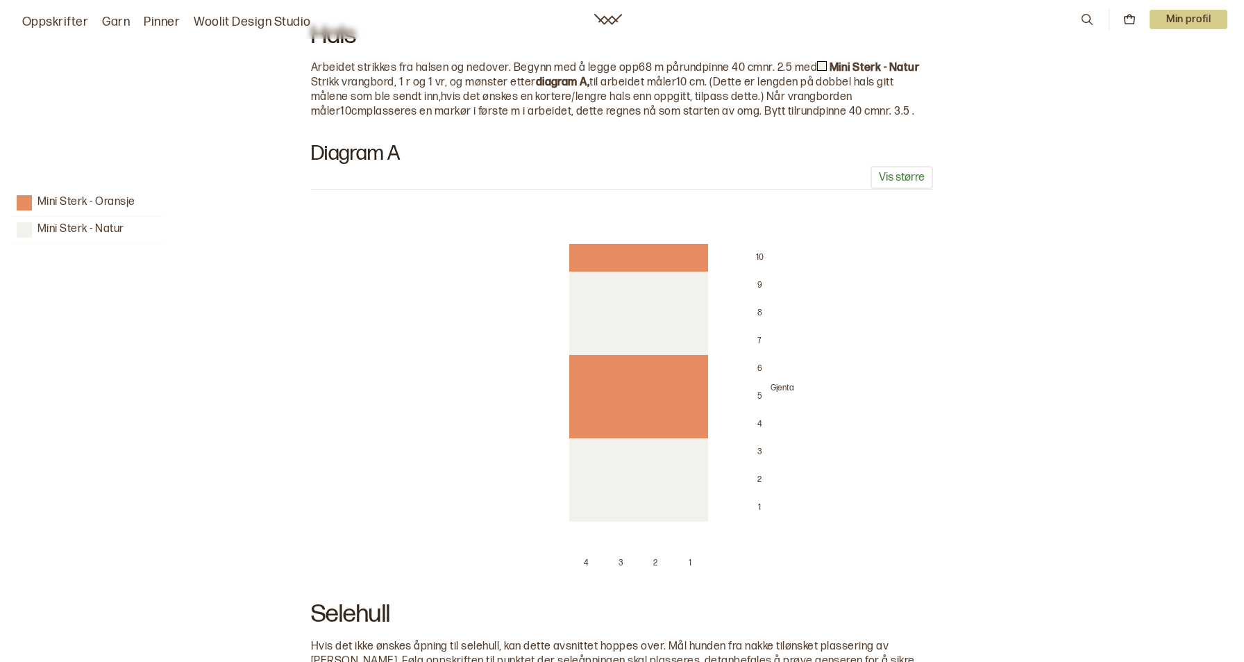
click at [907, 141] on h2 "Diagram A" at bounding box center [622, 153] width 622 height 25
click at [905, 166] on button "Vis større" at bounding box center [902, 177] width 62 height 23
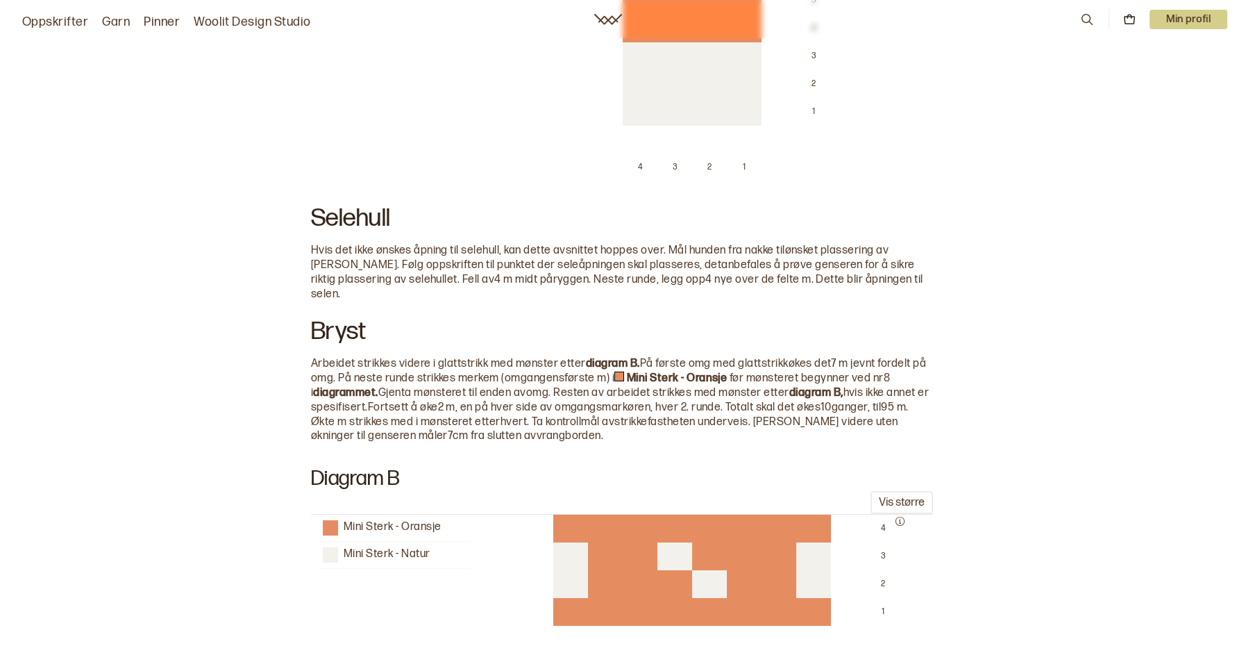
scroll to position [1910, 0]
